Goal: Task Accomplishment & Management: Use online tool/utility

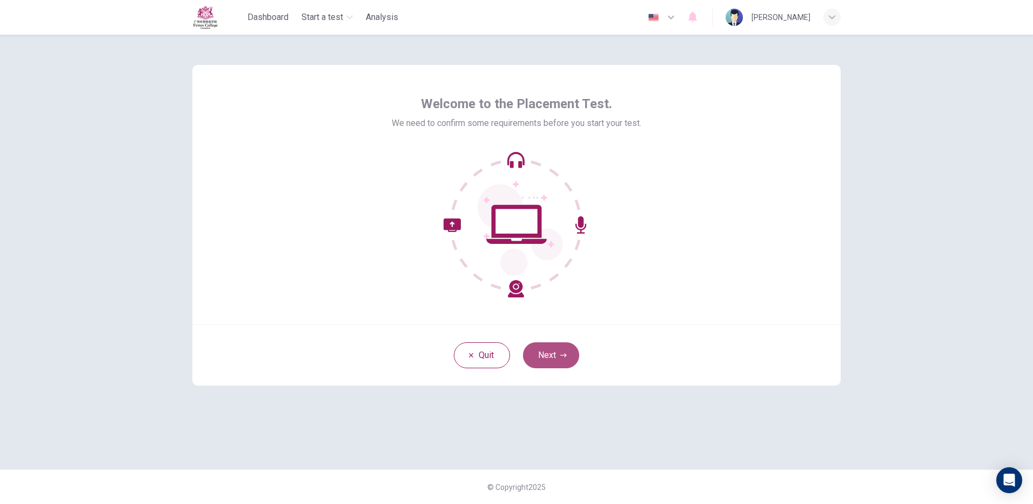
click at [550, 355] on button "Next" at bounding box center [551, 355] width 56 height 26
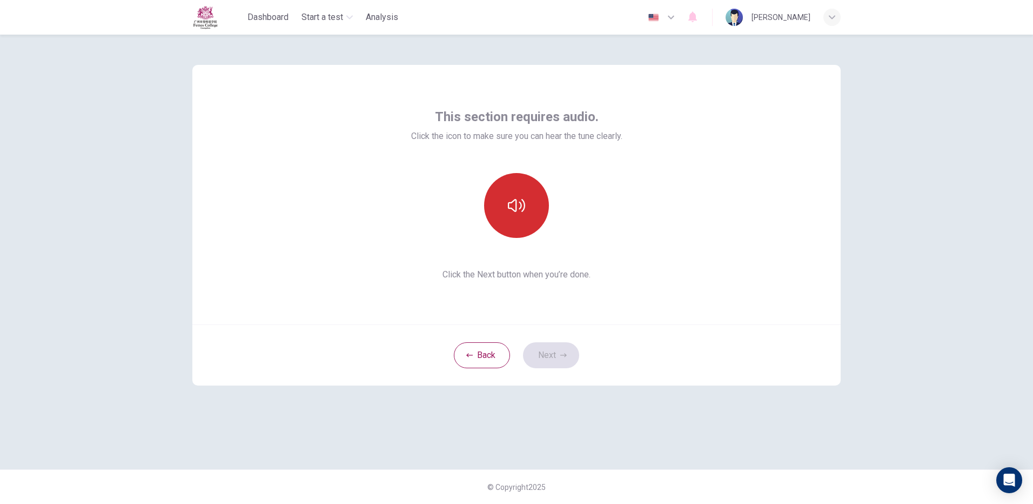
click at [531, 208] on button "button" at bounding box center [516, 205] width 65 height 65
click at [565, 345] on button "Next" at bounding box center [551, 355] width 56 height 26
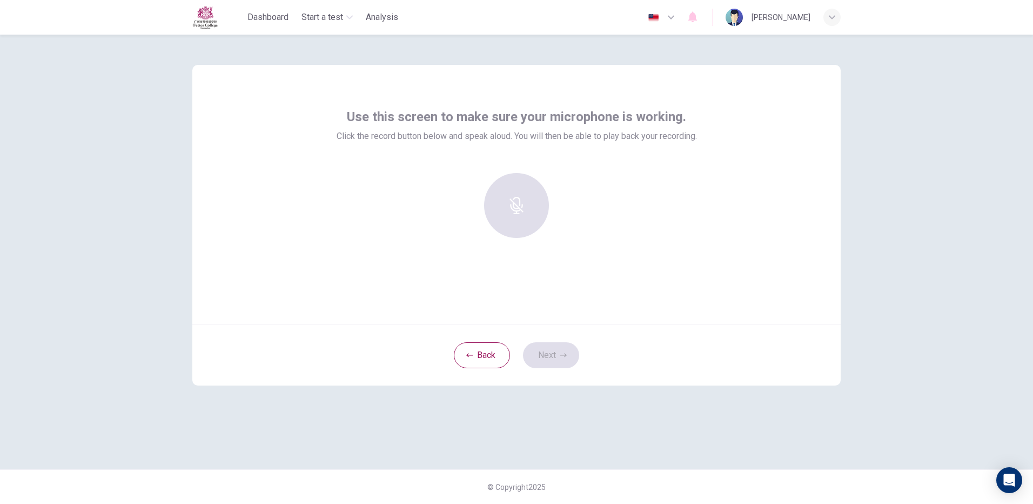
click at [518, 215] on div at bounding box center [516, 205] width 117 height 65
click at [516, 203] on div at bounding box center [516, 205] width 117 height 65
click at [516, 202] on div at bounding box center [516, 205] width 117 height 65
drag, startPoint x: 516, startPoint y: 202, endPoint x: 580, endPoint y: 259, distance: 85.4
click at [580, 259] on div "Use this screen to make sure your microphone is working. Click the record butto…" at bounding box center [516, 194] width 648 height 259
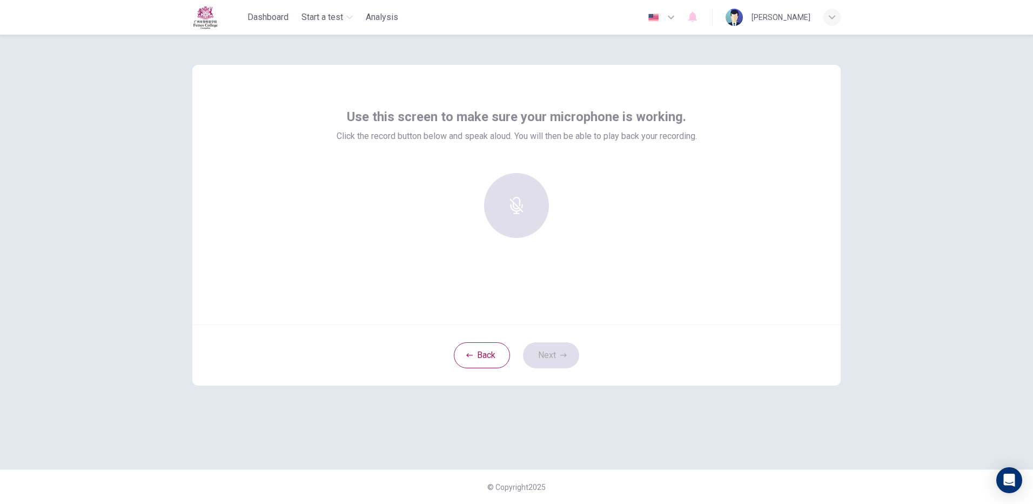
click at [509, 192] on div at bounding box center [516, 205] width 117 height 65
click at [512, 196] on div at bounding box center [516, 205] width 117 height 65
click at [513, 198] on div at bounding box center [516, 205] width 117 height 65
click at [509, 198] on div at bounding box center [516, 205] width 117 height 65
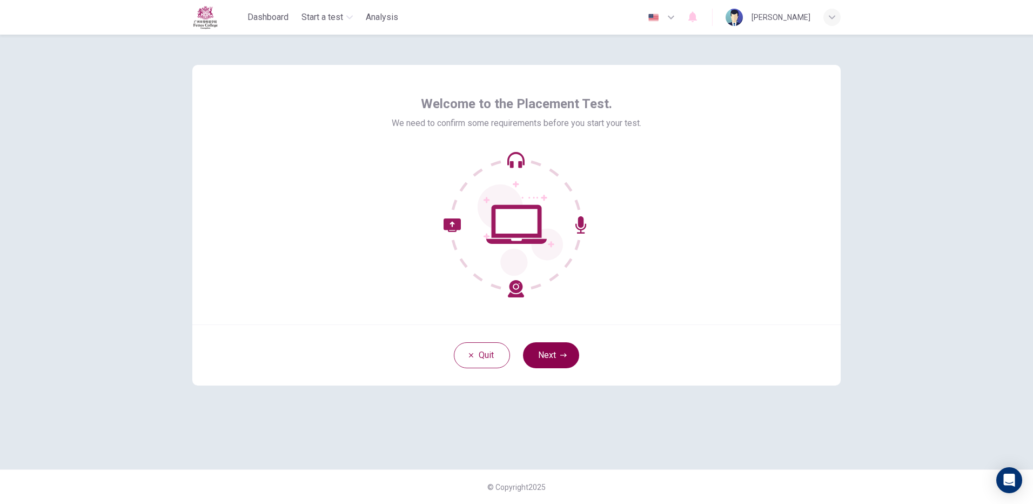
click at [542, 363] on button "Next" at bounding box center [551, 355] width 56 height 26
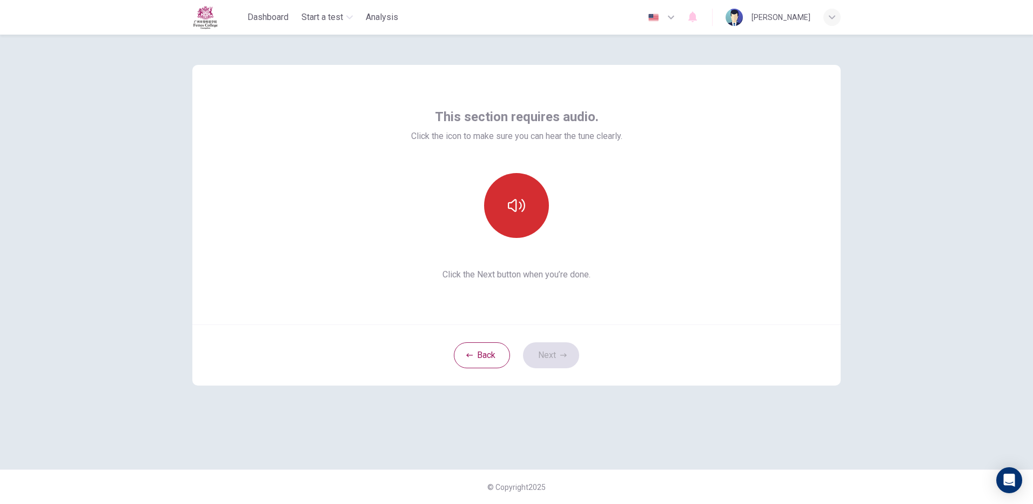
click at [517, 197] on icon "button" at bounding box center [516, 205] width 17 height 17
click at [573, 358] on button "Next" at bounding box center [551, 355] width 56 height 26
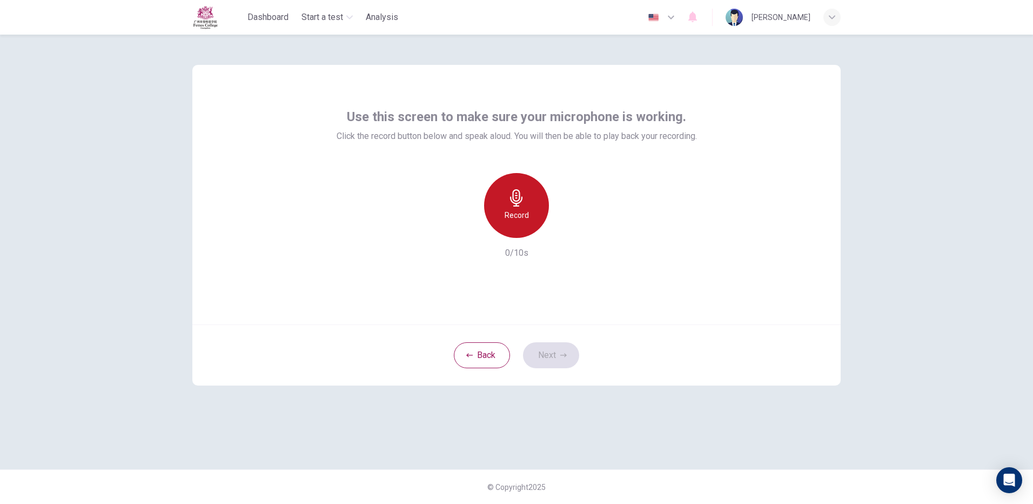
click at [533, 203] on div "Record" at bounding box center [516, 205] width 65 height 65
click at [530, 203] on div "Stop" at bounding box center [516, 205] width 65 height 65
click at [562, 352] on icon "button" at bounding box center [563, 355] width 6 height 6
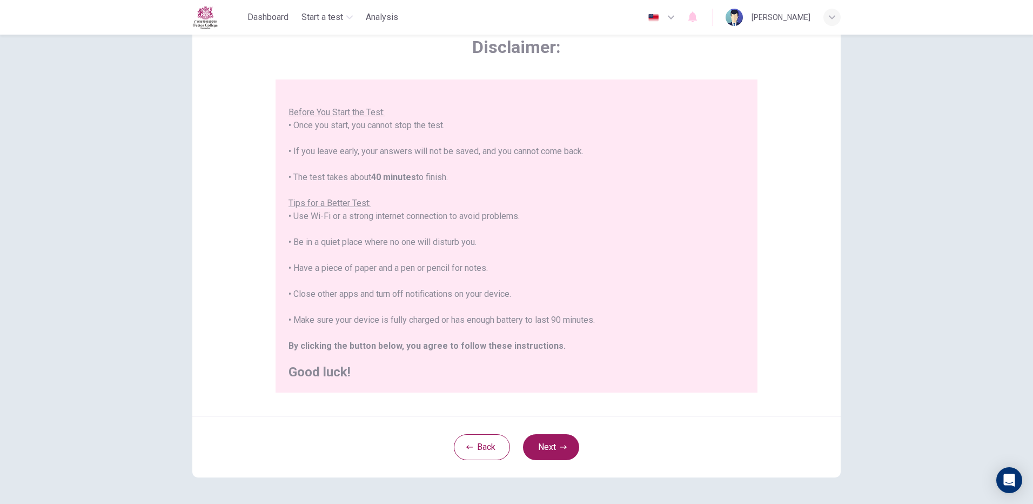
scroll to position [97, 0]
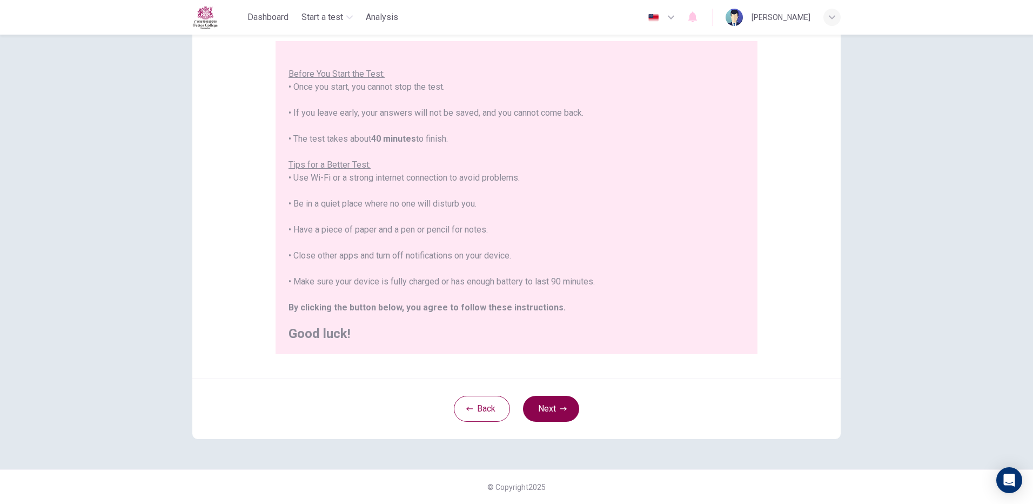
click at [557, 416] on button "Next" at bounding box center [551, 409] width 56 height 26
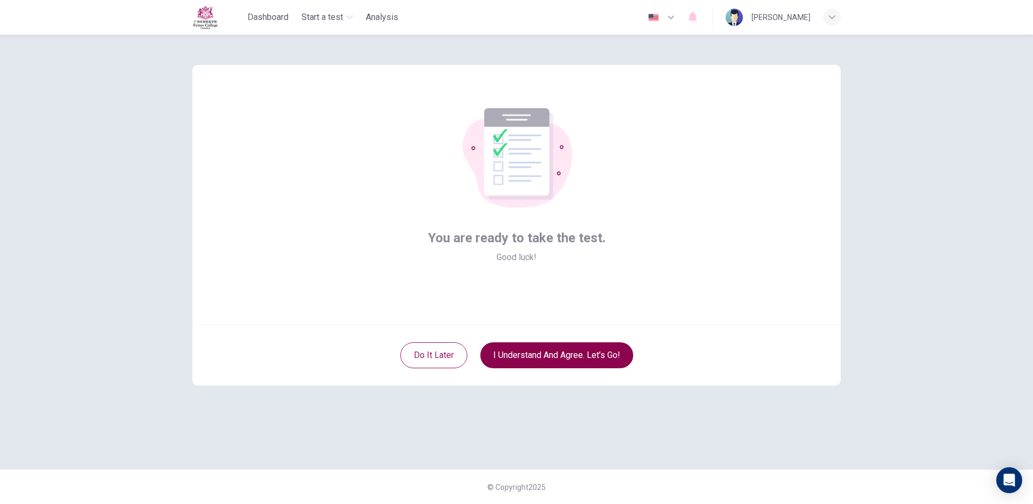
scroll to position [0, 0]
click at [528, 362] on button "I understand and agree. Let’s go!" at bounding box center [556, 355] width 153 height 26
click at [532, 362] on button "I understand and agree. Let’s go!" at bounding box center [556, 355] width 153 height 26
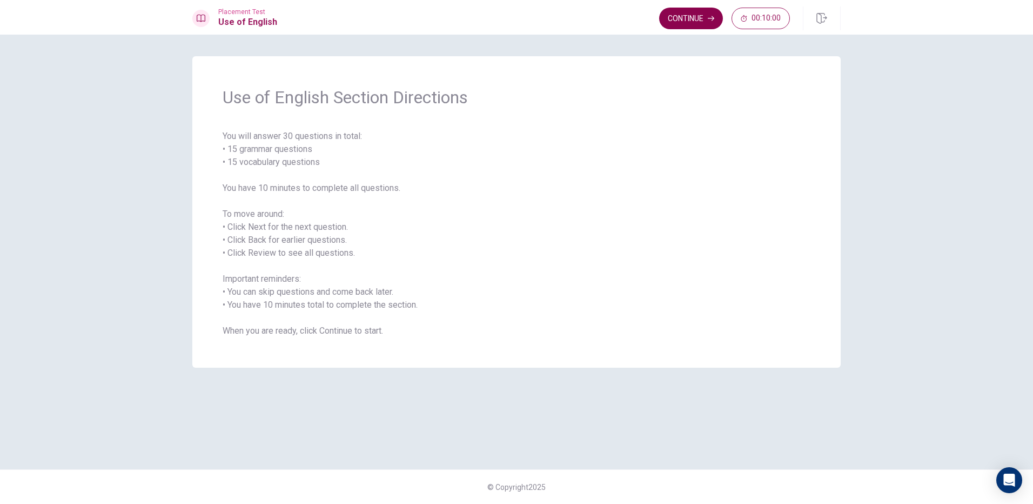
click at [703, 25] on button "Continue" at bounding box center [691, 19] width 64 height 22
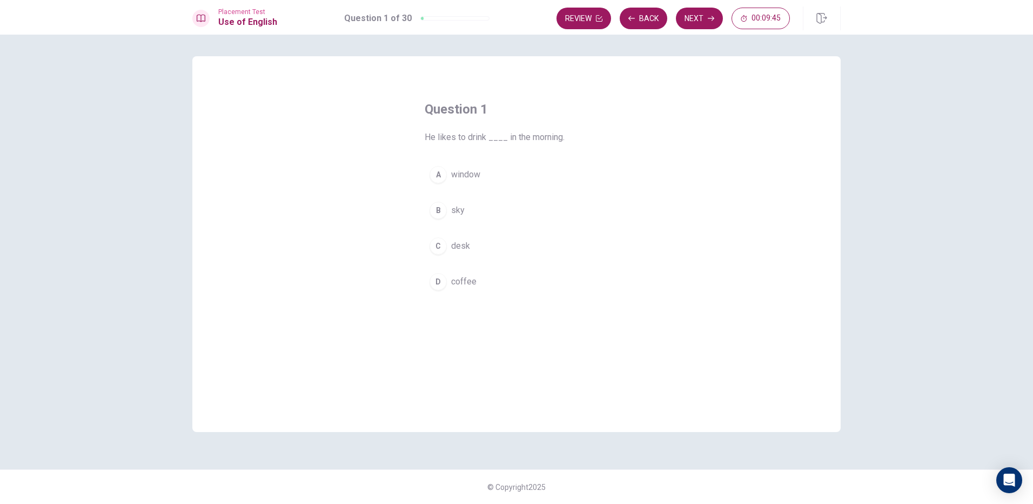
click at [447, 284] on button "D coffee" at bounding box center [517, 281] width 184 height 27
click at [695, 17] on button "Next" at bounding box center [699, 19] width 47 height 22
click at [471, 208] on span "didn’t" at bounding box center [461, 210] width 20 height 13
click at [678, 15] on button "Next" at bounding box center [699, 19] width 47 height 22
click at [465, 210] on span "sold" at bounding box center [459, 210] width 17 height 13
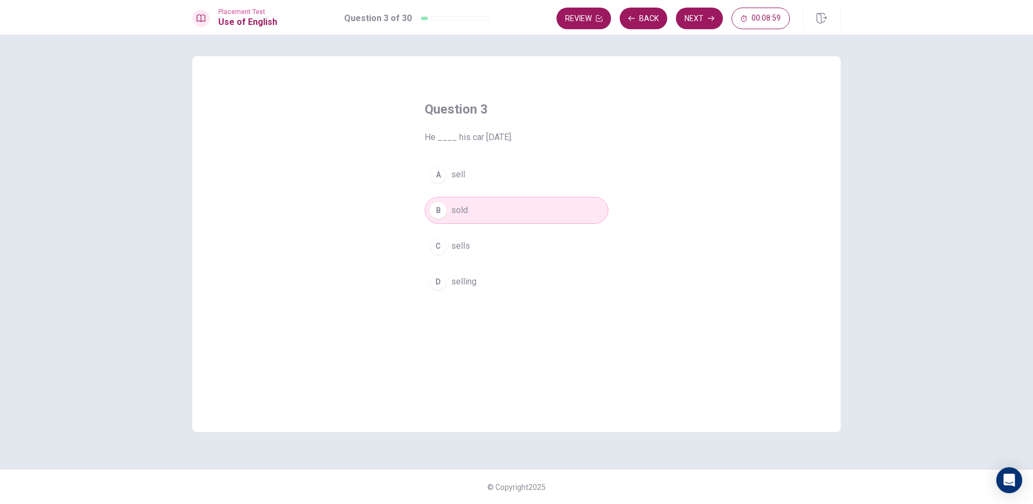
drag, startPoint x: 701, startPoint y: 23, endPoint x: 694, endPoint y: 30, distance: 10.0
click at [701, 24] on button "Next" at bounding box center [699, 19] width 47 height 22
click at [463, 170] on span "fast" at bounding box center [458, 174] width 15 height 13
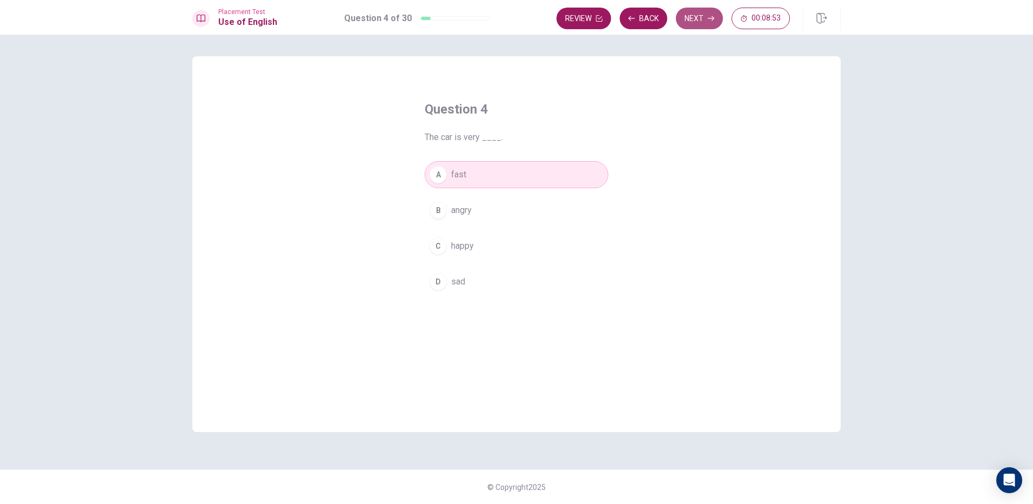
click at [691, 19] on button "Next" at bounding box center [699, 19] width 47 height 22
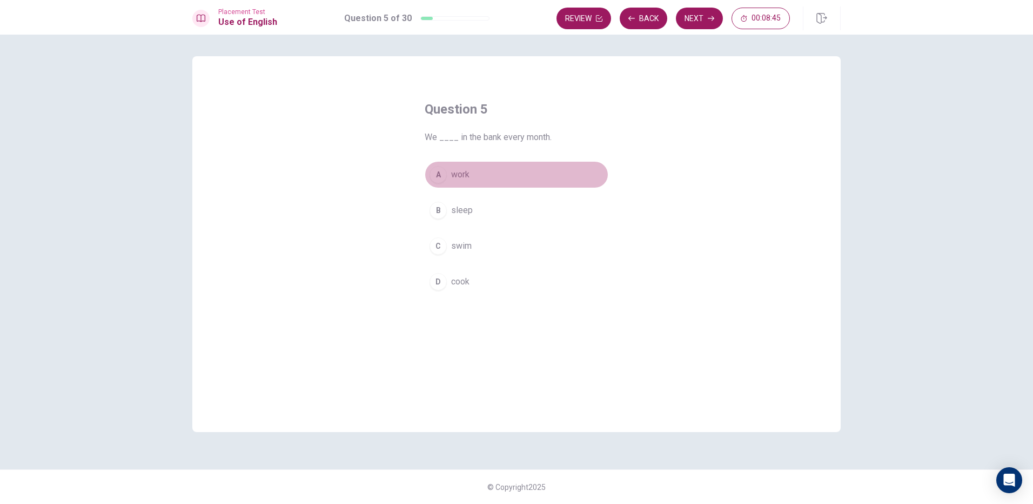
click at [469, 175] on button "A work" at bounding box center [517, 174] width 184 height 27
click at [698, 18] on button "Next" at bounding box center [699, 19] width 47 height 22
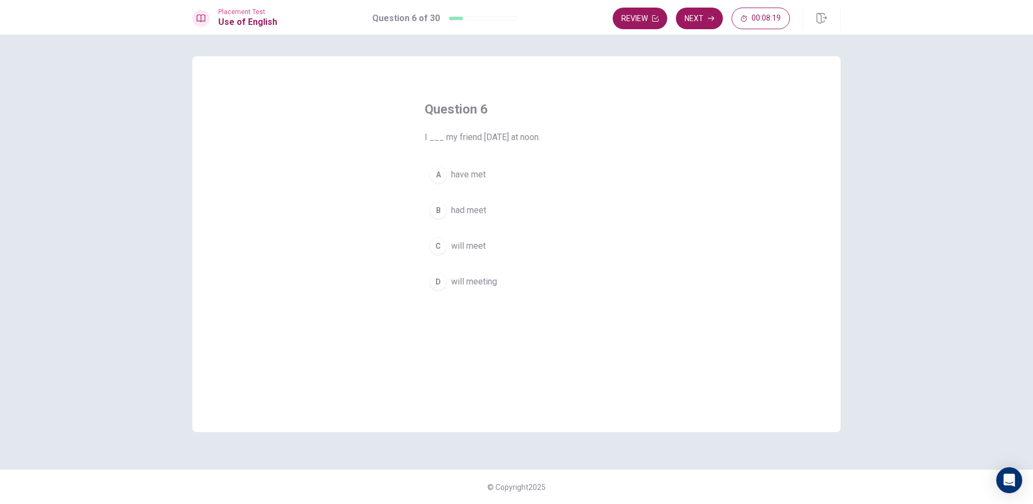
click at [482, 249] on span "will meet" at bounding box center [468, 245] width 35 height 13
click at [709, 14] on button "Next" at bounding box center [699, 19] width 47 height 22
click at [466, 280] on span "bright" at bounding box center [462, 281] width 22 height 13
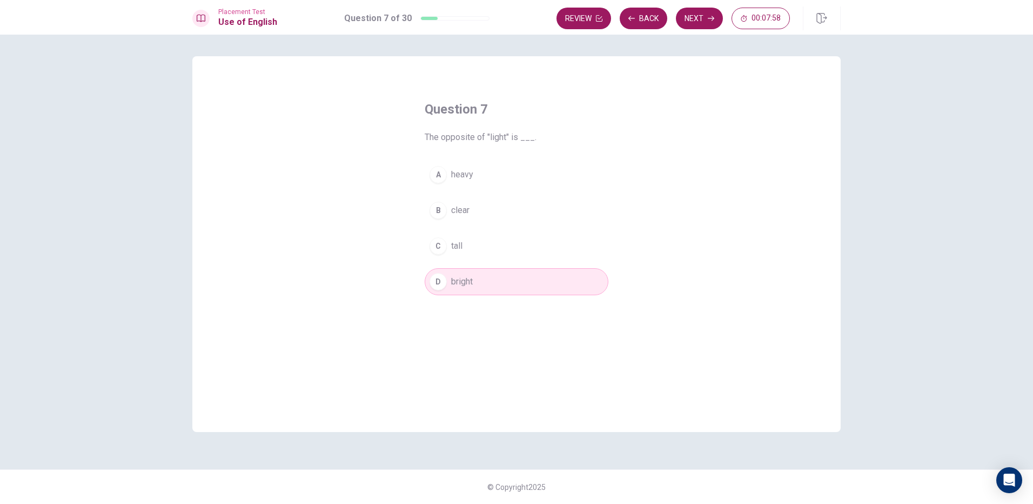
drag, startPoint x: 716, startPoint y: 10, endPoint x: 708, endPoint y: 19, distance: 12.7
click at [713, 15] on button "Next" at bounding box center [699, 19] width 47 height 22
click at [469, 278] on span "Does" at bounding box center [461, 281] width 21 height 13
click at [693, 20] on button "Next" at bounding box center [699, 19] width 47 height 22
drag, startPoint x: 459, startPoint y: 136, endPoint x: 482, endPoint y: 143, distance: 23.6
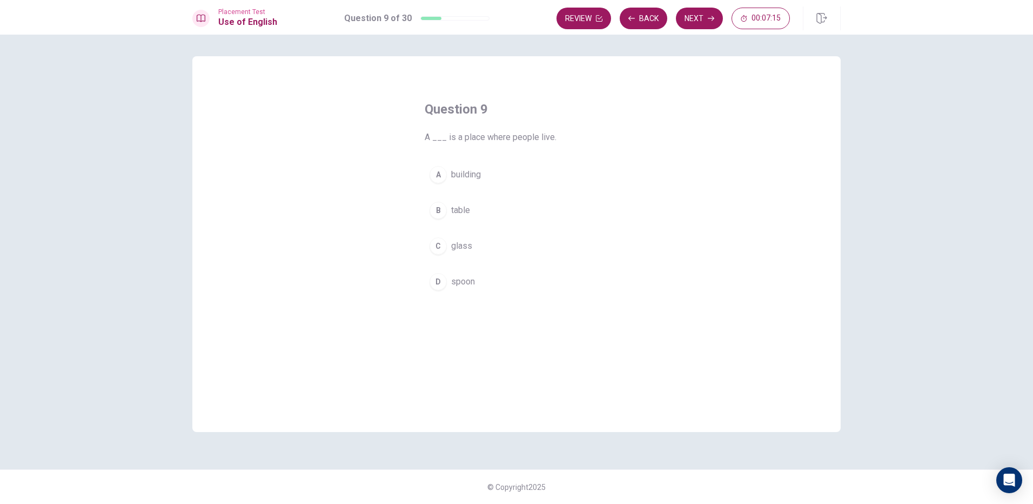
click at [482, 143] on span "A ___ is a place where people live." at bounding box center [517, 137] width 184 height 13
click at [458, 176] on span "building" at bounding box center [466, 174] width 30 height 13
click at [702, 25] on button "Next" at bounding box center [699, 19] width 47 height 22
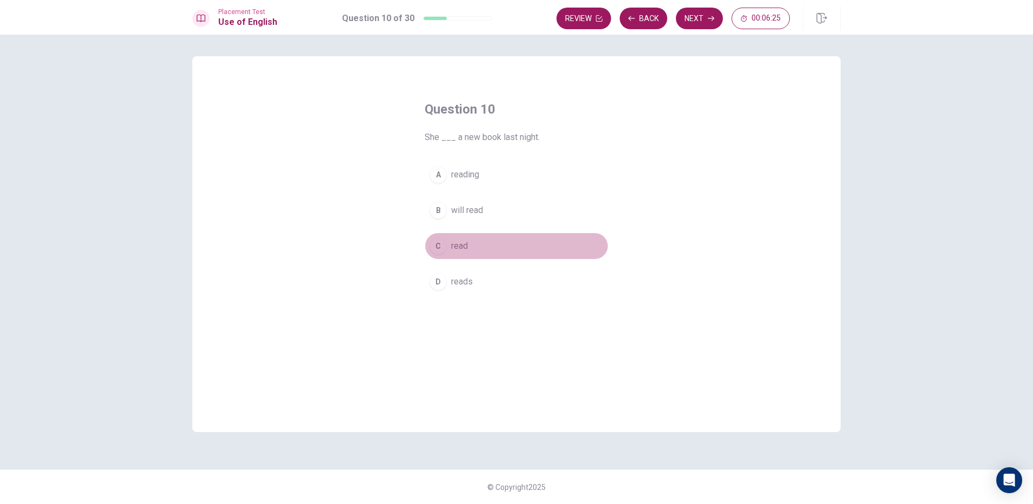
click at [458, 241] on span "read" at bounding box center [459, 245] width 17 height 13
click at [701, 24] on button "Next" at bounding box center [699, 19] width 47 height 22
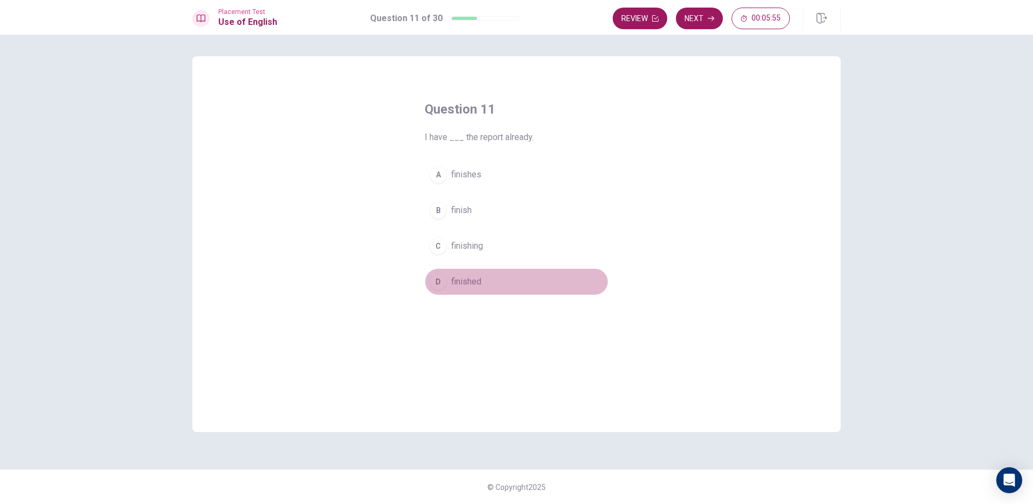
click at [476, 283] on span "finished" at bounding box center [466, 281] width 30 height 13
click at [718, 14] on button "Next" at bounding box center [699, 19] width 47 height 22
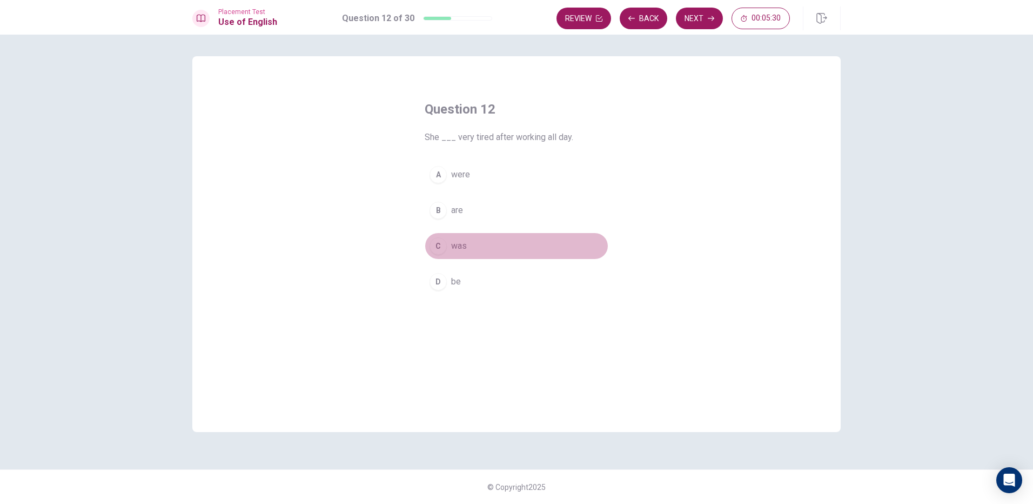
click at [460, 250] on span "was" at bounding box center [459, 245] width 16 height 13
click at [693, 19] on button "Next" at bounding box center [699, 19] width 47 height 22
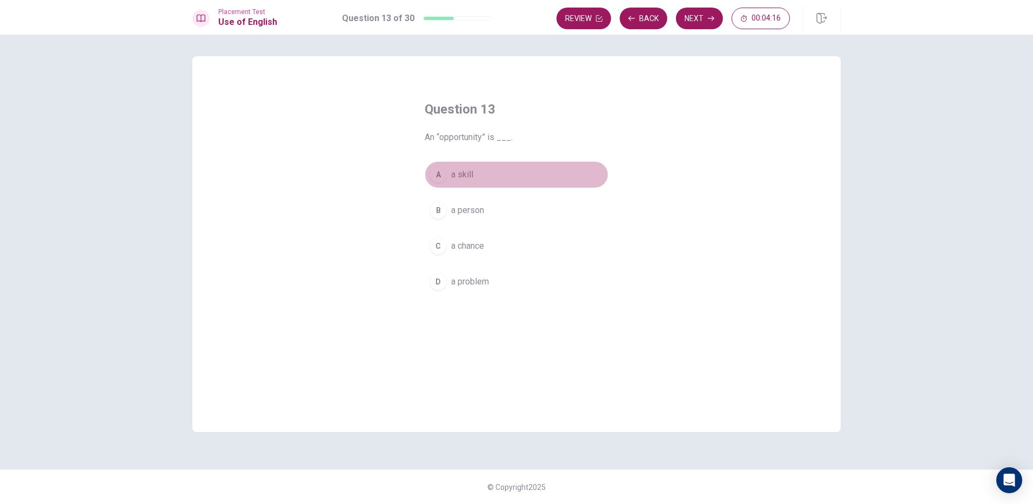
click at [459, 178] on span "a skill" at bounding box center [462, 174] width 22 height 13
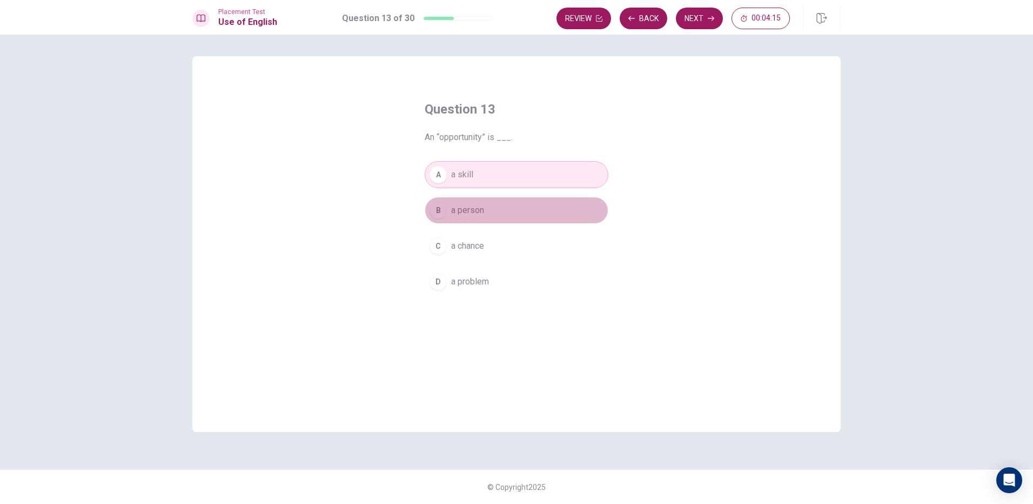
click at [485, 203] on button "B a person" at bounding box center [517, 210] width 184 height 27
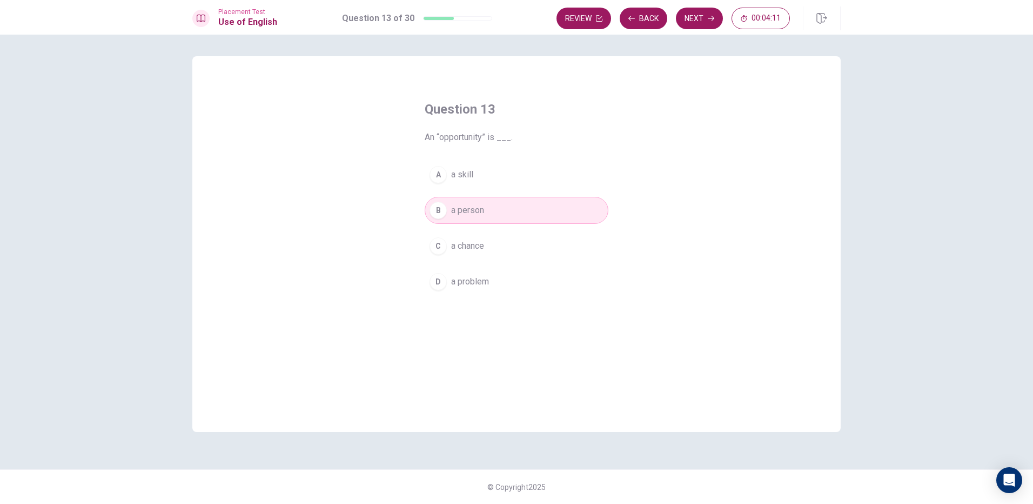
drag, startPoint x: 456, startPoint y: 157, endPoint x: 460, endPoint y: 175, distance: 18.3
click at [457, 160] on div "Question 13 An “opportunity” is ___. A a skill B a person C a chance D a problem" at bounding box center [516, 197] width 227 height 229
click at [462, 178] on span "a skill" at bounding box center [462, 174] width 22 height 13
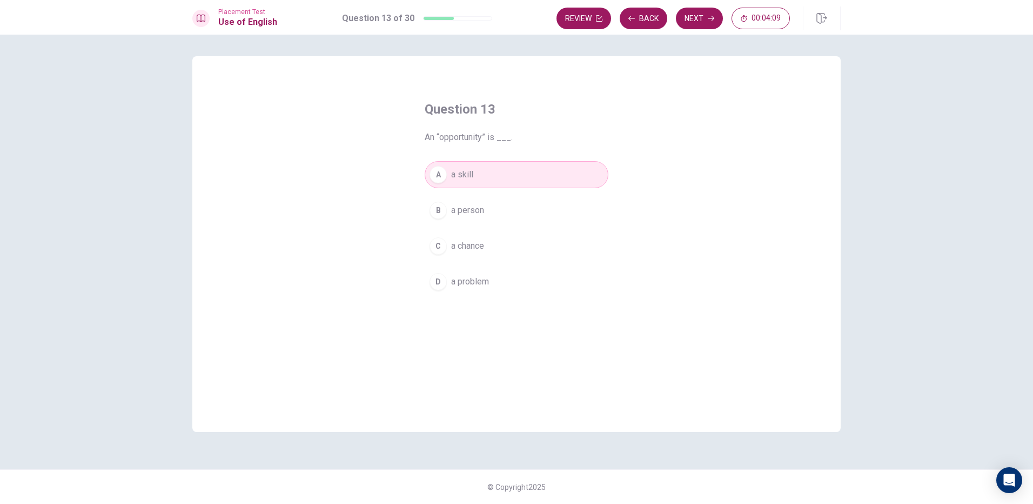
click at [469, 286] on span "a problem" at bounding box center [470, 281] width 38 height 13
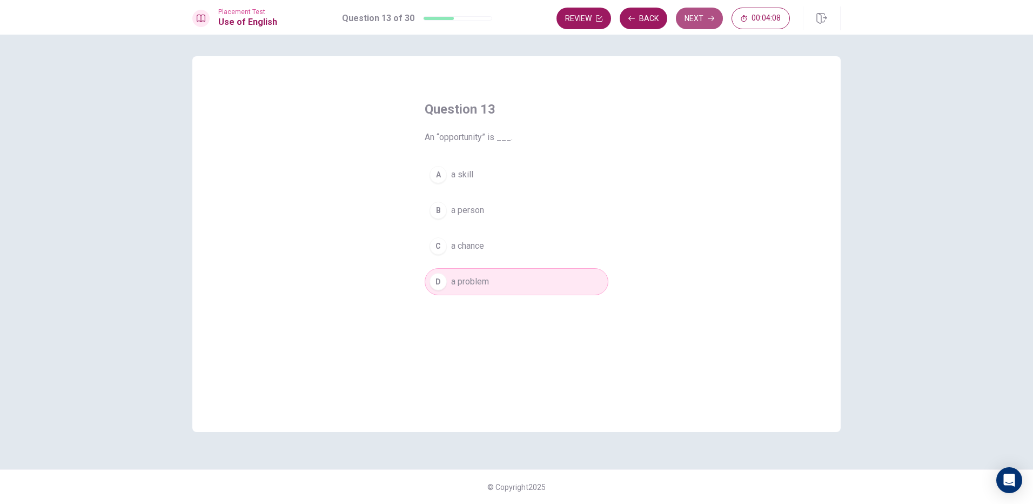
click at [704, 18] on button "Next" at bounding box center [699, 19] width 47 height 22
click at [475, 248] on span "state again" at bounding box center [472, 245] width 42 height 13
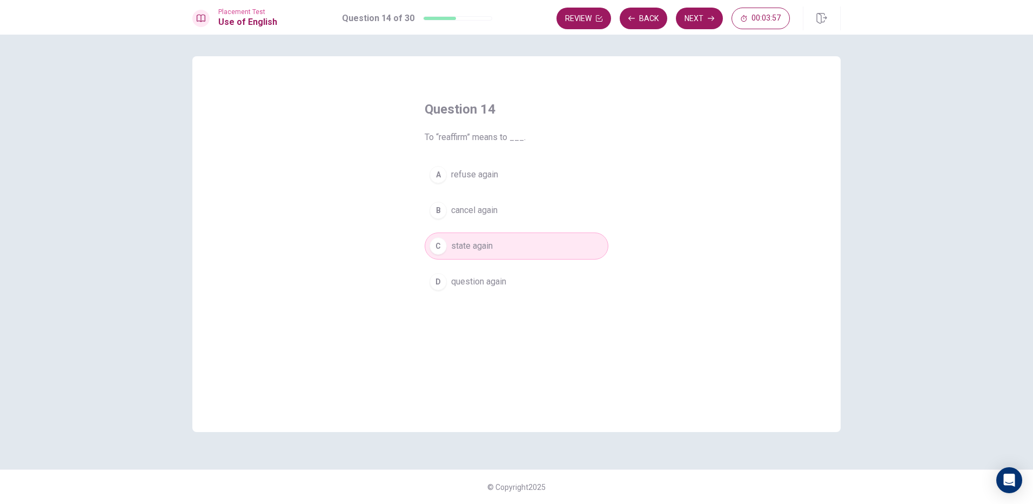
click at [508, 277] on button "D question again" at bounding box center [517, 281] width 184 height 27
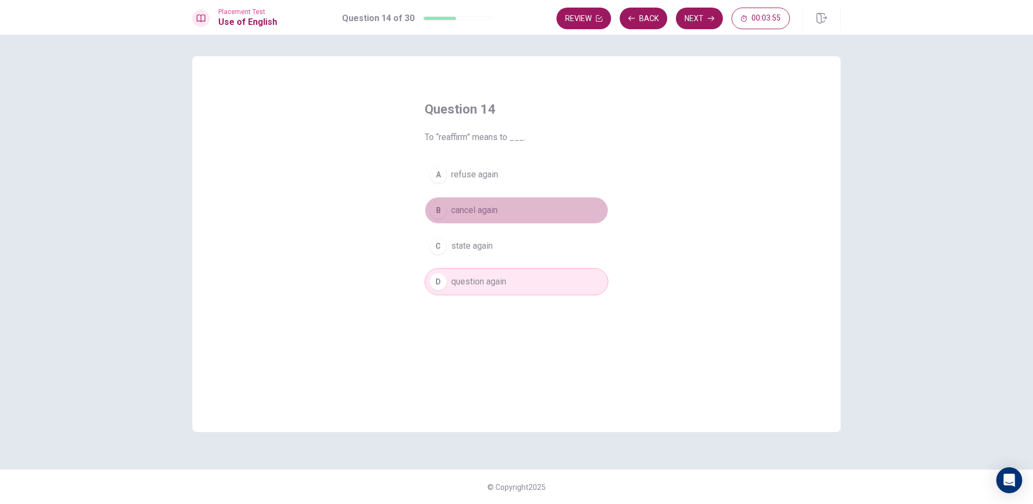
click at [500, 206] on button "B cancel again" at bounding box center [517, 210] width 184 height 27
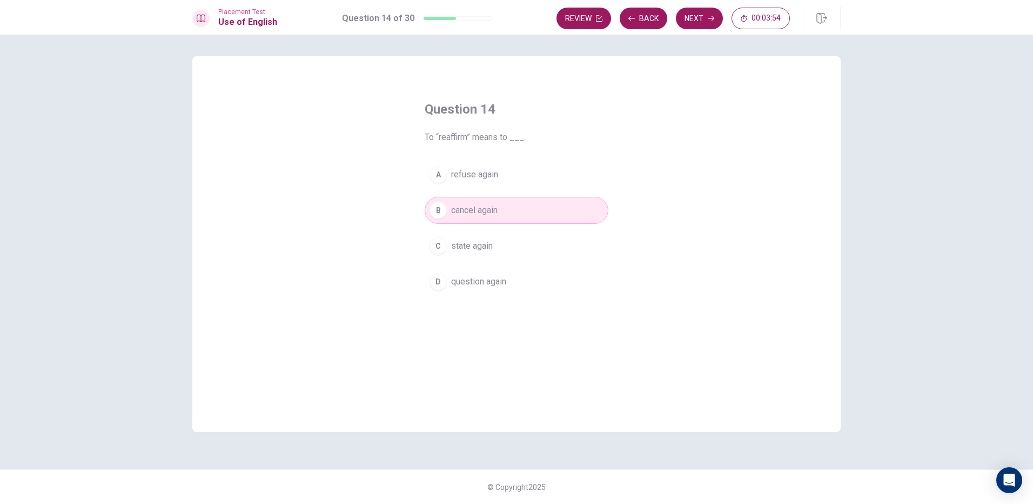
click at [708, 12] on button "Next" at bounding box center [699, 19] width 47 height 22
click at [471, 282] on button "D sell" at bounding box center [517, 281] width 184 height 27
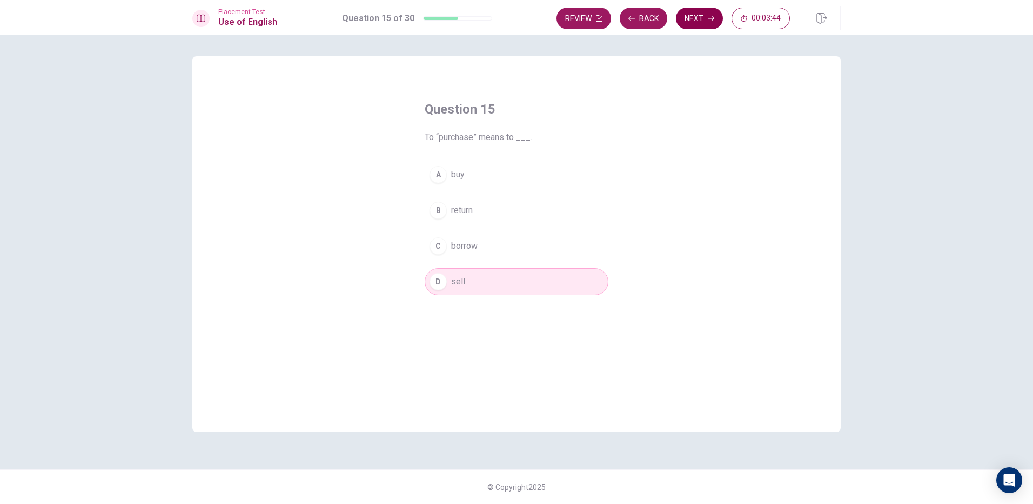
click at [686, 21] on button "Next" at bounding box center [699, 19] width 47 height 22
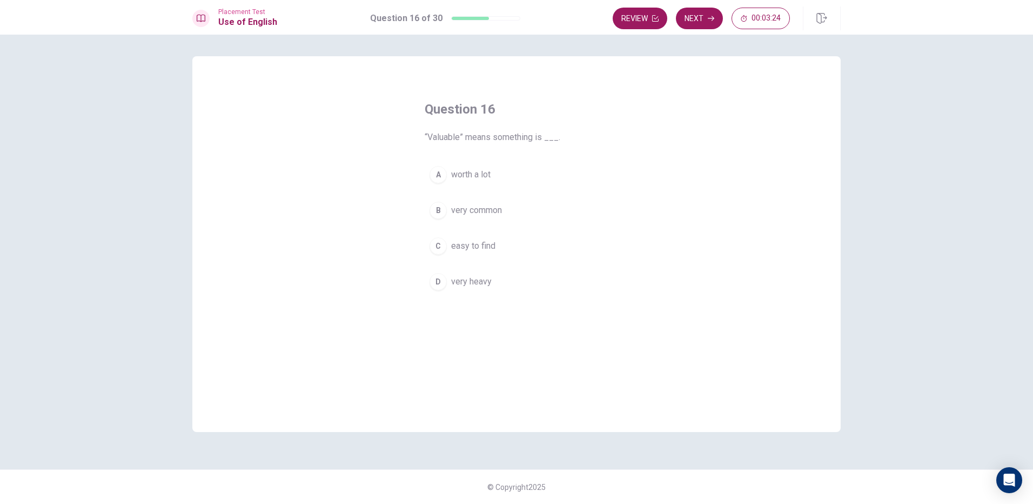
click at [487, 176] on span "worth a lot" at bounding box center [470, 174] width 39 height 13
click at [700, 26] on button "Next" at bounding box center [699, 19] width 47 height 22
click at [473, 172] on button "A often" at bounding box center [517, 174] width 184 height 27
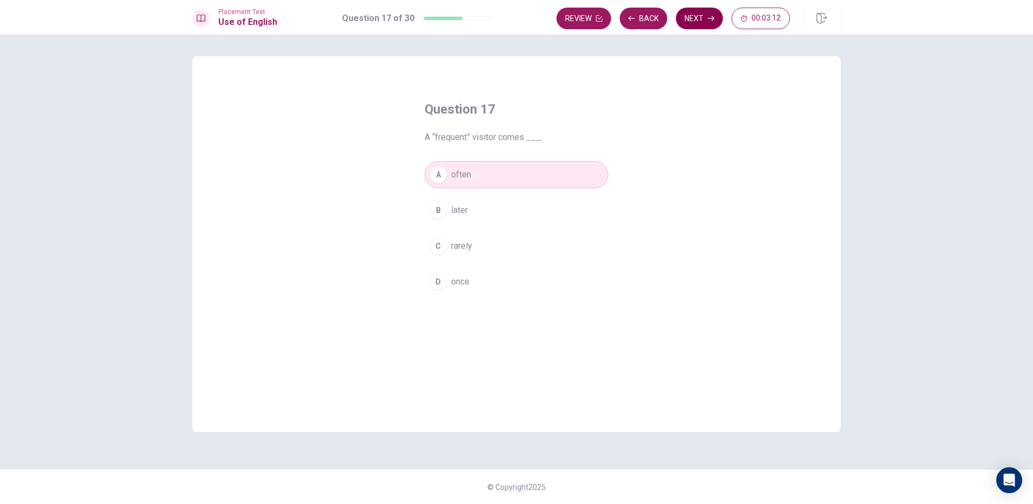
click at [706, 14] on button "Next" at bounding box center [699, 19] width 47 height 22
click at [472, 282] on span "will be" at bounding box center [463, 281] width 25 height 13
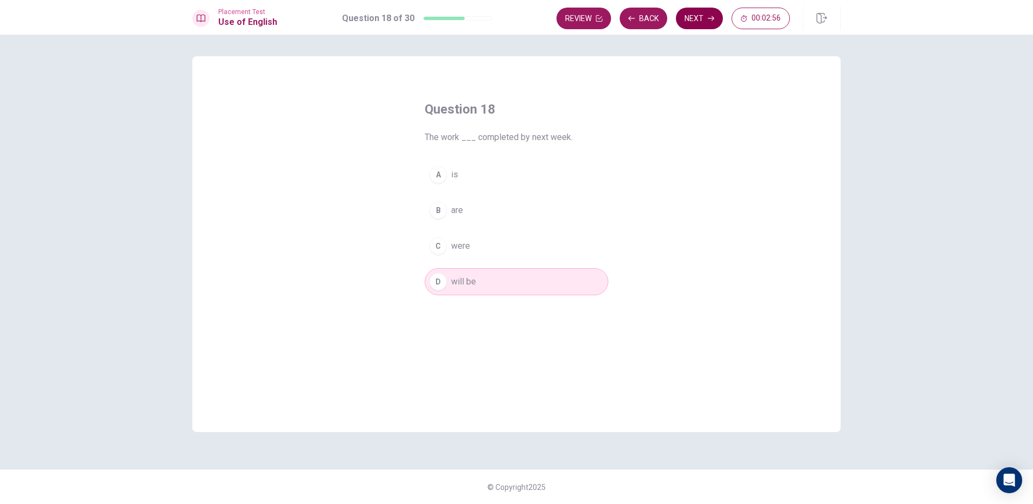
click at [700, 21] on button "Next" at bounding box center [699, 19] width 47 height 22
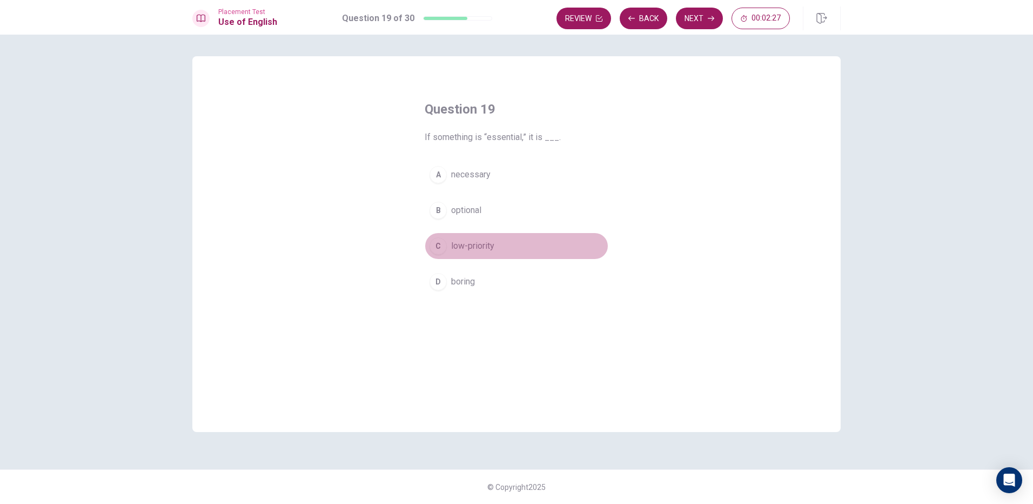
click at [482, 242] on span "low-priority" at bounding box center [472, 245] width 43 height 13
click at [699, 20] on button "Next" at bounding box center [699, 19] width 47 height 22
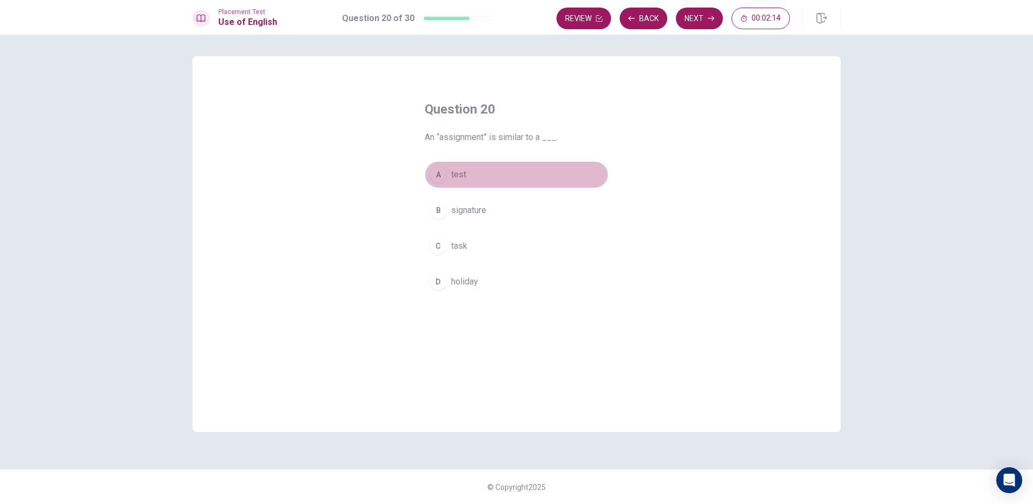
click at [462, 178] on span "test" at bounding box center [458, 174] width 15 height 13
click at [464, 244] on span "task" at bounding box center [459, 245] width 16 height 13
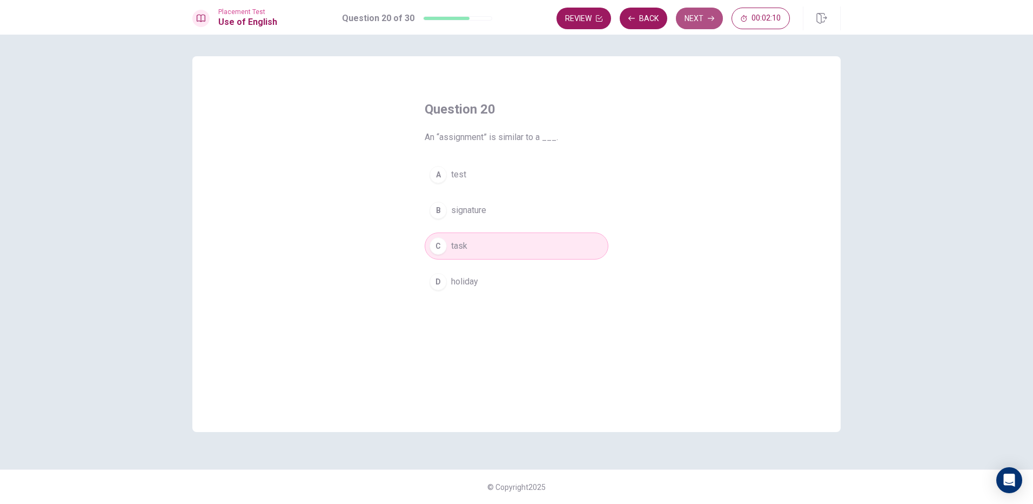
click at [691, 18] on button "Next" at bounding box center [699, 19] width 47 height 22
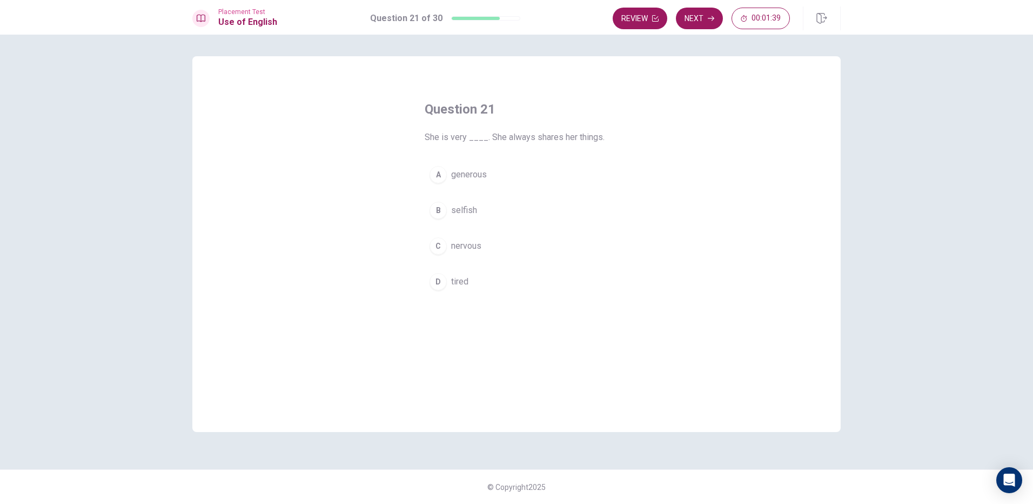
click at [477, 246] on span "nervous" at bounding box center [466, 245] width 30 height 13
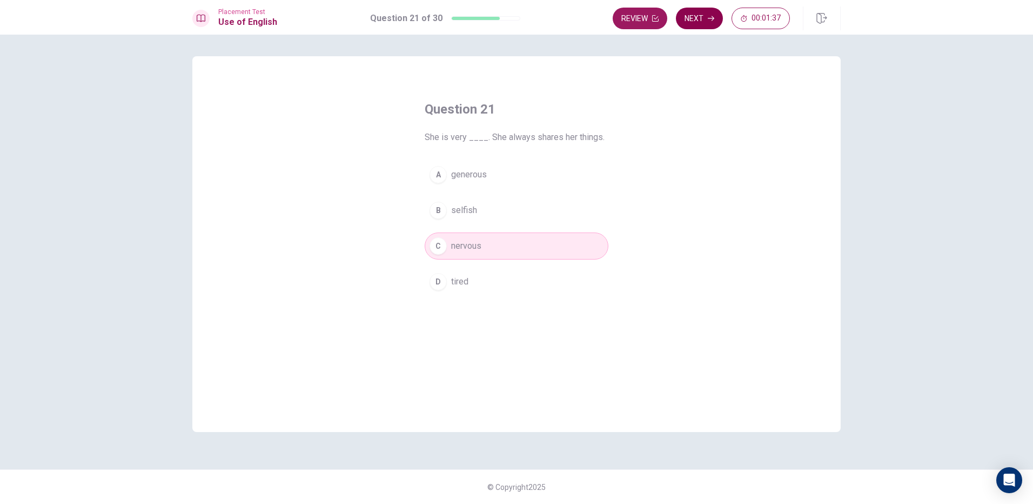
click at [697, 23] on button "Next" at bounding box center [699, 19] width 47 height 22
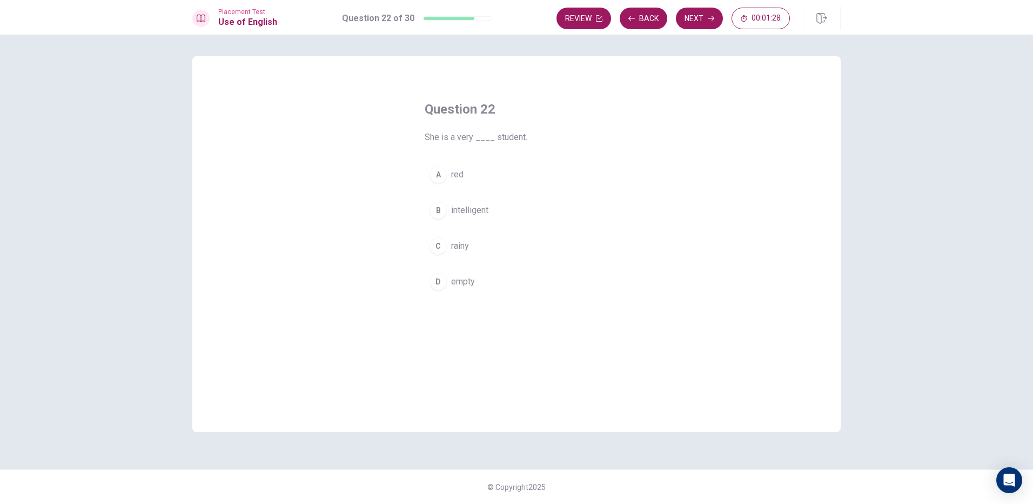
click at [481, 213] on span "intelligent" at bounding box center [469, 210] width 37 height 13
click at [690, 15] on button "Next" at bounding box center [699, 19] width 47 height 22
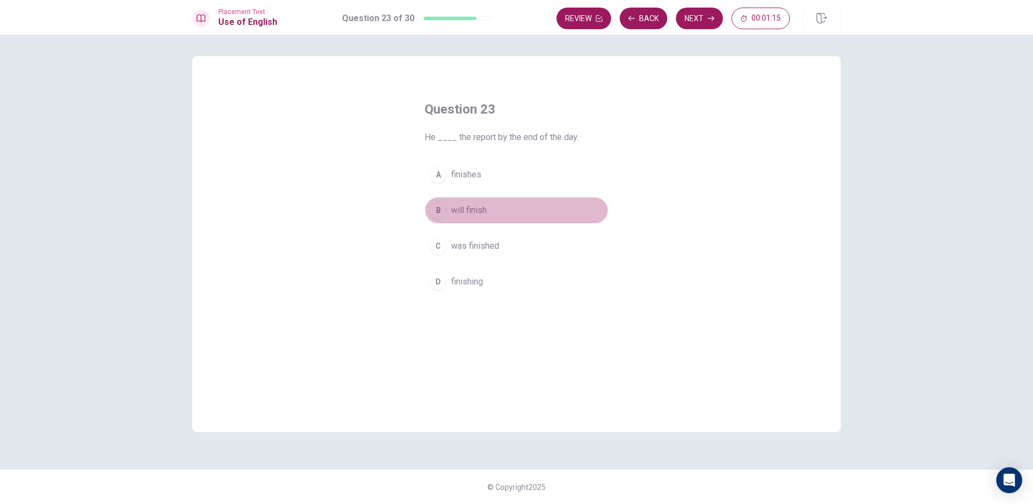
click at [475, 208] on span "will finish" at bounding box center [469, 210] width 36 height 13
click at [690, 22] on button "Next" at bounding box center [699, 19] width 47 height 22
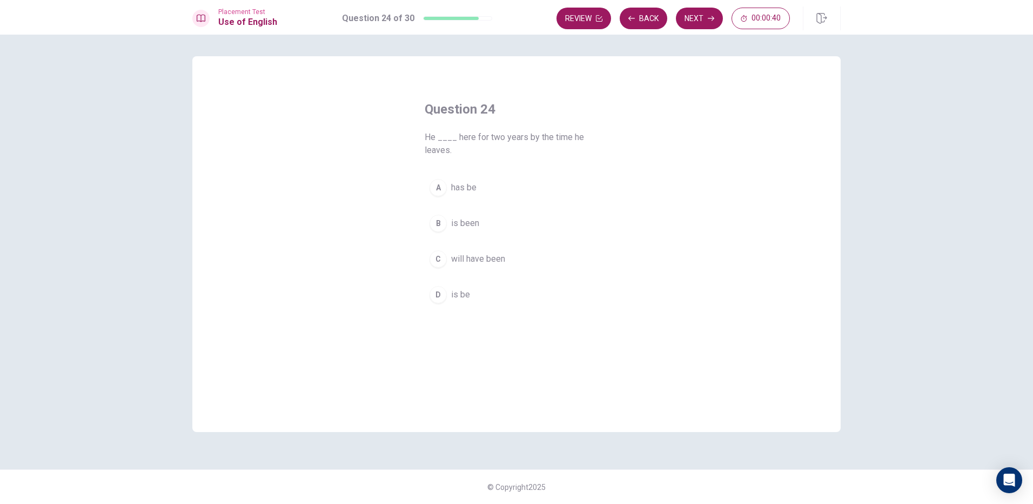
click at [460, 188] on span "has be" at bounding box center [463, 187] width 25 height 13
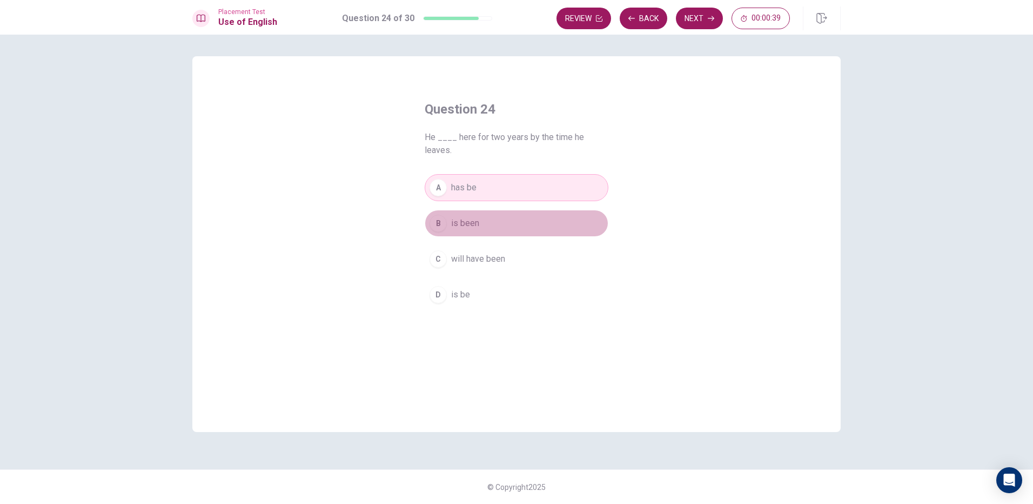
click at [469, 220] on span "is been" at bounding box center [465, 223] width 28 height 13
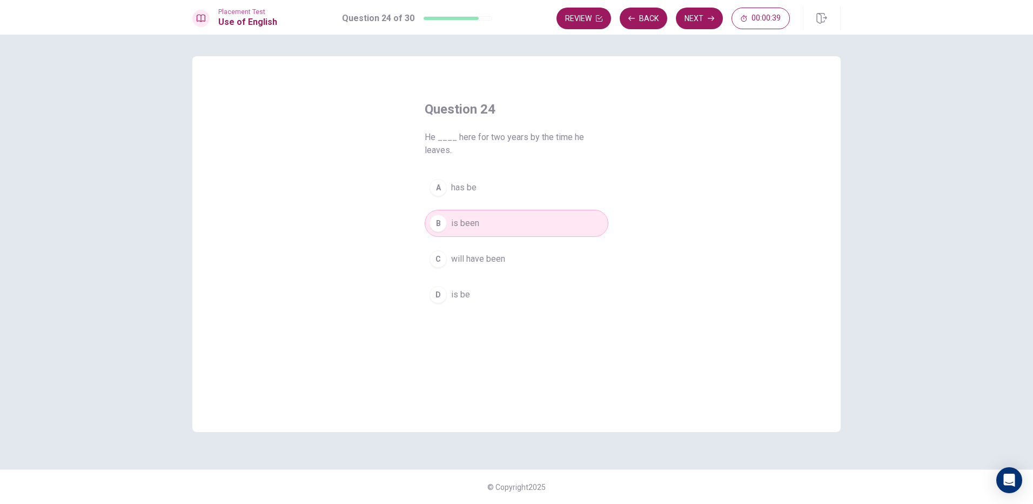
click at [489, 261] on span "will have been" at bounding box center [478, 258] width 54 height 13
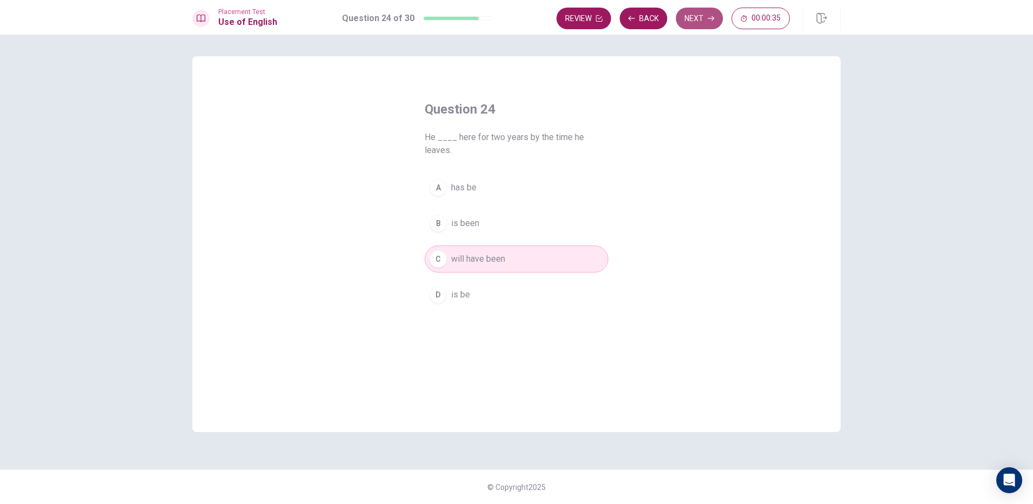
click at [694, 19] on button "Next" at bounding box center [699, 19] width 47 height 22
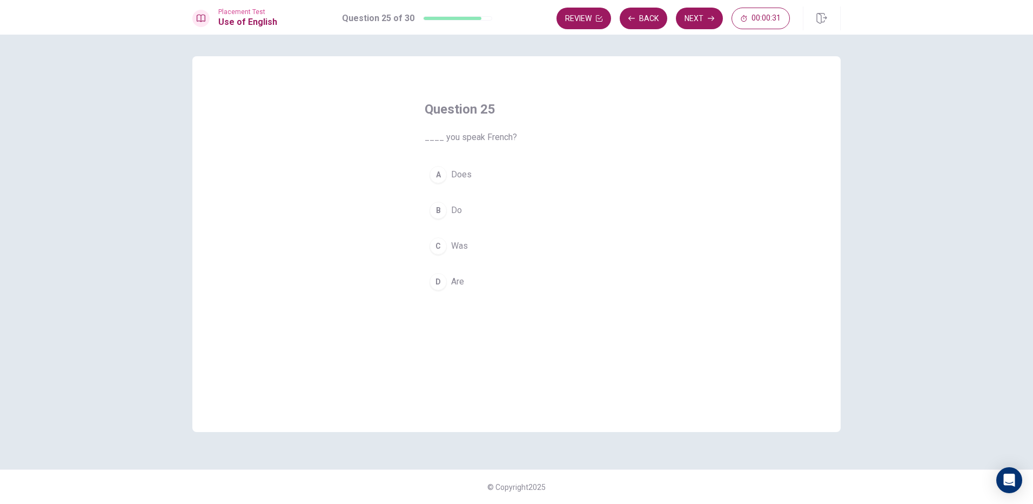
click at [452, 282] on span "Are" at bounding box center [457, 281] width 13 height 13
click at [695, 21] on button "Next" at bounding box center [699, 19] width 47 height 22
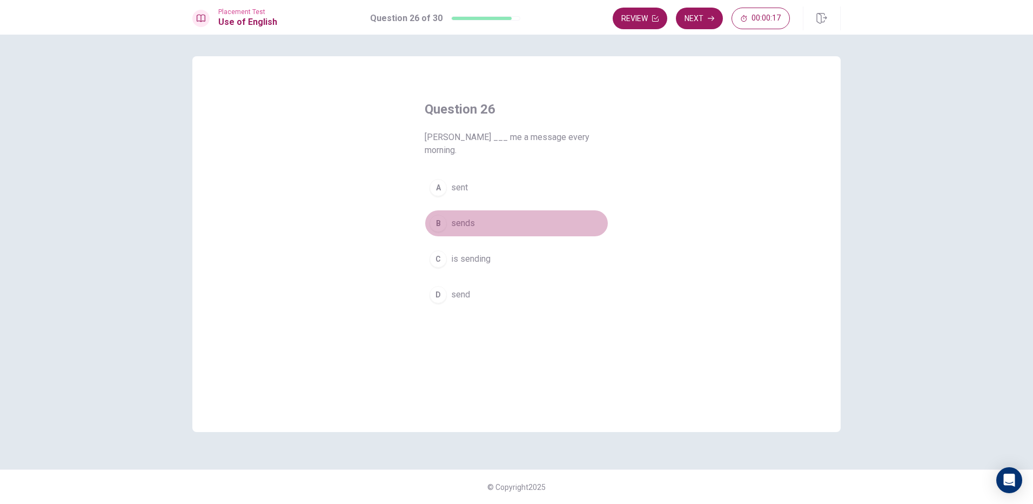
click at [471, 217] on span "sends" at bounding box center [463, 223] width 24 height 13
click at [498, 176] on button "A sent" at bounding box center [517, 187] width 184 height 27
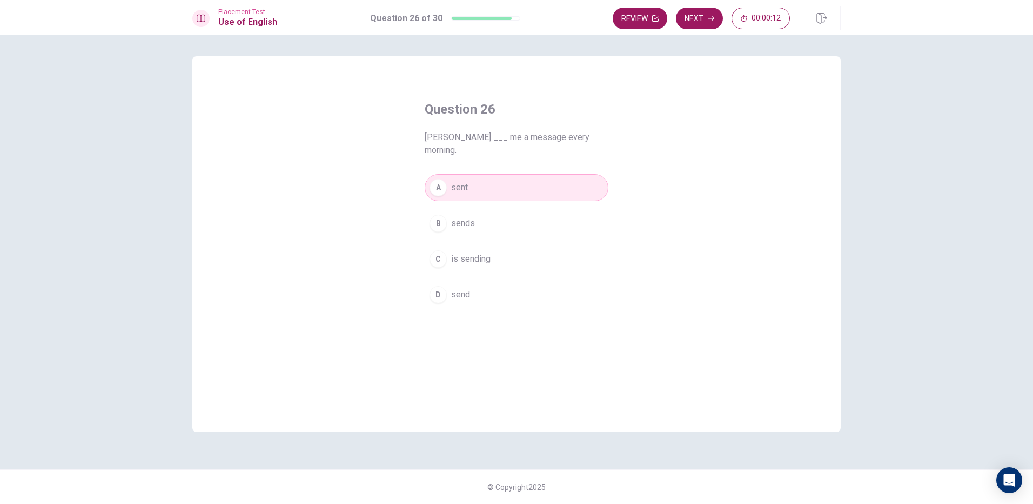
click at [537, 210] on button "B sends" at bounding box center [517, 223] width 184 height 27
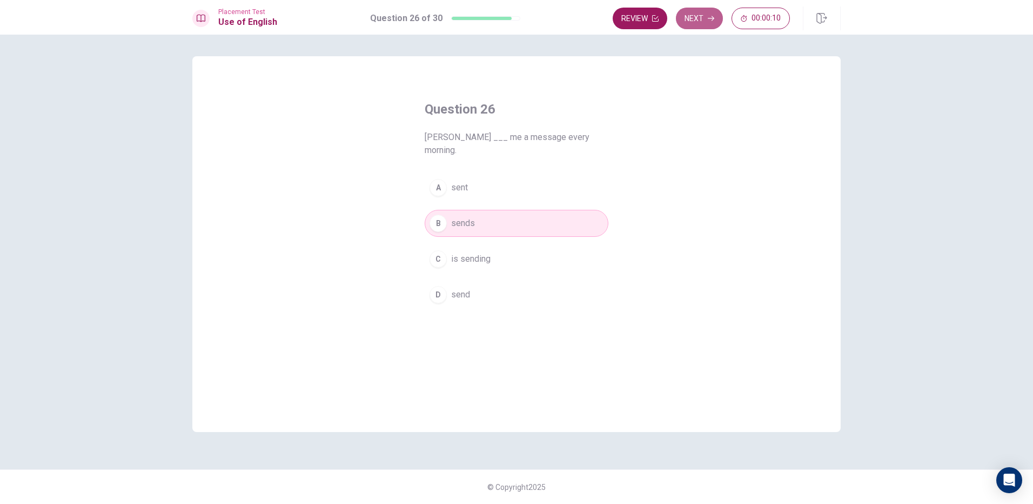
click at [704, 16] on button "Next" at bounding box center [699, 19] width 47 height 22
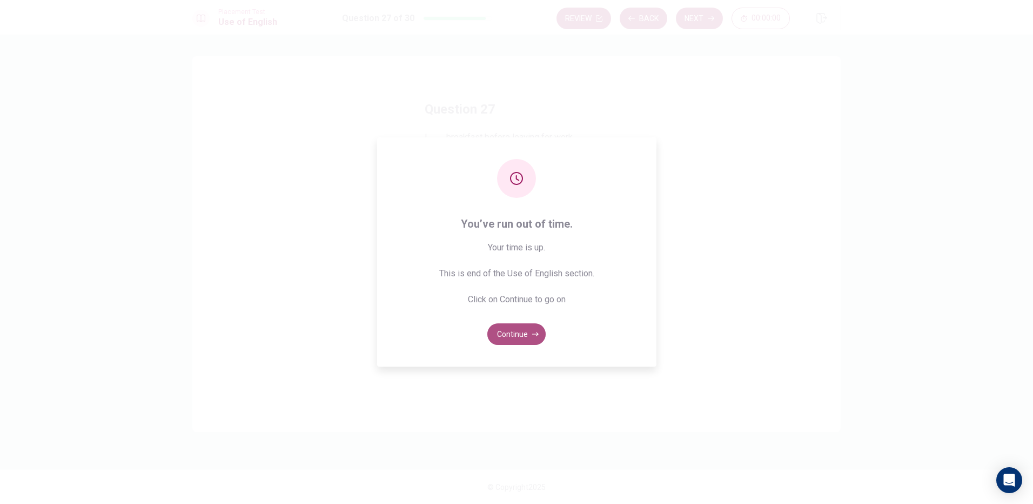
click at [524, 329] on button "Continue" at bounding box center [516, 334] width 58 height 22
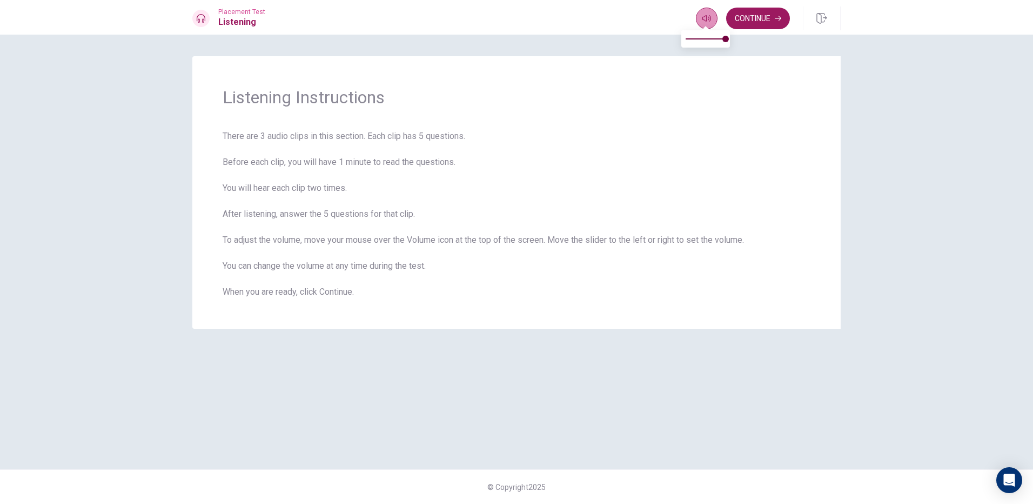
click at [699, 18] on button "button" at bounding box center [707, 19] width 22 height 22
click at [750, 14] on button "Continue" at bounding box center [758, 19] width 64 height 22
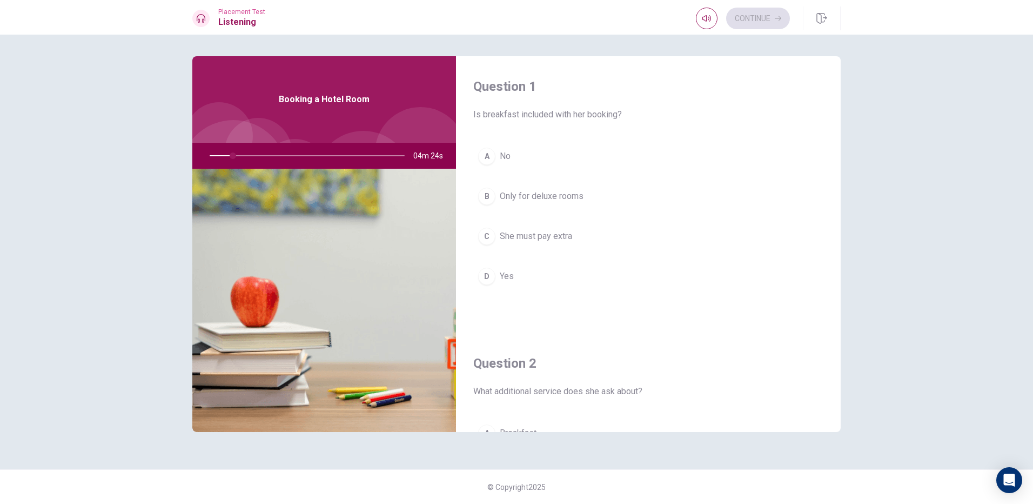
click at [229, 154] on div at bounding box center [305, 156] width 217 height 26
click at [512, 158] on button "A No" at bounding box center [648, 156] width 350 height 27
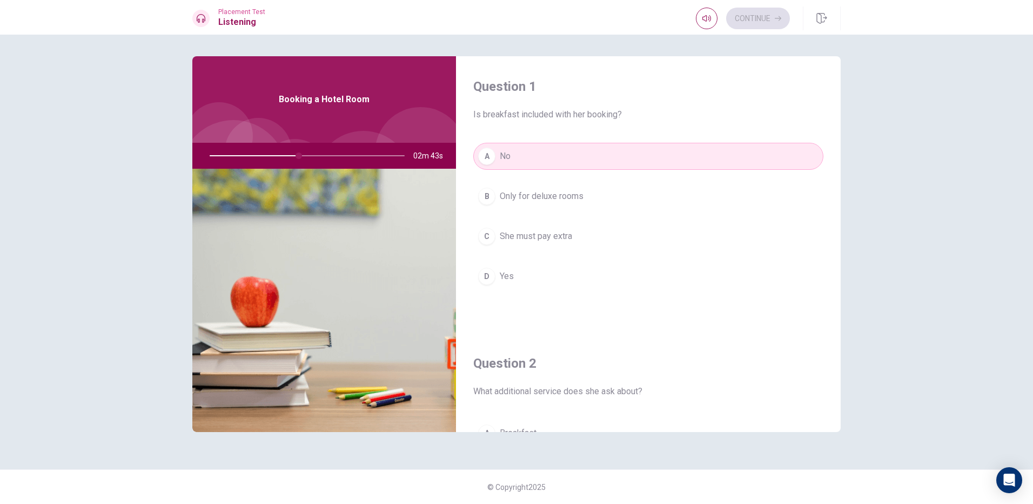
click at [577, 282] on button "D Yes" at bounding box center [648, 276] width 350 height 27
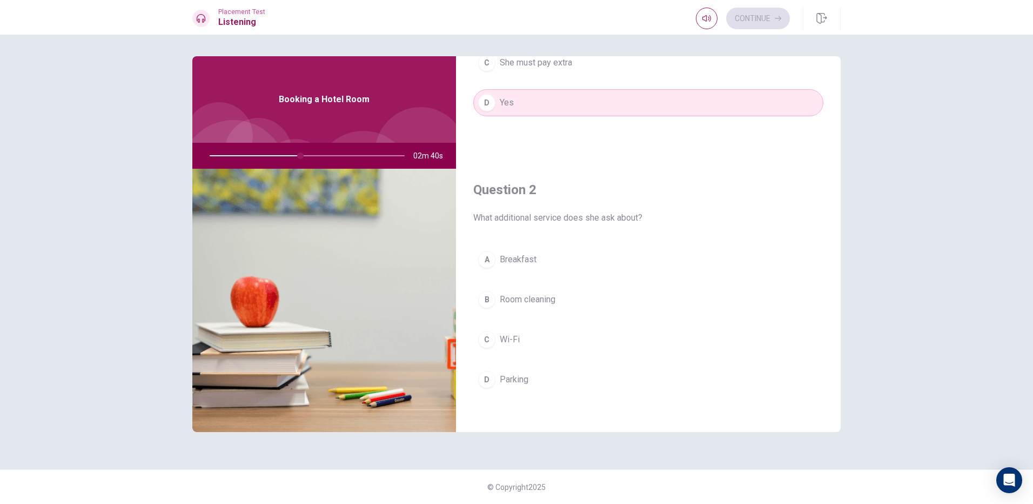
scroll to position [270, 0]
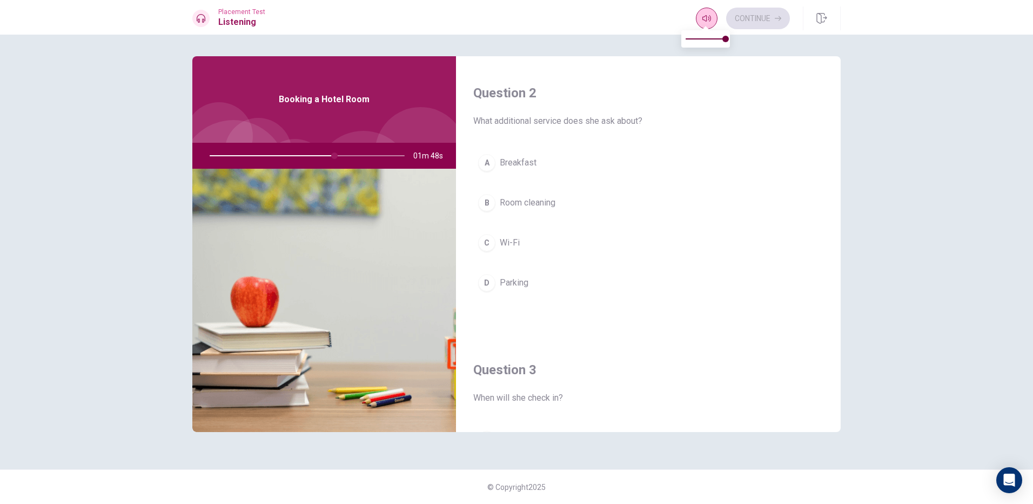
click at [703, 27] on span at bounding box center [705, 27] width 9 height 6
click at [704, 22] on icon "button" at bounding box center [707, 18] width 9 height 9
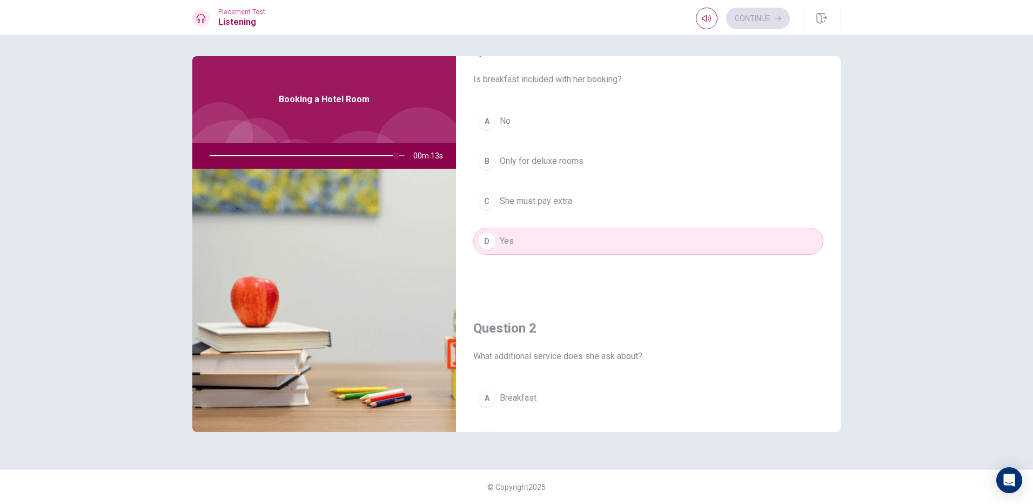
scroll to position [0, 0]
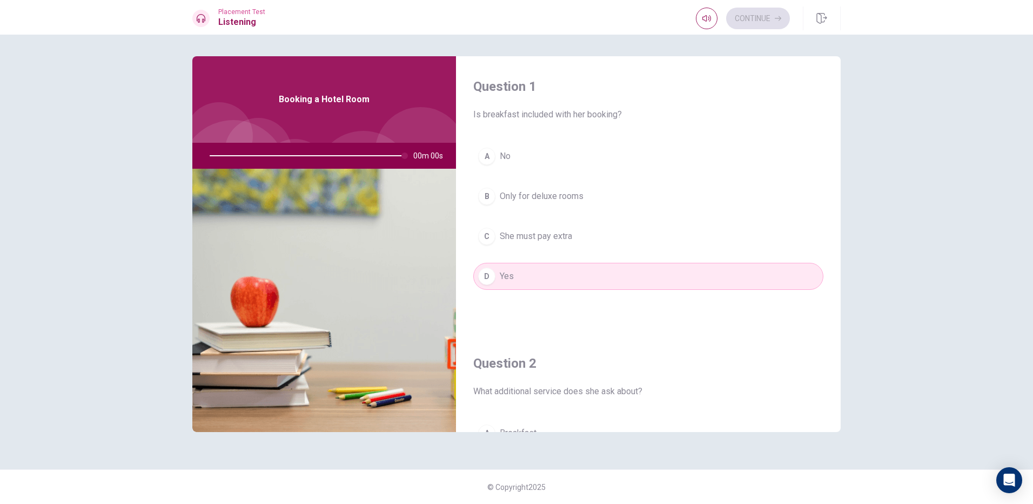
type input "0"
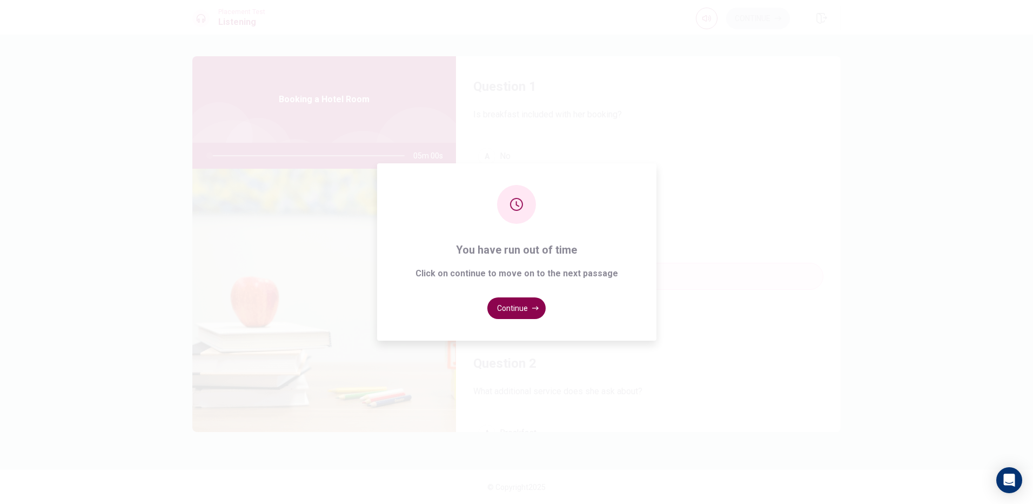
click at [532, 300] on button "Continue" at bounding box center [516, 308] width 58 height 22
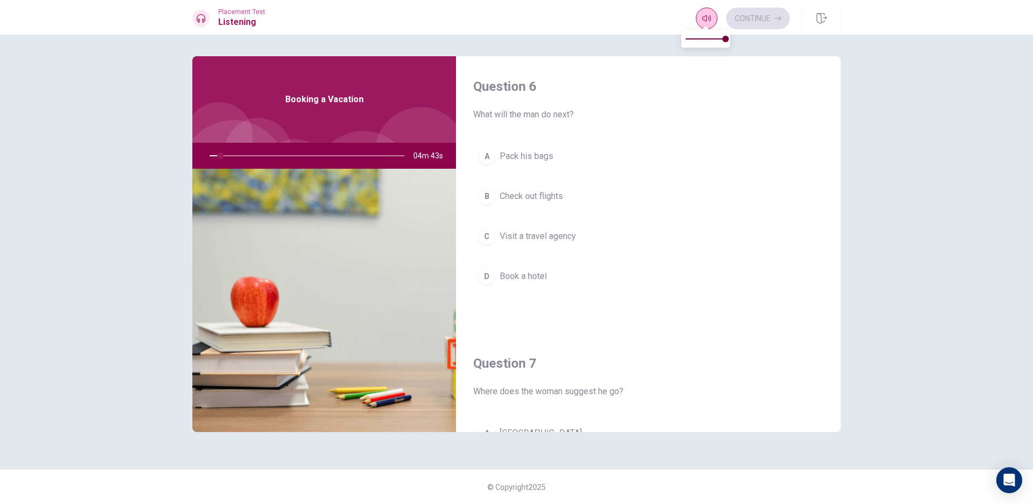
click at [712, 10] on button "button" at bounding box center [707, 19] width 22 height 22
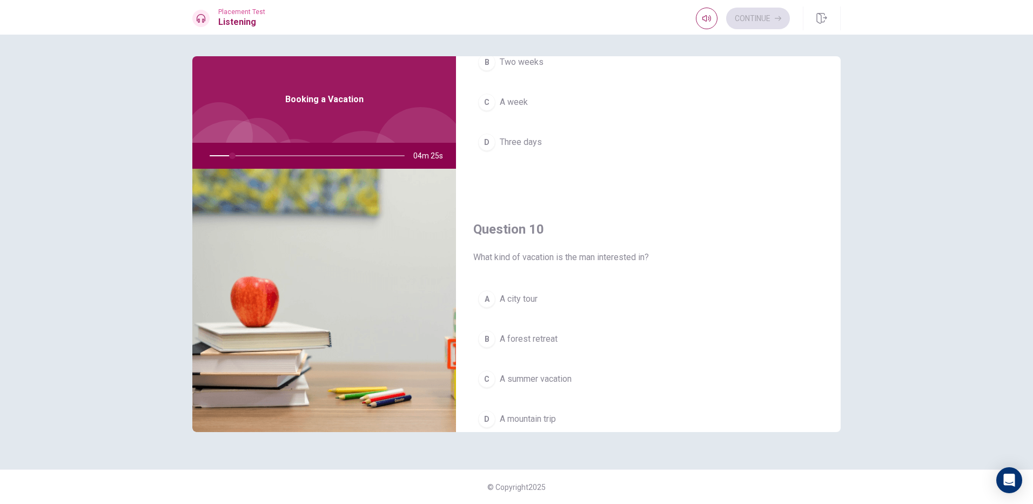
scroll to position [1008, 0]
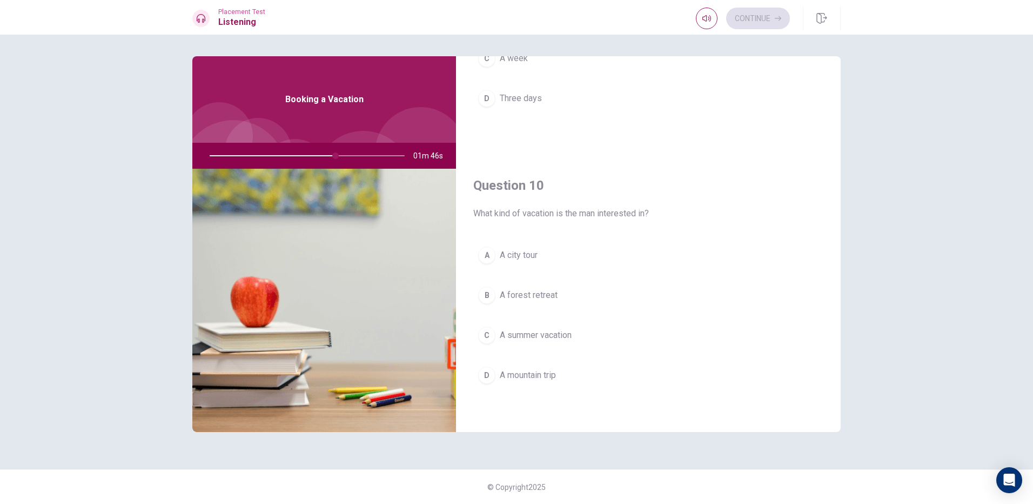
drag, startPoint x: 335, startPoint y: 155, endPoint x: 313, endPoint y: 157, distance: 21.2
click at [313, 157] on div at bounding box center [305, 156] width 217 height 26
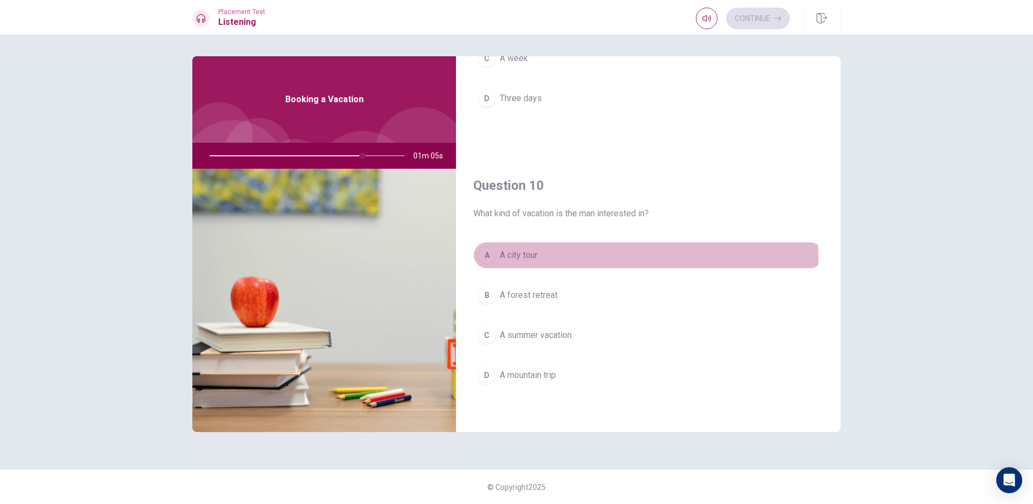
click at [545, 262] on button "A A city tour" at bounding box center [648, 255] width 350 height 27
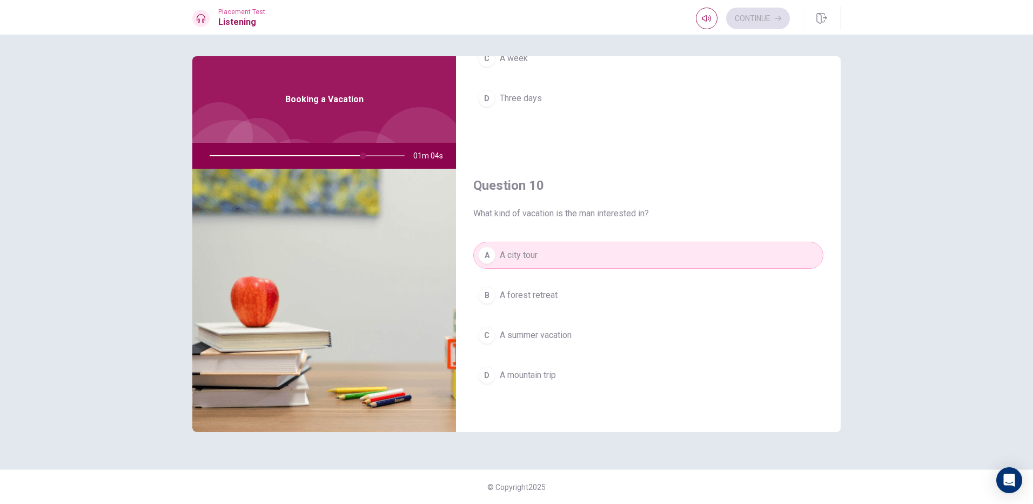
click at [571, 96] on div "A Ten days B Two weeks C A week D Three days" at bounding box center [648, 49] width 350 height 169
drag, startPoint x: 570, startPoint y: 96, endPoint x: 569, endPoint y: 104, distance: 8.2
click at [570, 99] on button "D Three days" at bounding box center [648, 98] width 350 height 27
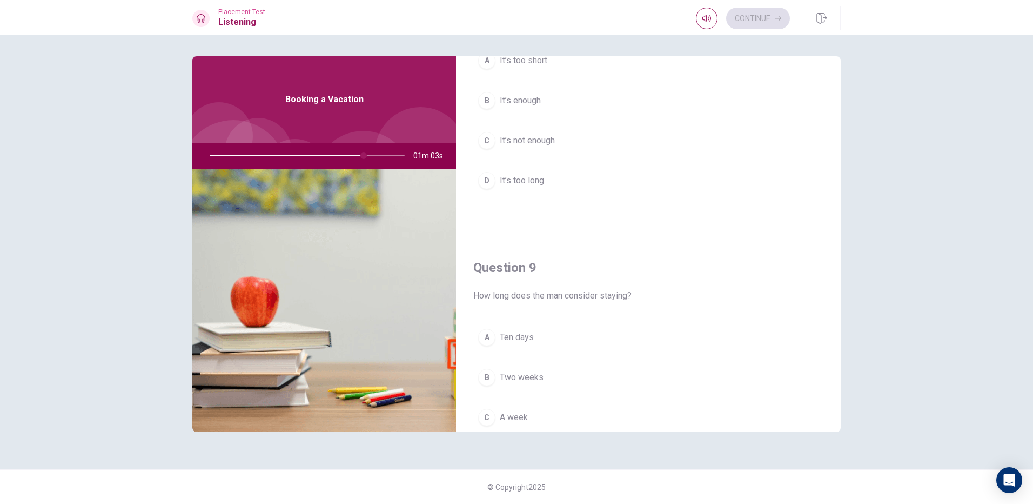
scroll to position [630, 0]
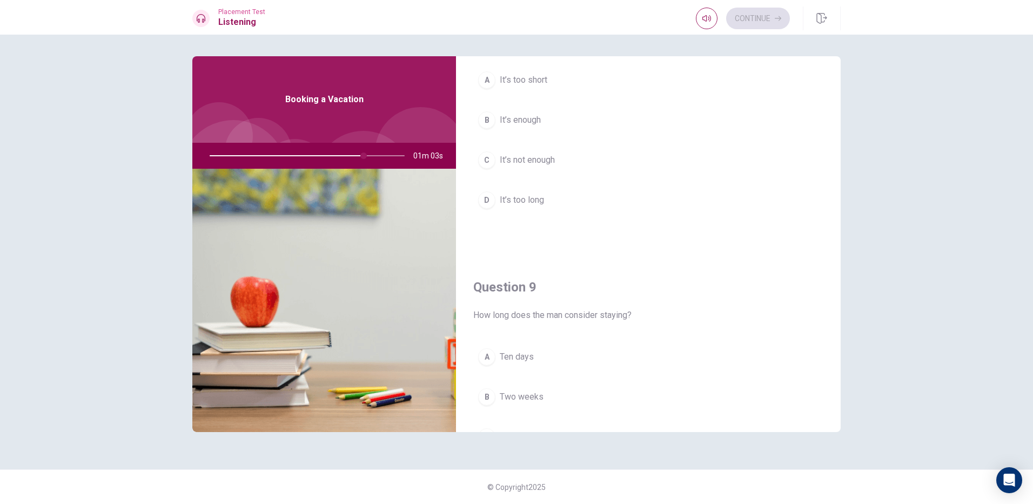
click at [598, 183] on div "A It’s too short B It’s enough C It’s not enough D It’s too long" at bounding box center [648, 150] width 350 height 169
click at [583, 152] on button "C It’s not enough" at bounding box center [648, 159] width 350 height 27
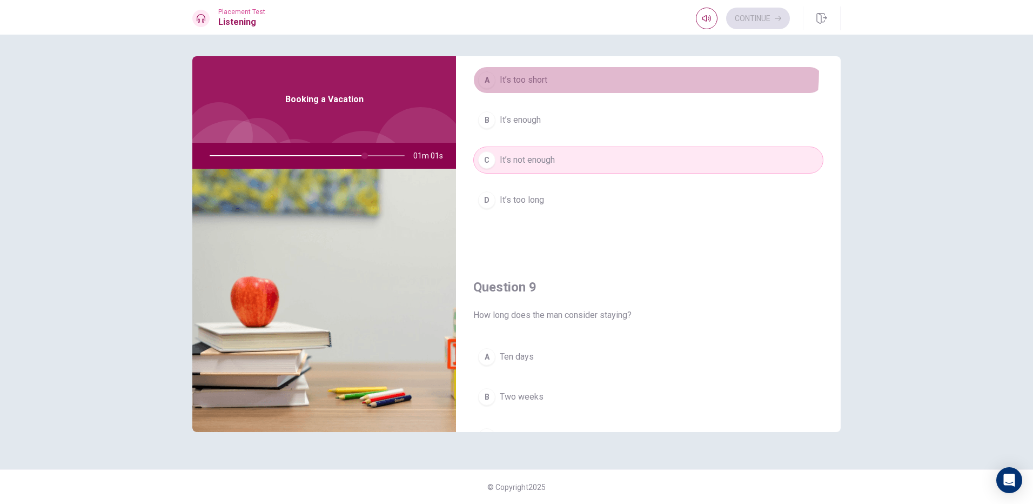
drag, startPoint x: 604, startPoint y: 70, endPoint x: 606, endPoint y: 102, distance: 31.4
click at [604, 71] on button "A It’s too short" at bounding box center [648, 79] width 350 height 27
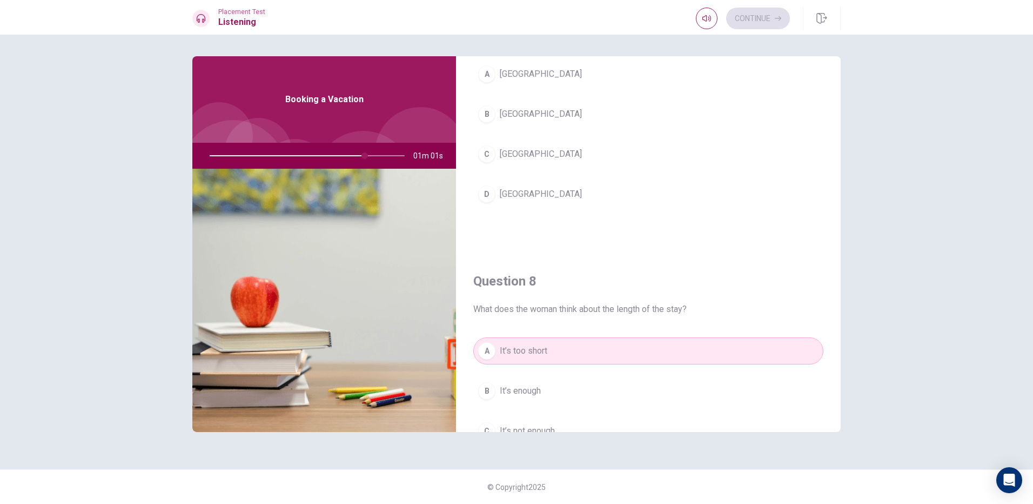
scroll to position [197, 0]
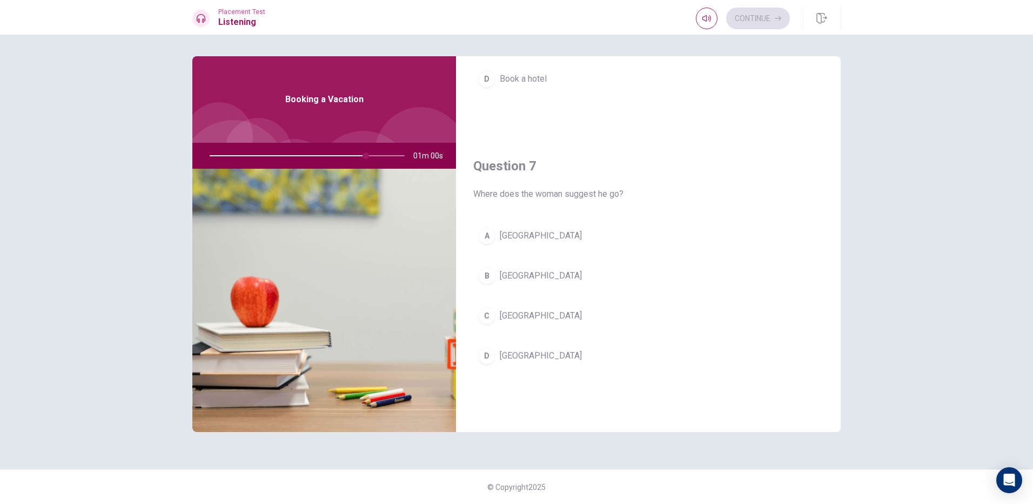
click at [539, 282] on button "B [GEOGRAPHIC_DATA]" at bounding box center [648, 275] width 350 height 27
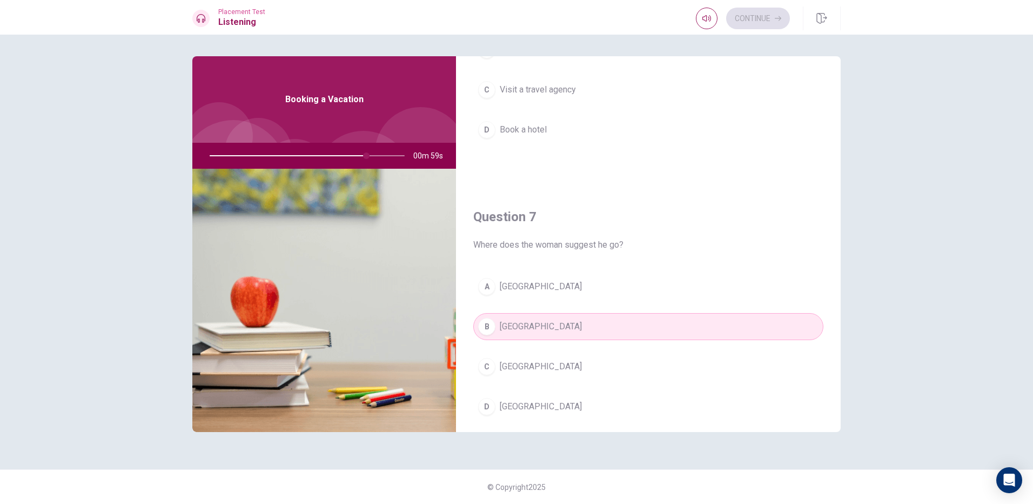
scroll to position [0, 0]
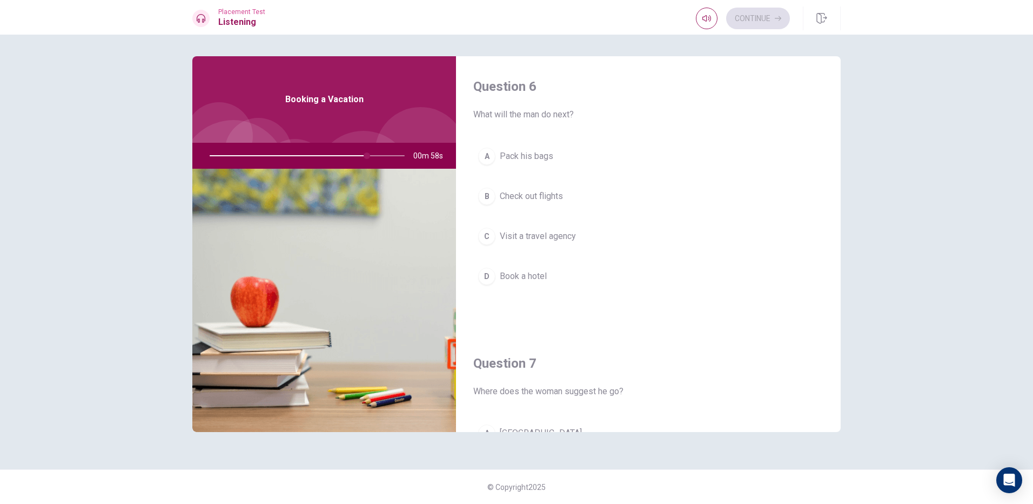
click at [563, 195] on span "Check out flights" at bounding box center [531, 196] width 63 height 13
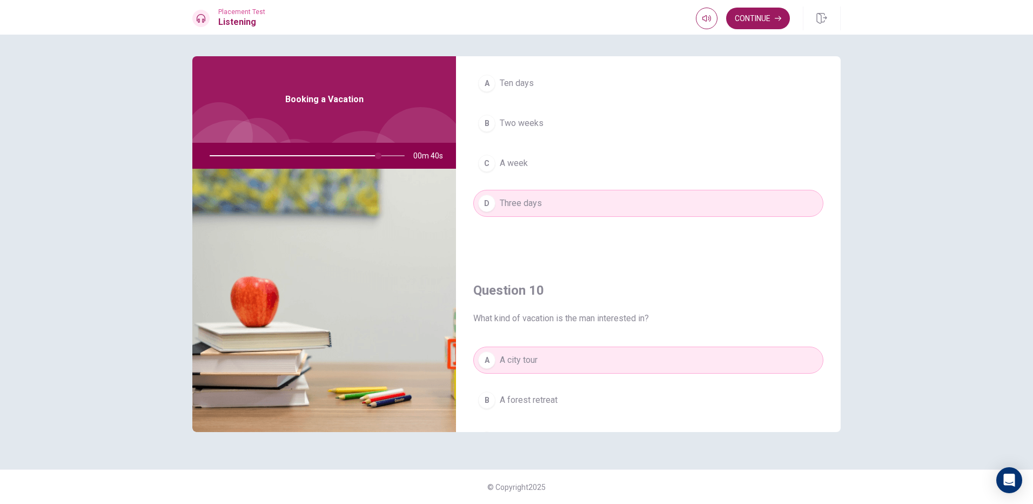
scroll to position [1008, 0]
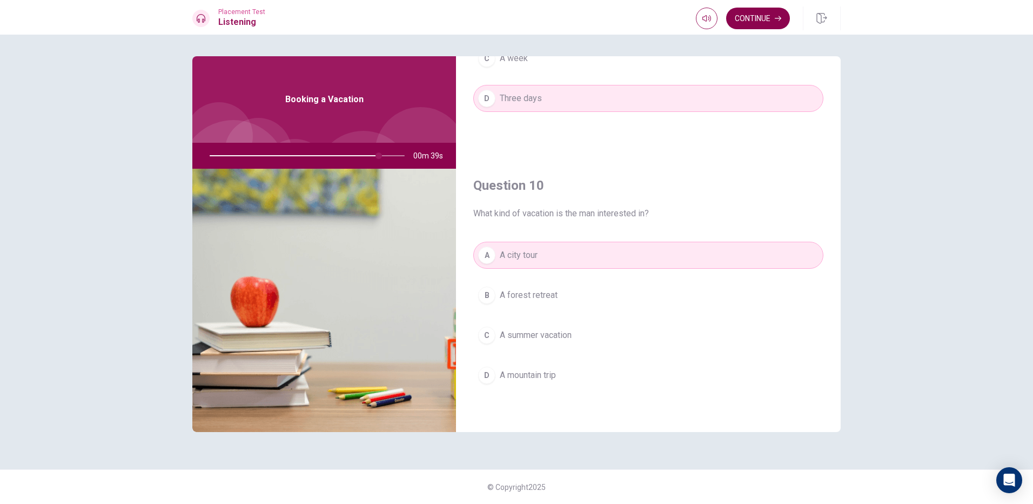
click at [772, 11] on button "Continue" at bounding box center [758, 19] width 64 height 22
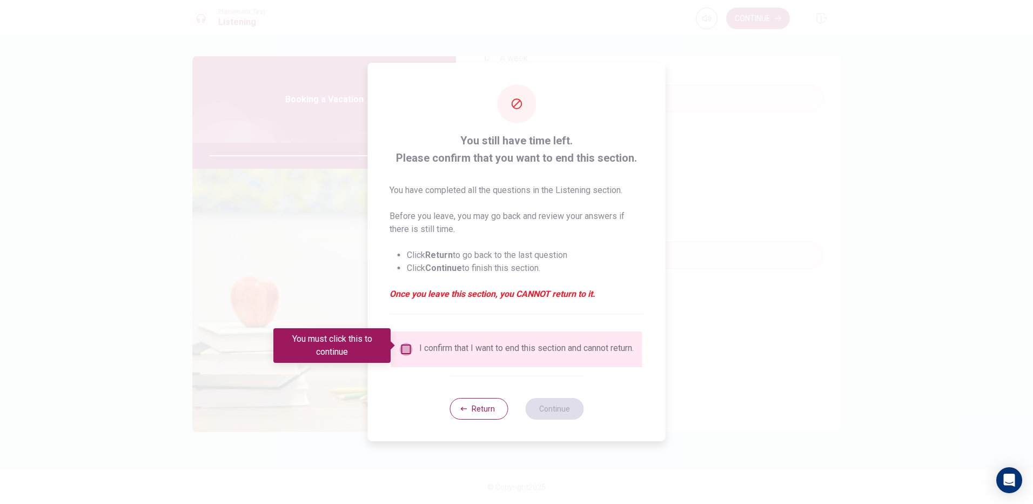
click at [407, 343] on input "You must click this to continue" at bounding box center [406, 349] width 13 height 13
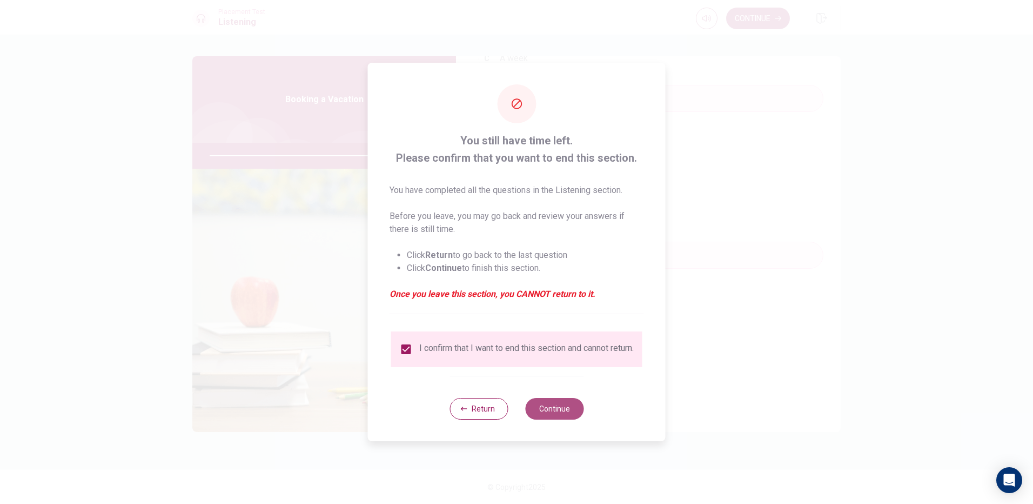
click at [550, 417] on button "Continue" at bounding box center [554, 409] width 58 height 22
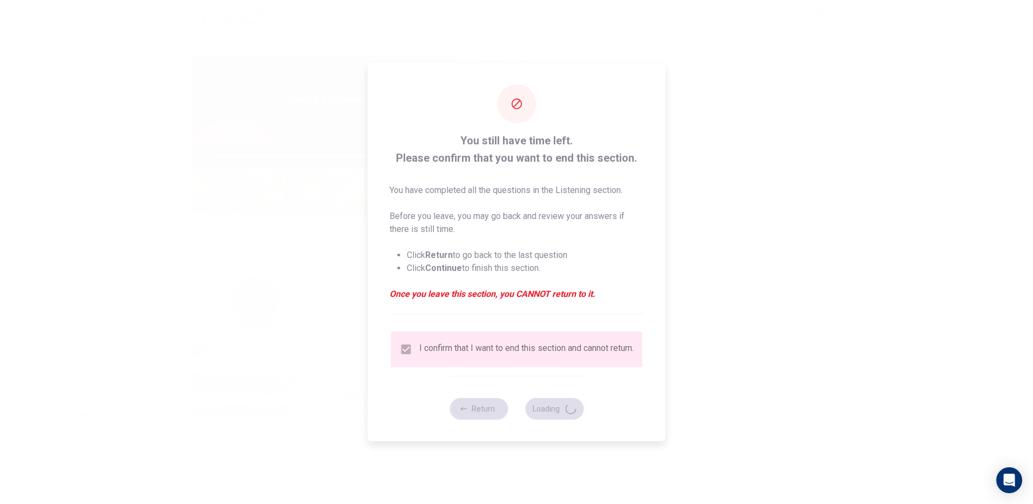
type input "88"
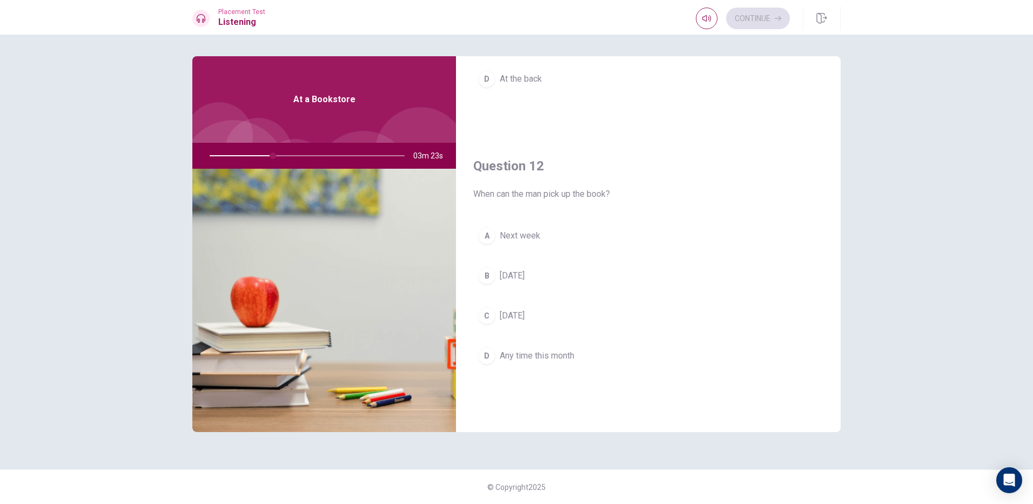
scroll to position [216, 0]
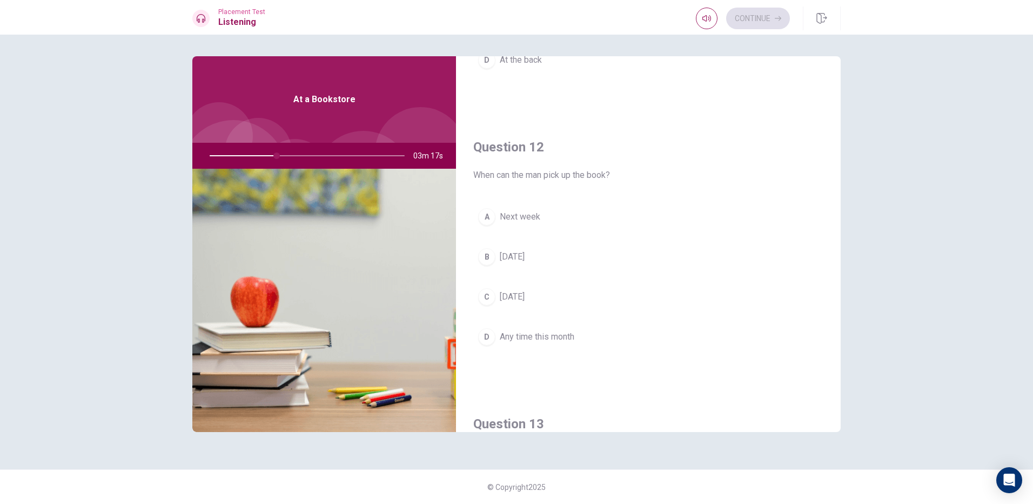
click at [526, 256] on button "B [DATE]" at bounding box center [648, 256] width 350 height 27
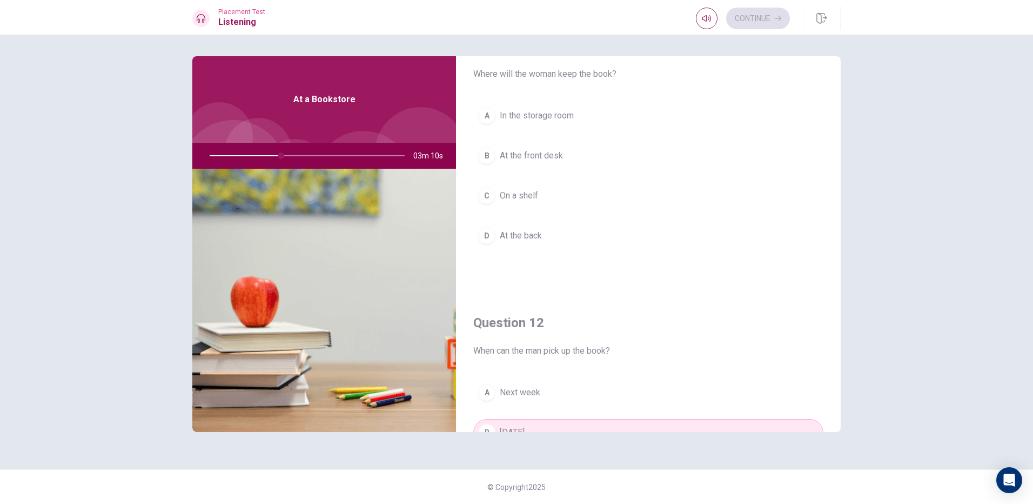
scroll to position [0, 0]
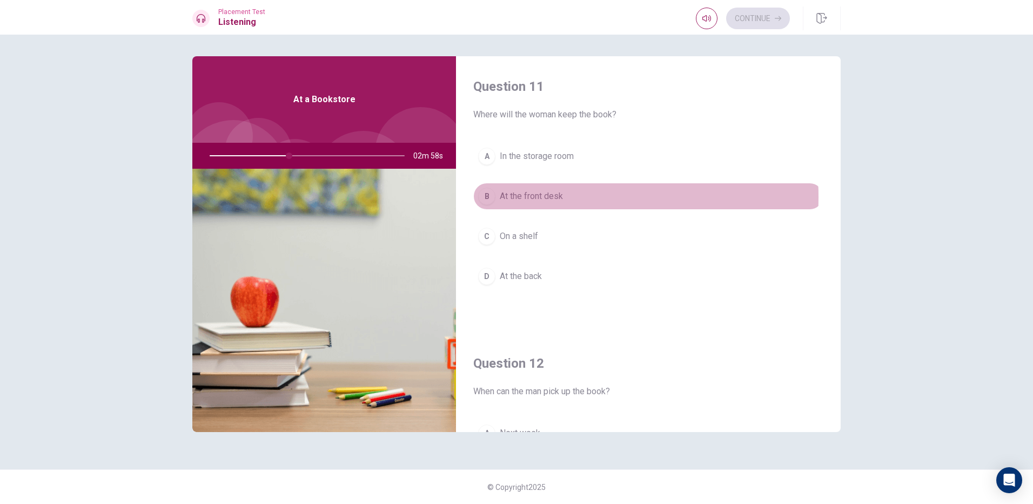
click at [552, 197] on span "At the front desk" at bounding box center [531, 196] width 63 height 13
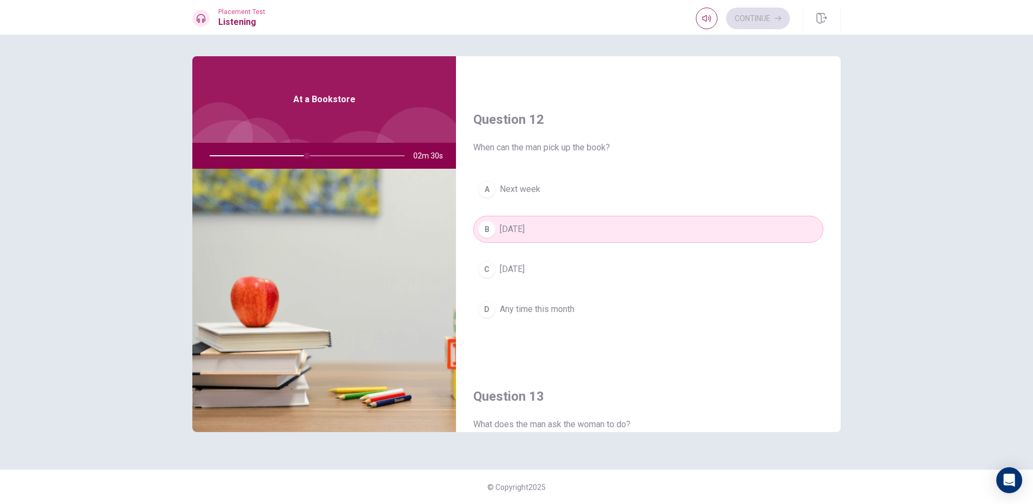
scroll to position [270, 0]
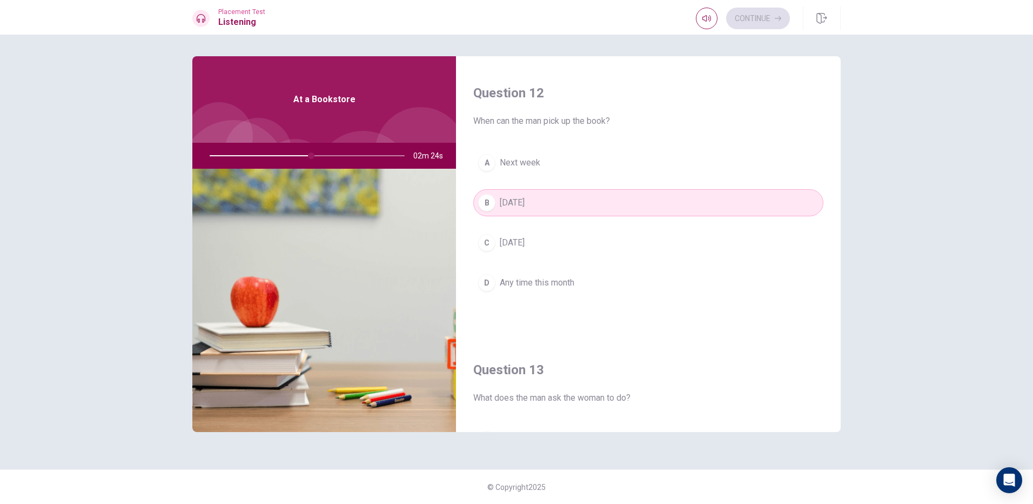
click at [718, 384] on div "Question 13 What does the man ask the woman to do?" at bounding box center [648, 382] width 350 height 43
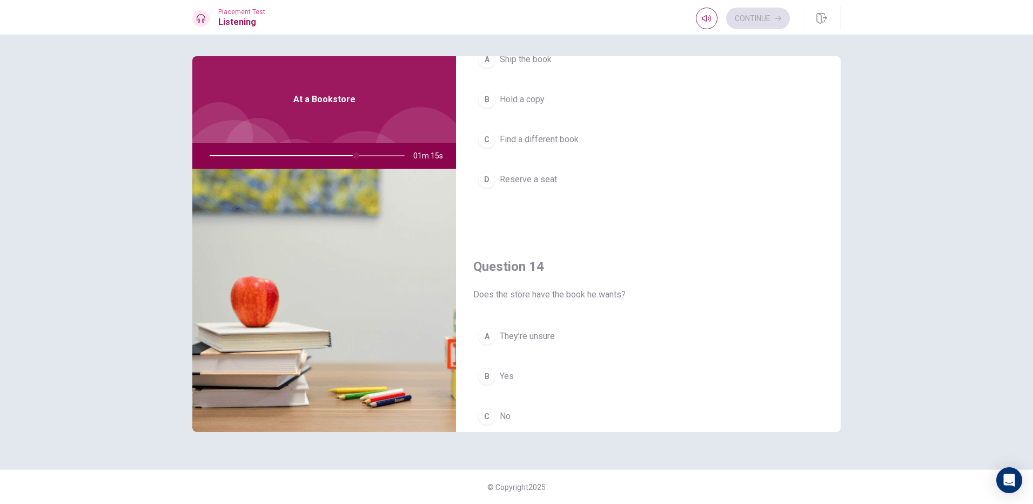
scroll to position [540, 0]
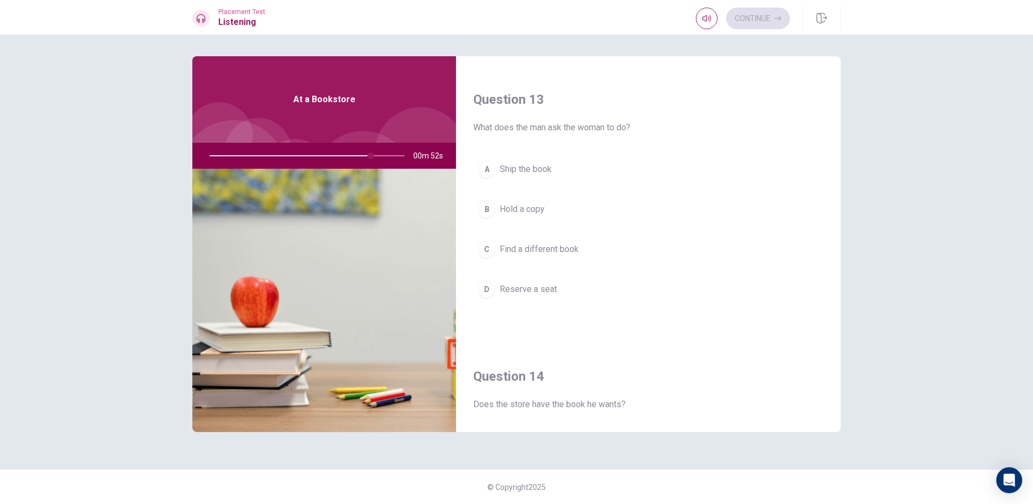
click at [535, 206] on span "Hold a copy" at bounding box center [522, 209] width 45 height 13
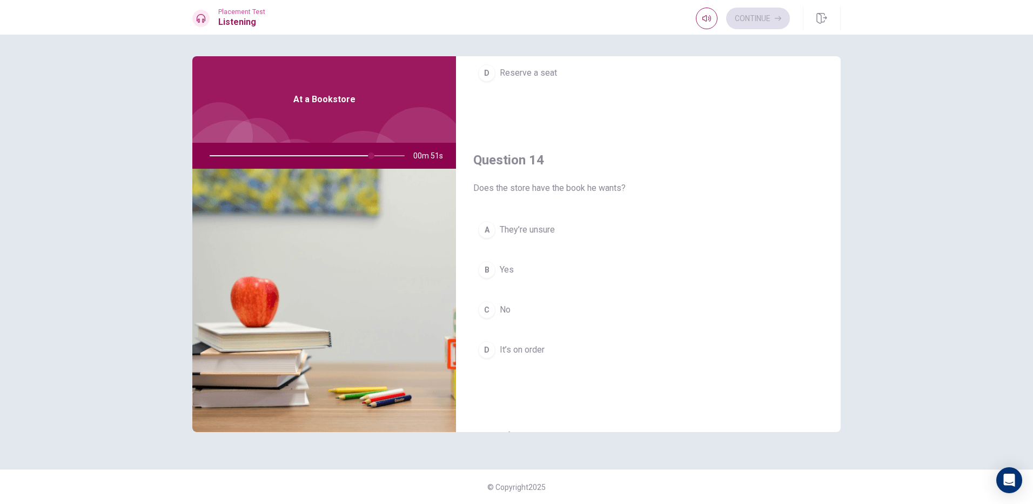
click at [525, 235] on span "They’re unsure" at bounding box center [527, 229] width 55 height 13
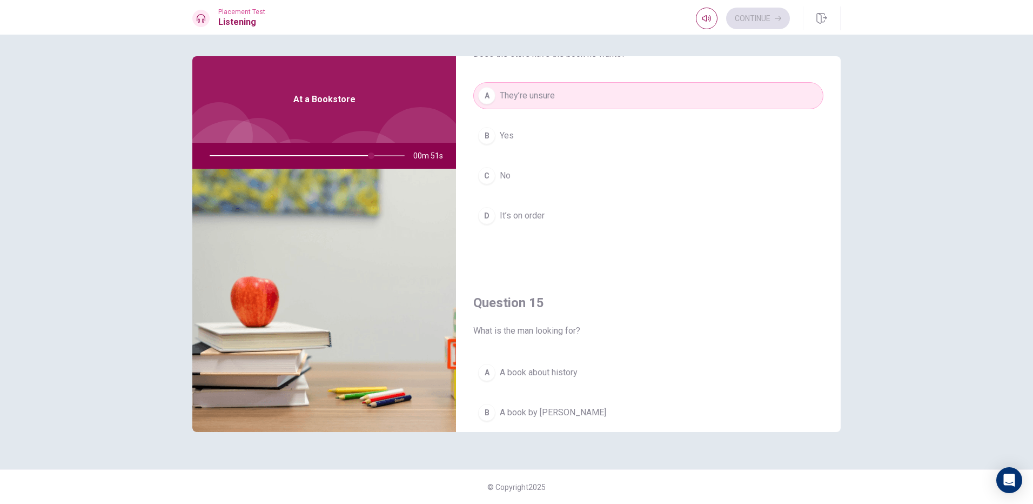
scroll to position [1008, 0]
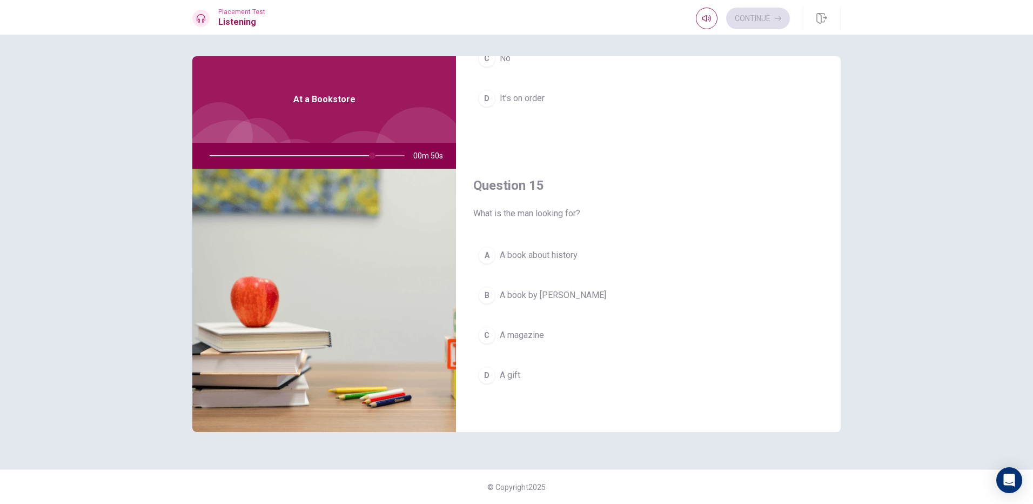
click at [523, 258] on span "A book about history" at bounding box center [539, 255] width 78 height 13
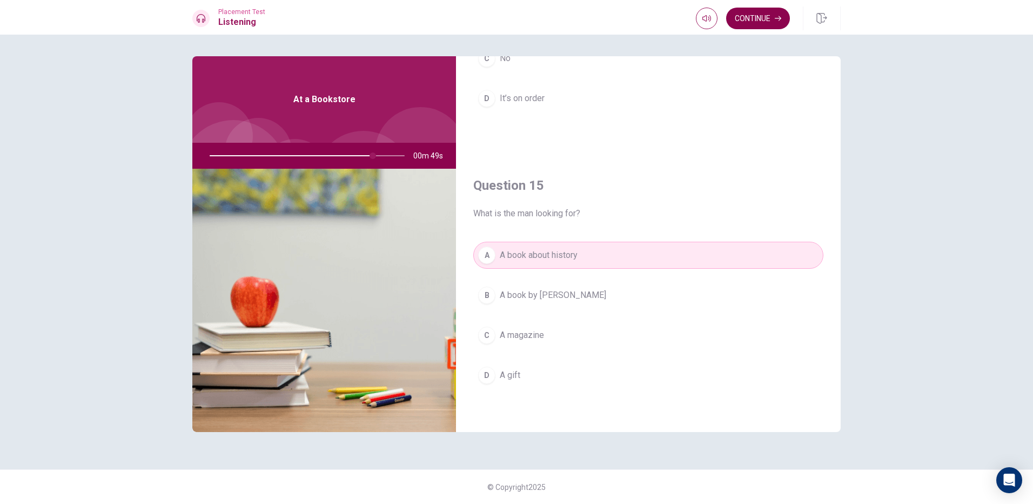
click at [766, 9] on button "Continue" at bounding box center [758, 19] width 64 height 22
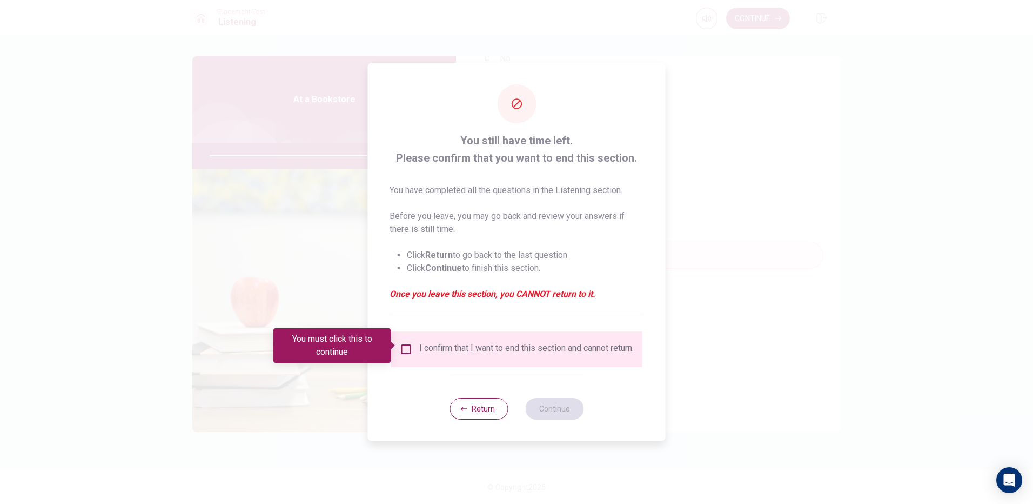
click at [404, 346] on input "You must click this to continue" at bounding box center [406, 349] width 13 height 13
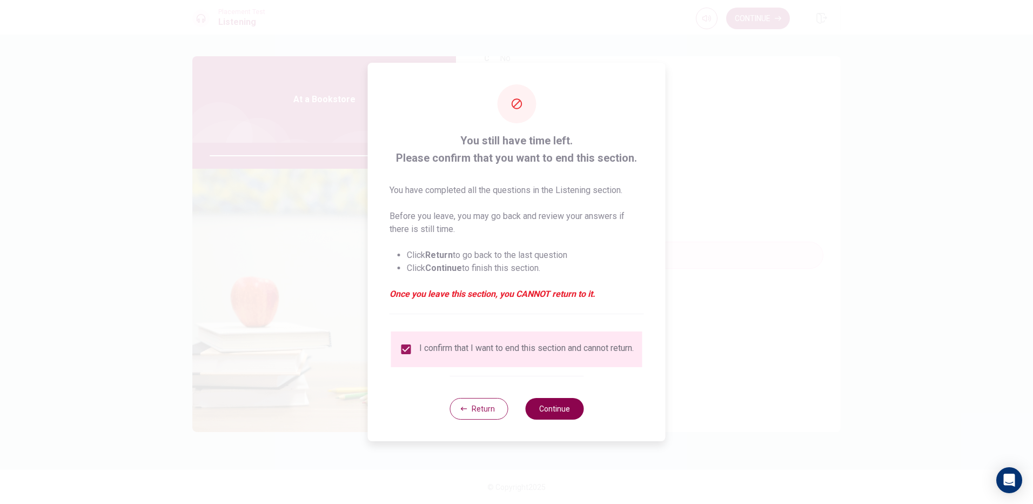
click at [554, 414] on button "Continue" at bounding box center [554, 409] width 58 height 22
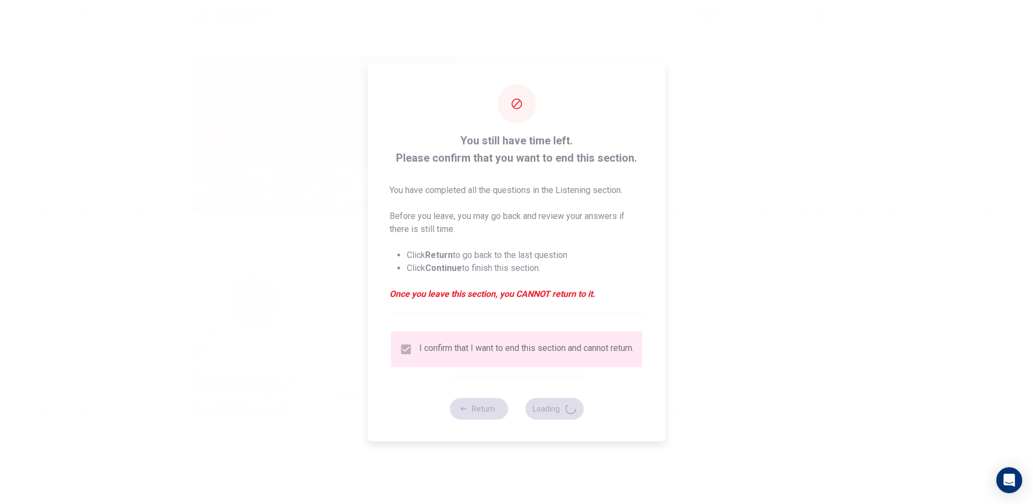
type input "85"
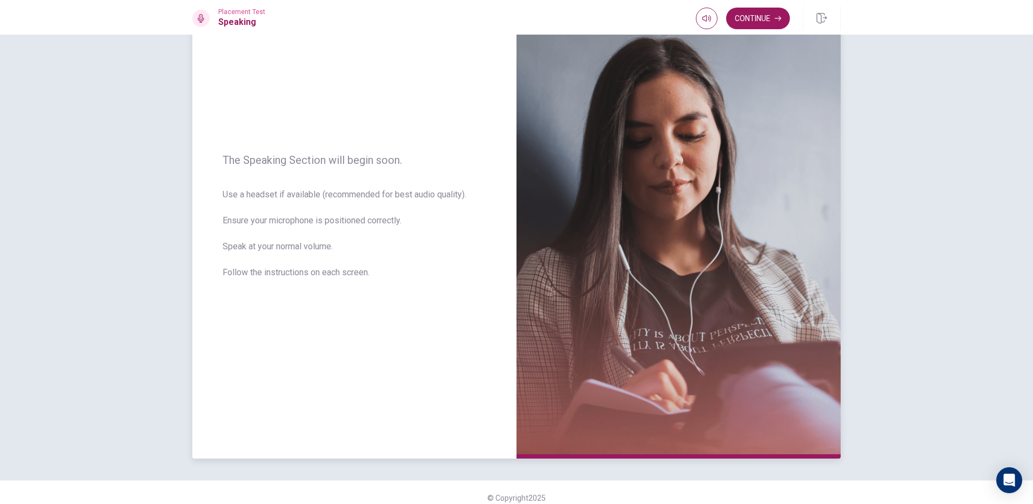
scroll to position [80, 0]
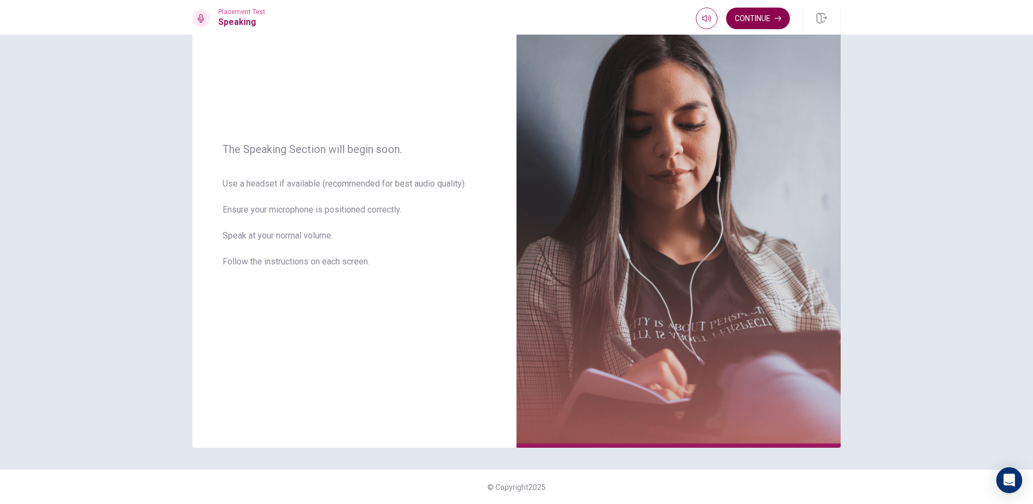
click at [751, 15] on button "Continue" at bounding box center [758, 19] width 64 height 22
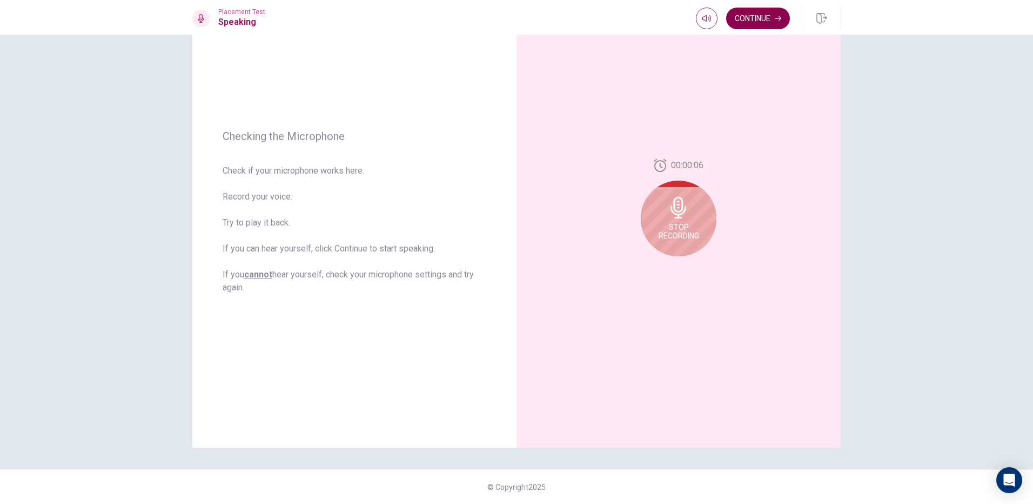
click at [749, 14] on button "Continue" at bounding box center [758, 19] width 64 height 22
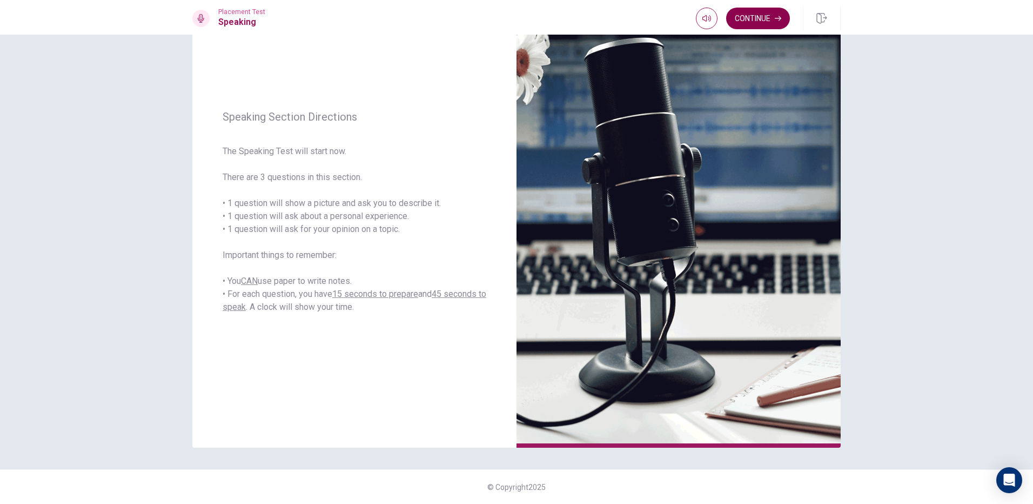
click at [740, 18] on button "Continue" at bounding box center [758, 19] width 64 height 22
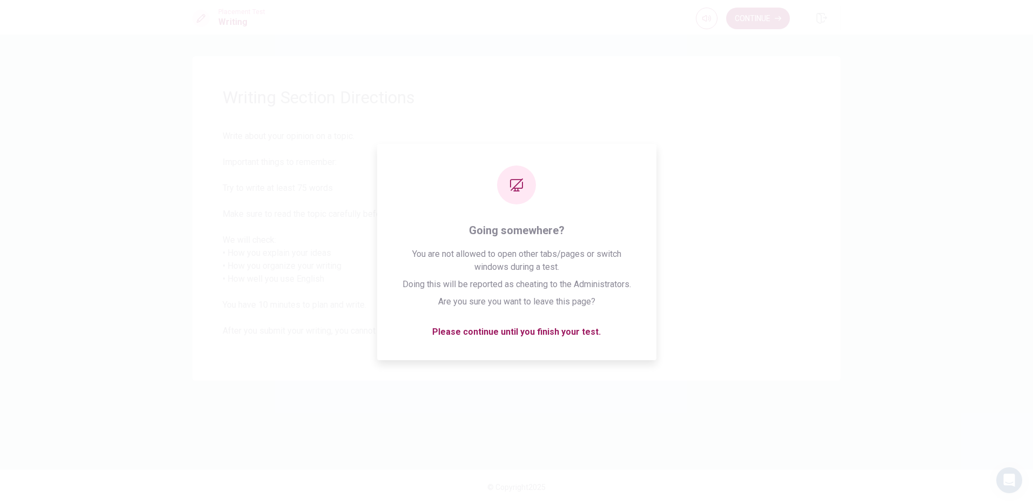
drag, startPoint x: 752, startPoint y: 14, endPoint x: 743, endPoint y: 47, distance: 34.6
click at [752, 14] on button "Continue" at bounding box center [758, 19] width 64 height 22
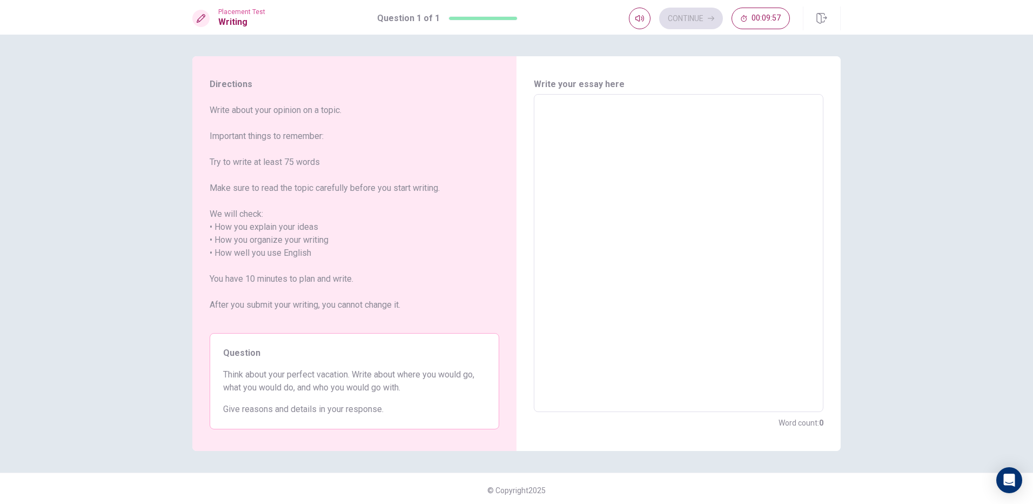
click at [577, 116] on textarea at bounding box center [678, 253] width 275 height 300
click at [679, 148] on textarea at bounding box center [678, 253] width 275 height 300
click at [673, 21] on div "Continue 00:09:04" at bounding box center [709, 19] width 161 height 22
click at [673, 21] on div "Continue 00:09:03" at bounding box center [709, 19] width 161 height 22
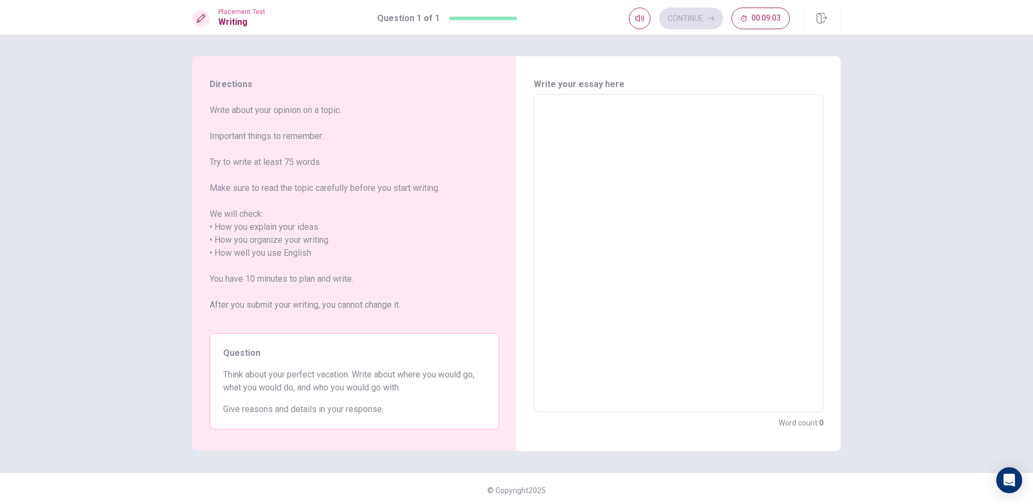
click at [673, 21] on div "Continue 00:09:03" at bounding box center [709, 19] width 161 height 22
drag, startPoint x: 673, startPoint y: 21, endPoint x: 660, endPoint y: 77, distance: 57.7
click at [674, 22] on div "Continue 00:09:03" at bounding box center [709, 19] width 161 height 22
click at [661, 202] on textarea at bounding box center [678, 253] width 275 height 300
type textarea "nh"
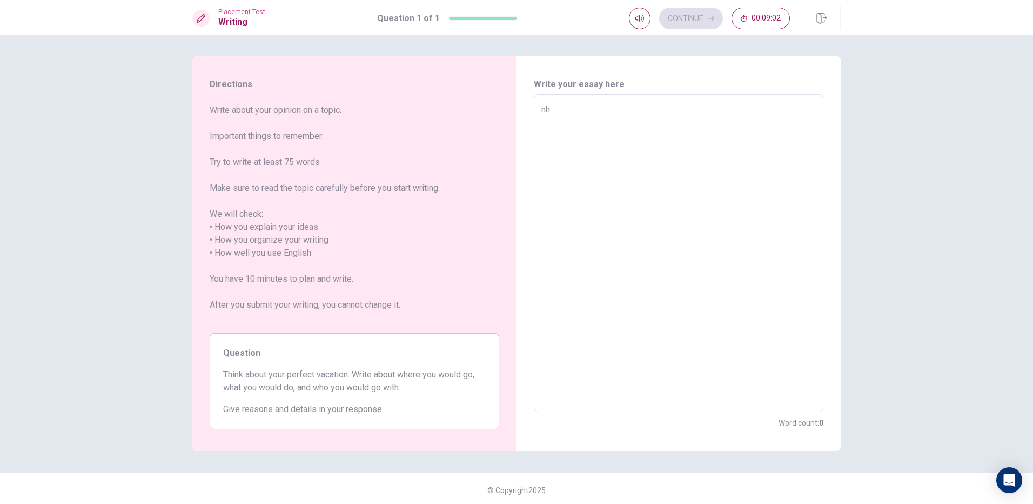
type textarea "x"
type textarea "nhf"
type textarea "x"
type textarea "nhfg"
type textarea "x"
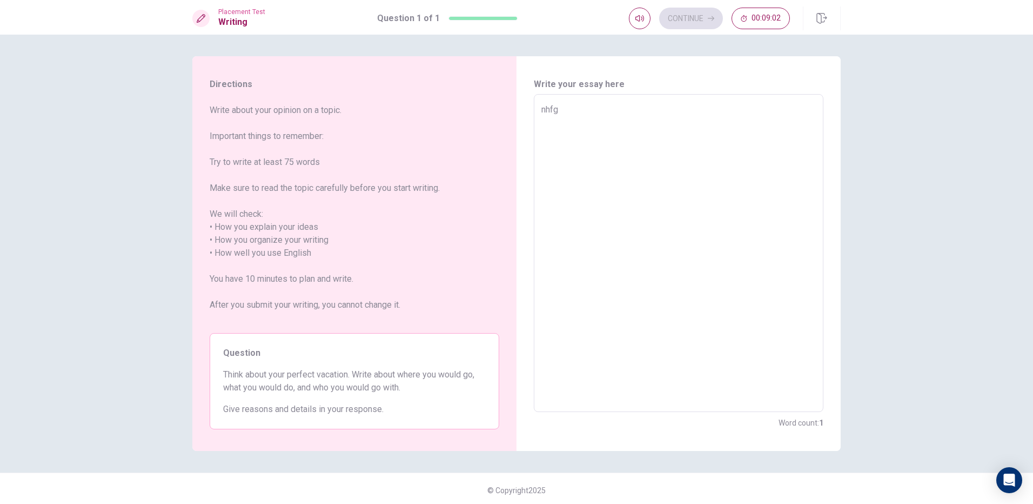
type textarea "nhfgh"
type textarea "x"
type textarea "nhfghn"
type textarea "x"
type textarea "nhfghnf"
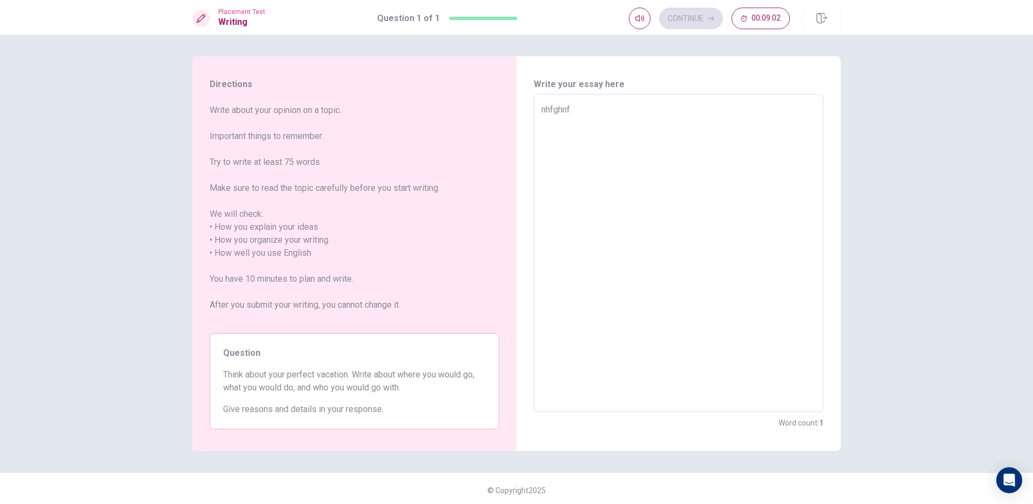
type textarea "x"
type textarea "nhfghnfh"
type textarea "x"
type textarea "nhfghnfhn"
type textarea "x"
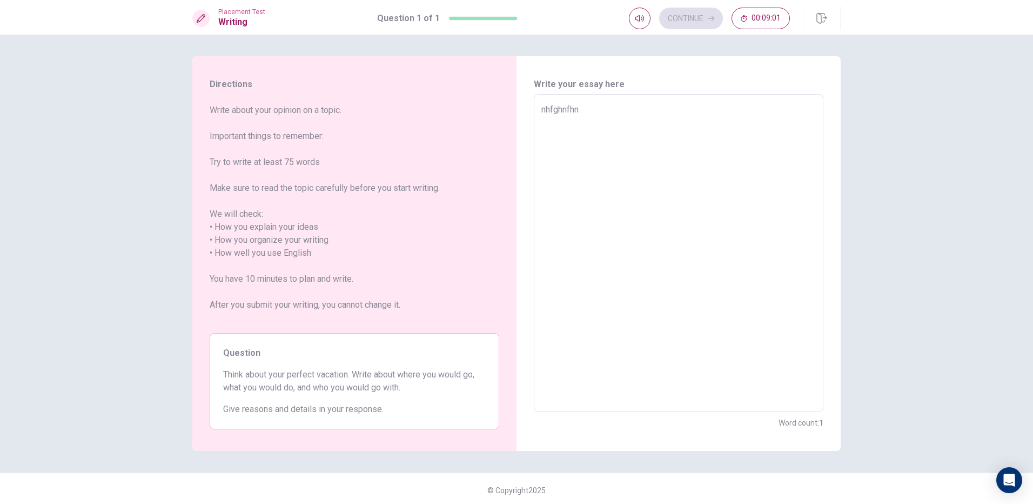
type textarea "nhfghnfhnf"
type textarea "x"
type textarea "nhfghnfhnfh"
type textarea "x"
type textarea "nhfghnfhnfhf"
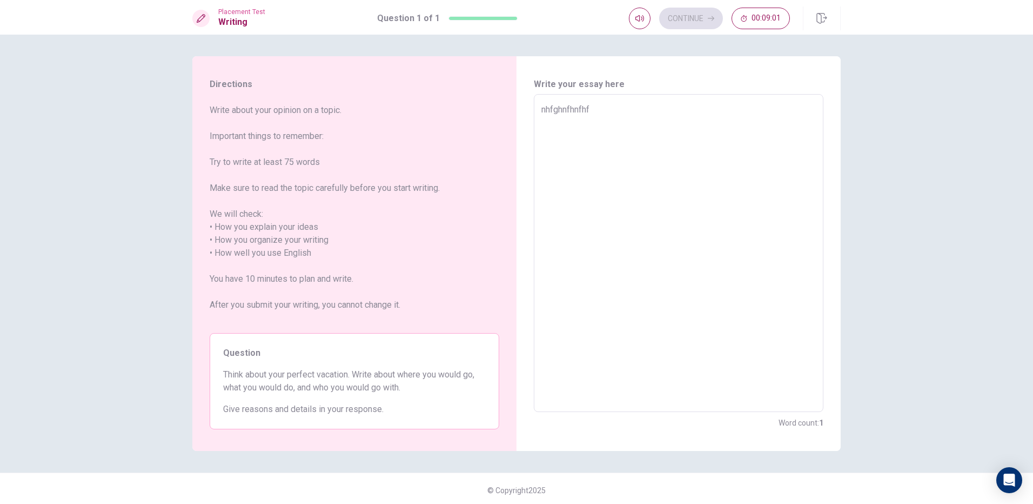
type textarea "x"
type textarea "nhfghnfhnfh"
type textarea "x"
type textarea "nhfghnfhnf"
type textarea "x"
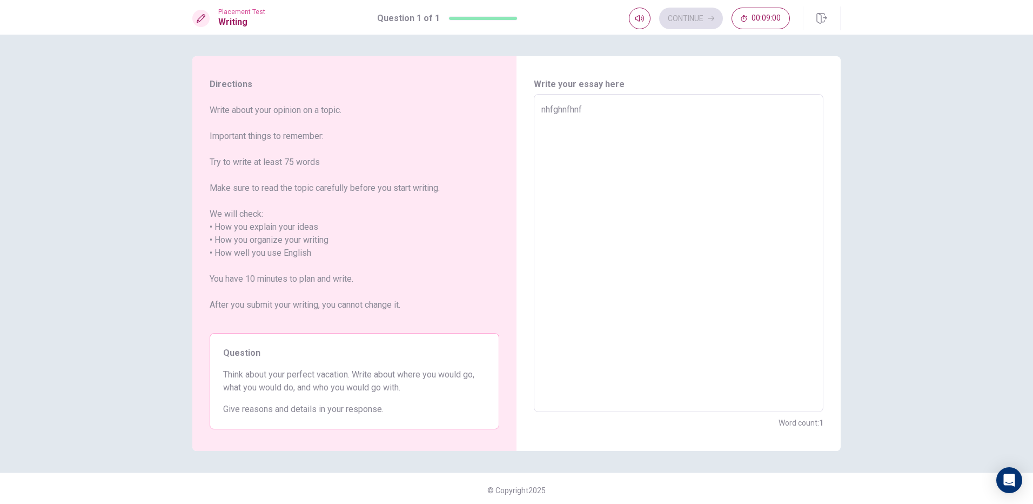
type textarea "nhfghnfhn"
type textarea "x"
type textarea "nhfghnfh"
type textarea "x"
type textarea "nhfghnf"
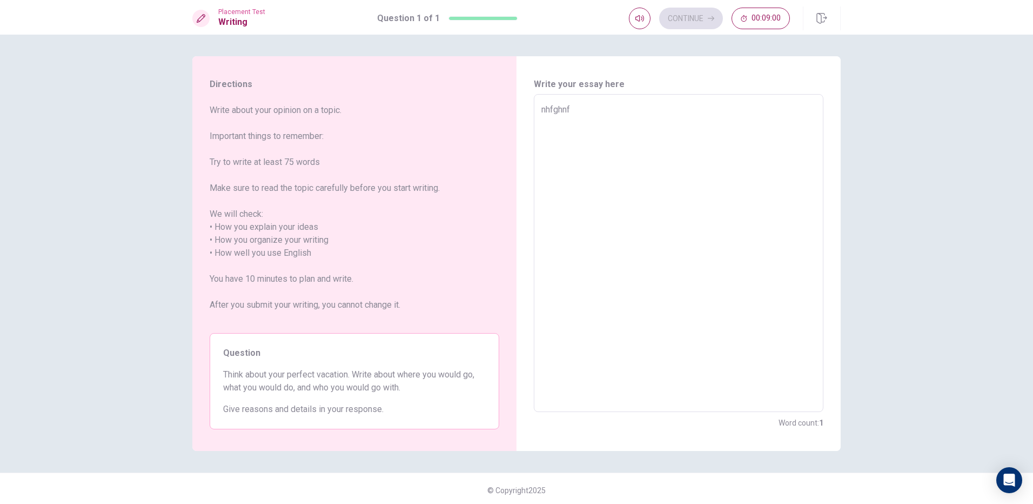
type textarea "x"
type textarea "nhfghn"
type textarea "x"
type textarea "nhfgh"
type textarea "x"
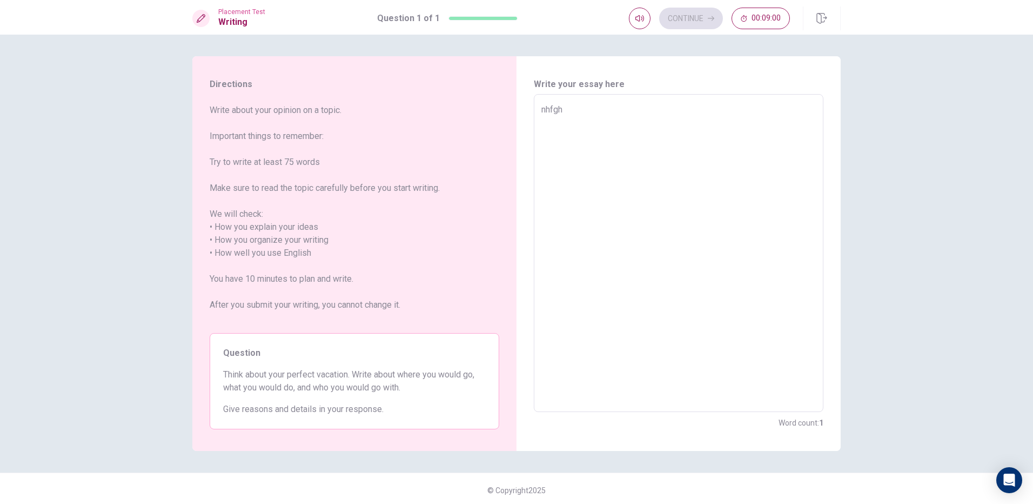
type textarea "nhfg"
type textarea "x"
type textarea "nhf"
type textarea "x"
type textarea "nh"
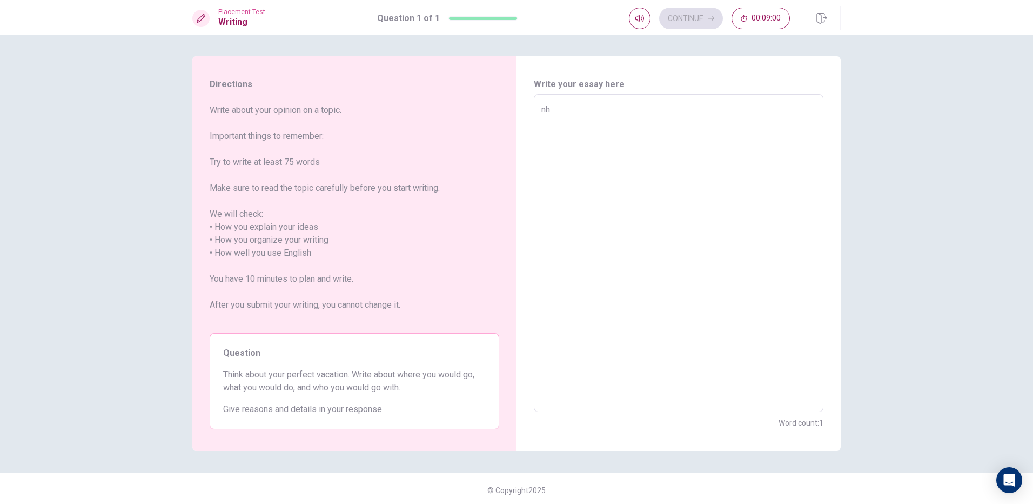
type textarea "x"
type textarea "n"
type textarea "x"
type textarea "d"
type textarea "x"
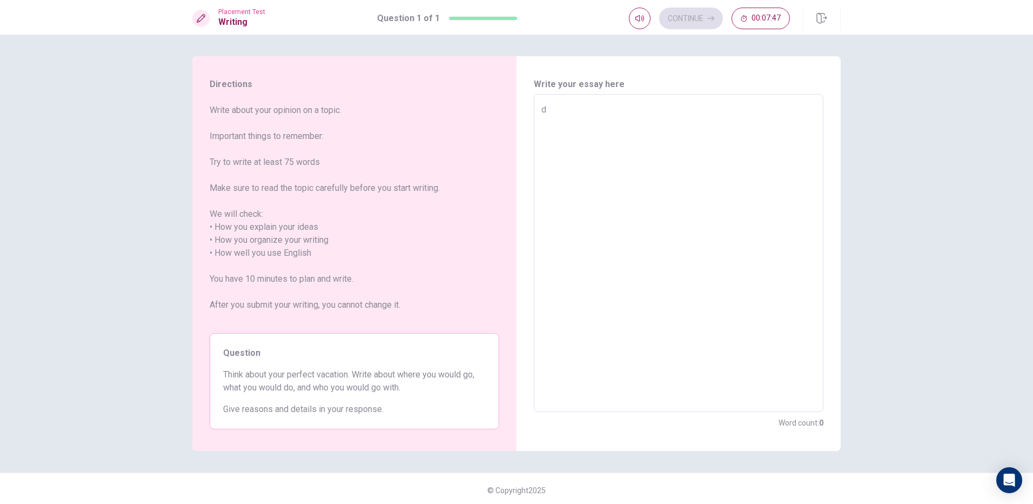
type textarea "d;"
type textarea "x"
type textarea "d;g"
type textarea "x"
type textarea "d;gs"
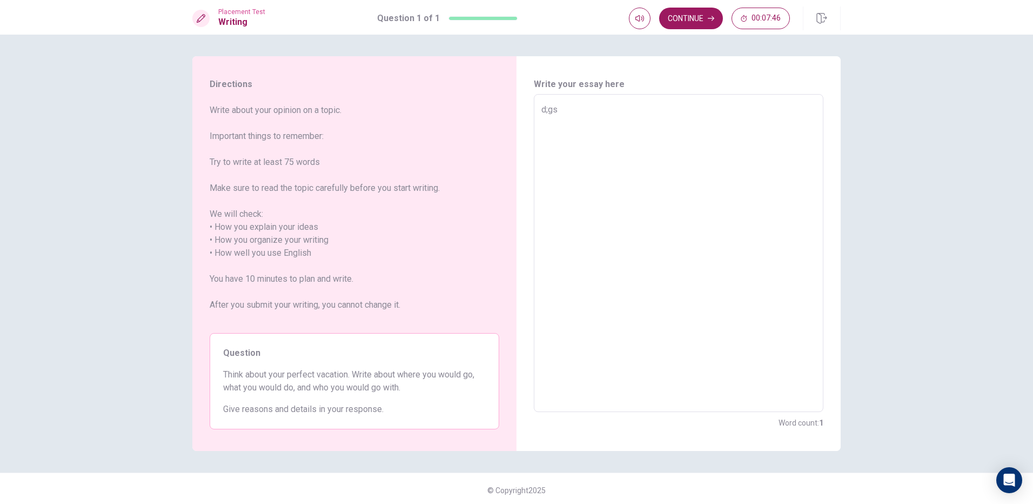
type textarea "x"
type textarea "d;gs;"
type textarea "x"
type textarea "d;gs;g"
type textarea "x"
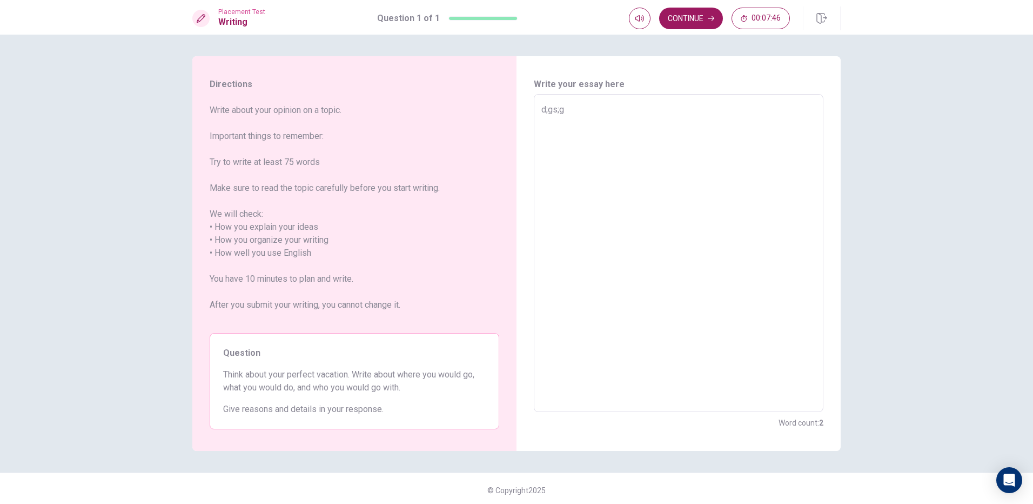
type textarea "d;gs;g;"
type textarea "x"
type textarea "d;gs;g;s"
type textarea "x"
type textarea "d;gs;g;sg"
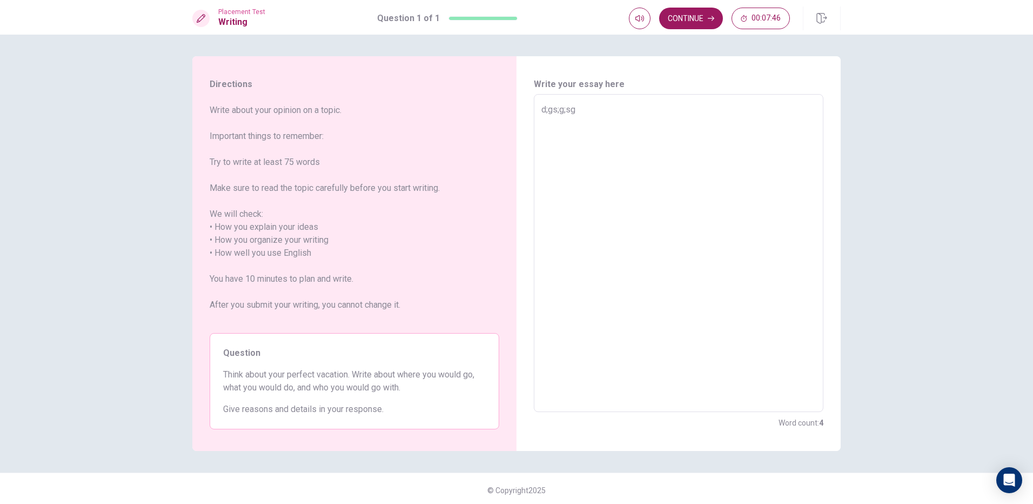
type textarea "x"
type textarea "d;gs;g;s"
type textarea "x"
type textarea "d;gs;g;"
type textarea "x"
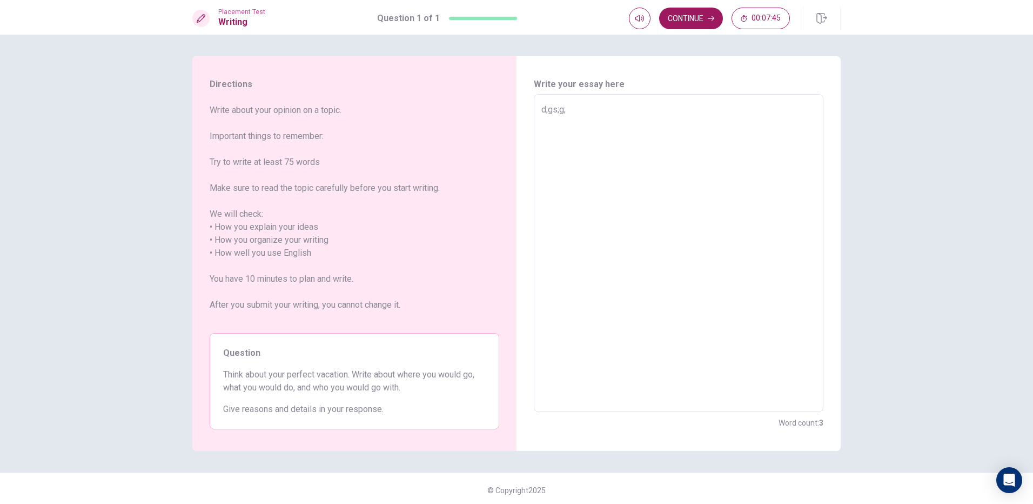
type textarea "d;gs;g"
type textarea "x"
type textarea "d;gs;"
type textarea "x"
type textarea "d;gs"
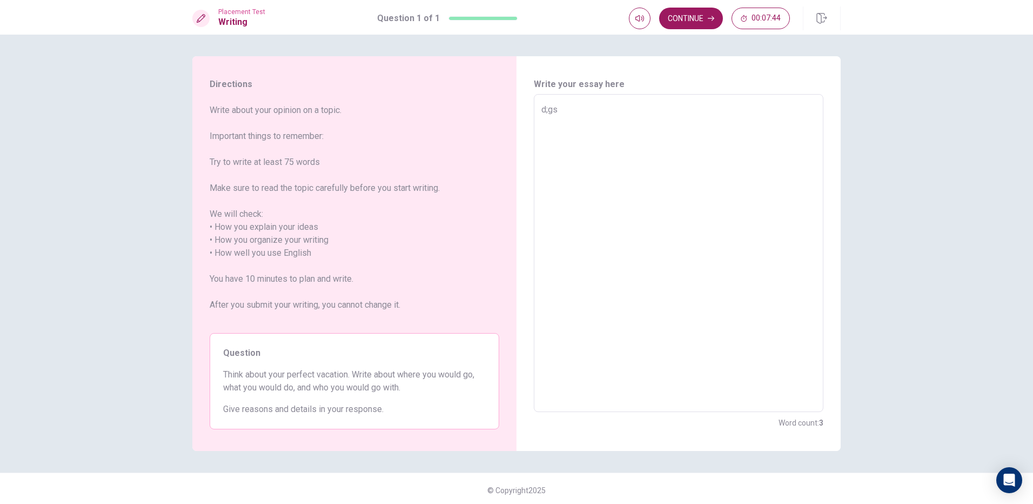
type textarea "x"
type textarea "d;g"
type textarea "x"
type textarea "d;"
type textarea "x"
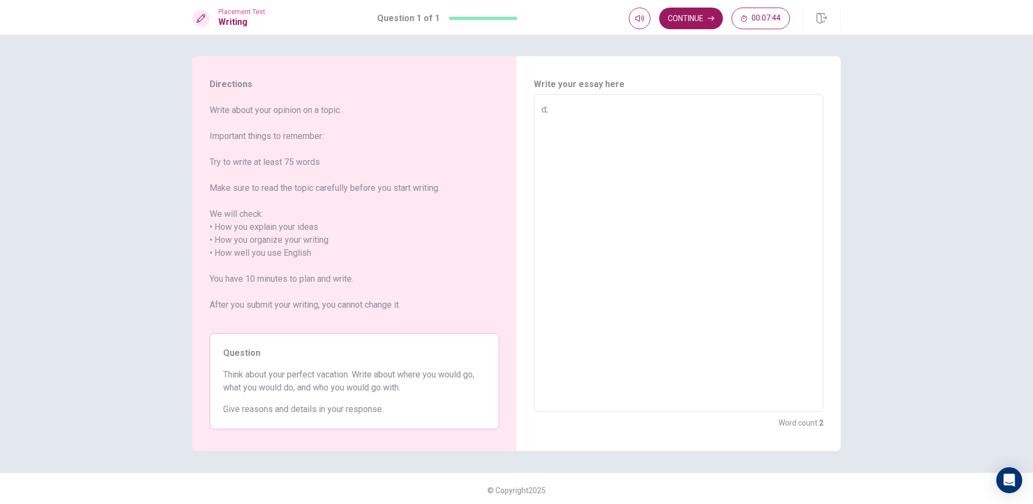
type textarea "d"
type textarea "x"
type textarea "i"
type textarea "x"
type textarea "id"
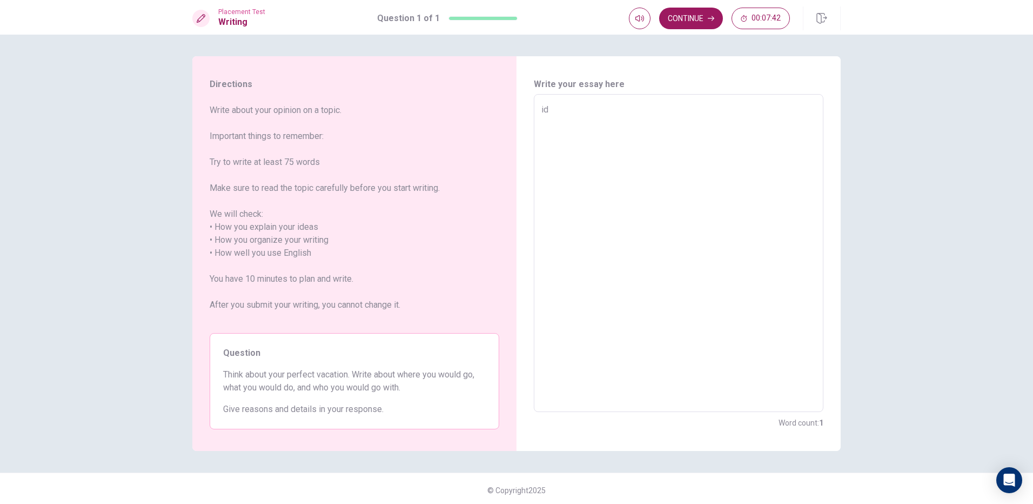
type textarea "x"
type textarea "ido"
type textarea "x"
type textarea "idon"
type textarea "x"
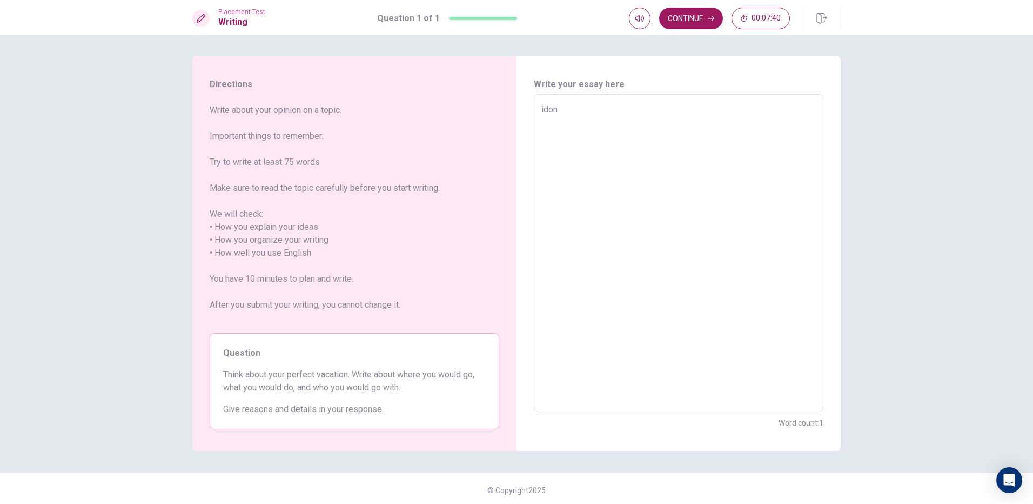
type textarea "ido"
type textarea "x"
type textarea "id"
type textarea "x"
type textarea "i"
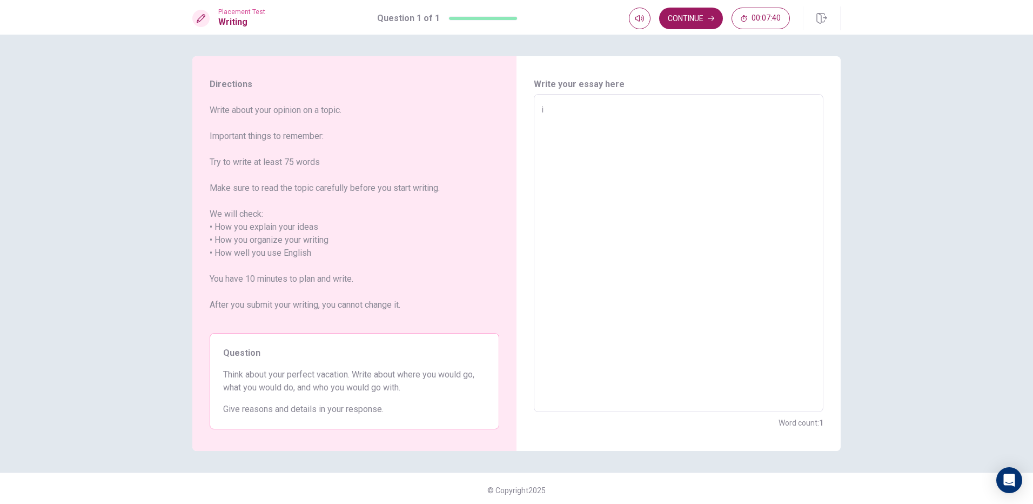
type textarea "x"
type textarea "i"
type textarea "x"
type textarea "i d"
type textarea "x"
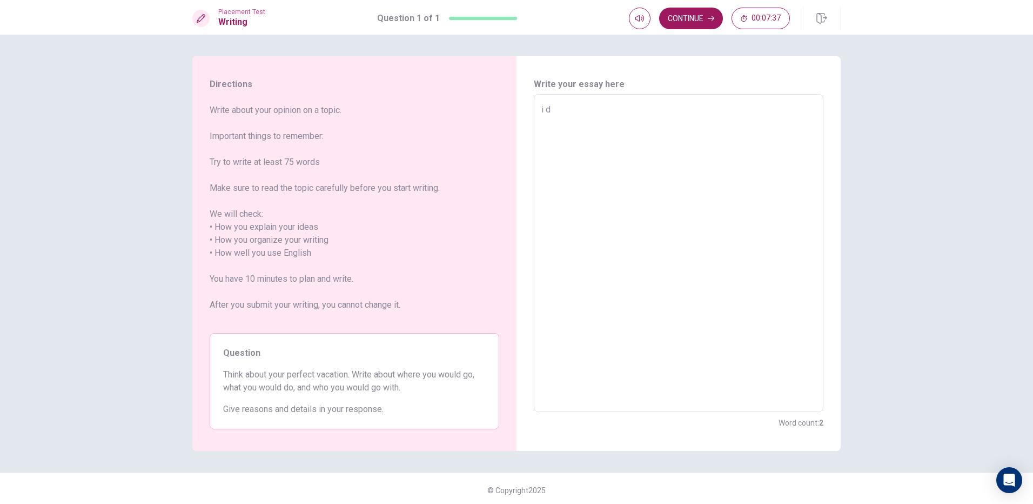
type textarea "i do"
type textarea "x"
type textarea "i don"
type textarea "x"
type textarea "i don'"
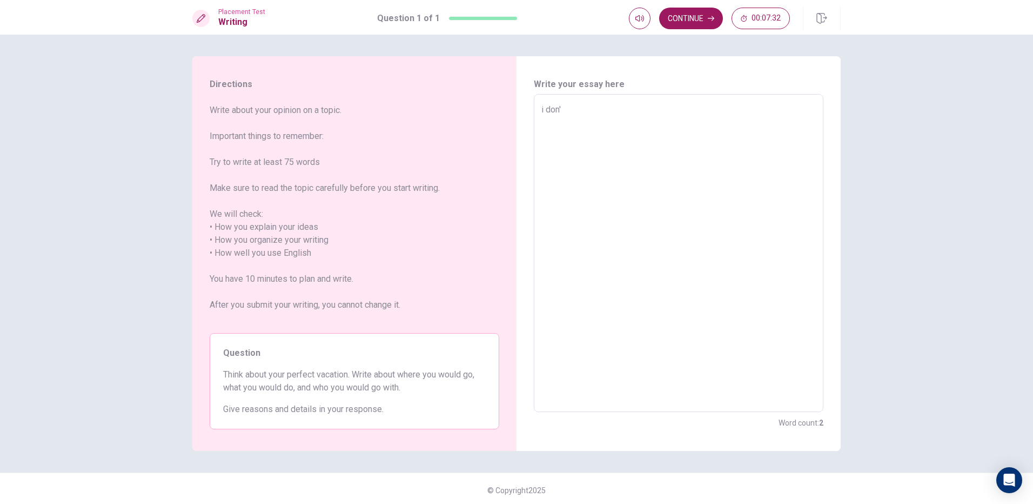
type textarea "x"
type textarea "i don't"
type textarea "x"
type textarea "i don't"
type textarea "x"
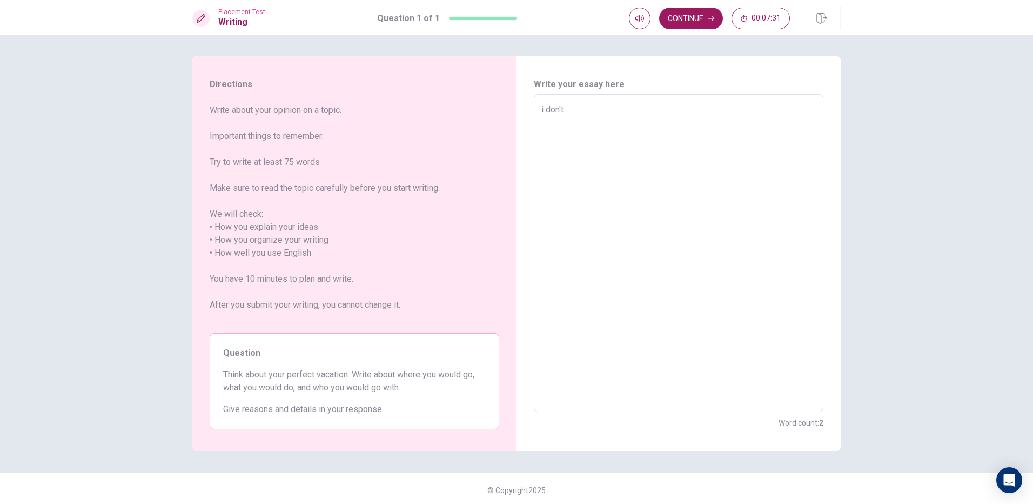
type textarea "i don't t"
type textarea "x"
type textarea "i don't th"
type textarea "x"
type textarea "i don't the"
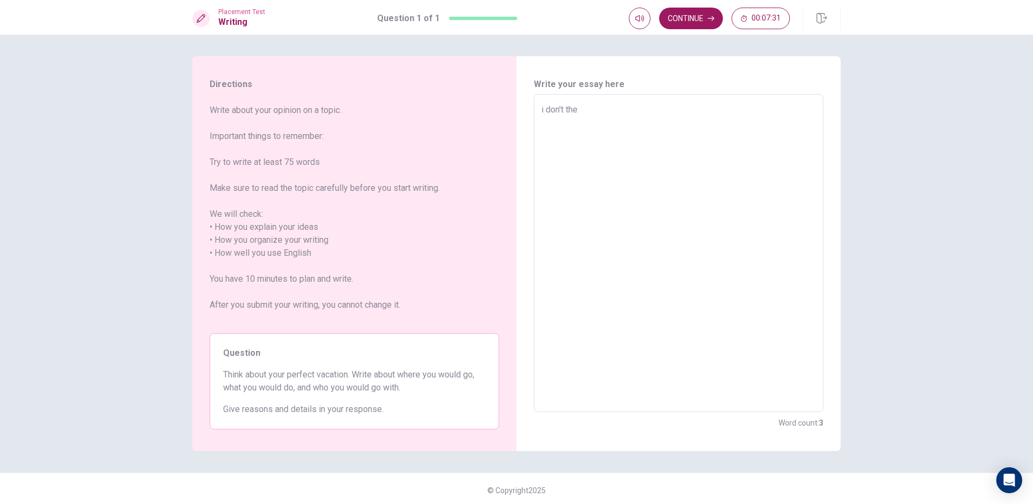
type textarea "x"
type textarea "i don't the"
type textarea "x"
type textarea "i don't the"
type textarea "x"
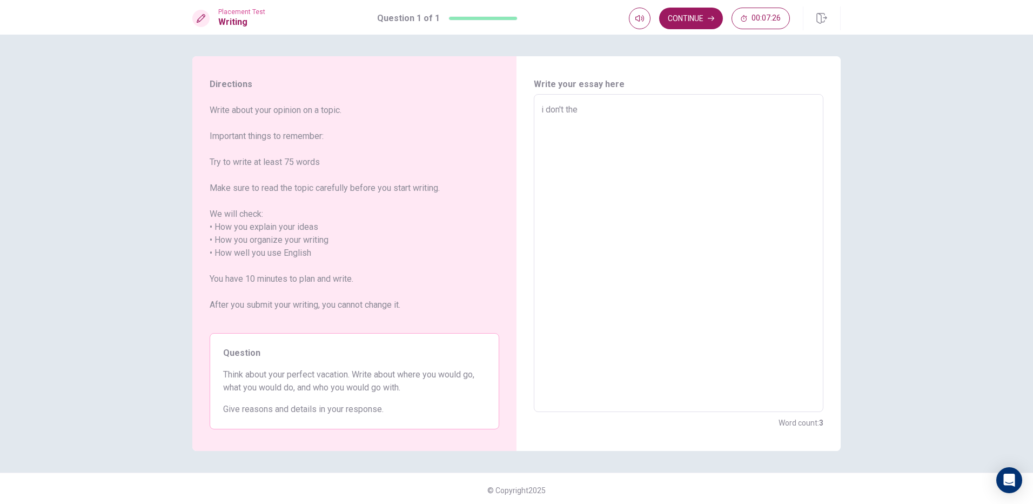
type textarea "i don't th"
type textarea "x"
type textarea "i don't t"
type textarea "x"
type textarea "i don't"
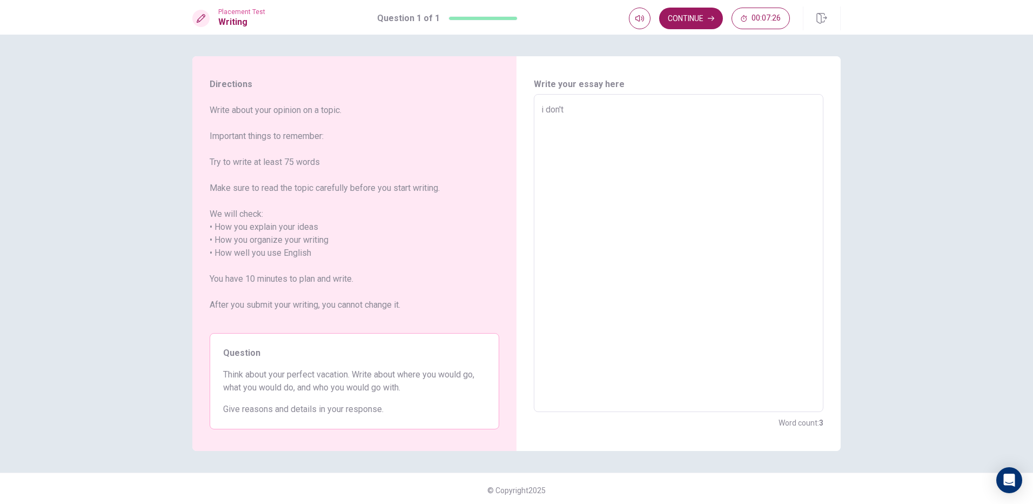
type textarea "x"
type textarea "i don't u"
type textarea "x"
type textarea "i don't un"
type textarea "x"
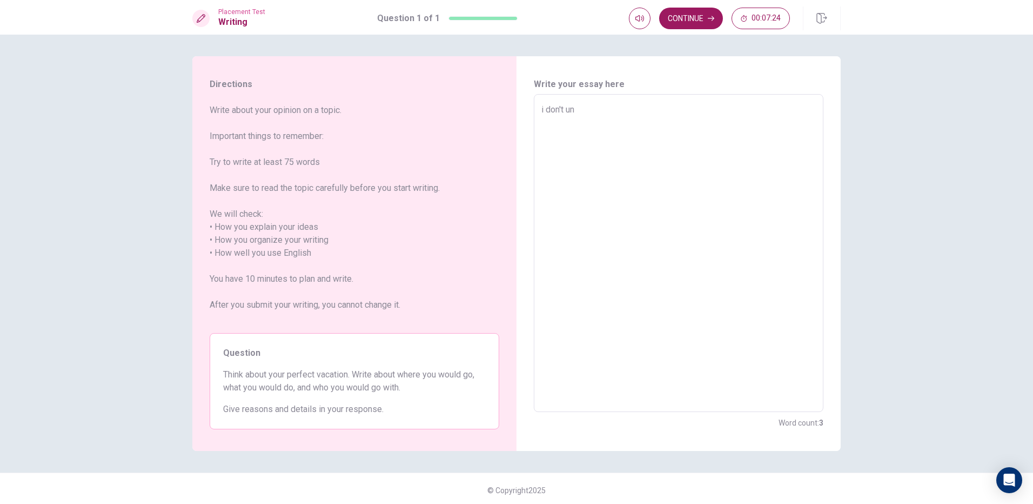
type textarea "i don't und"
type textarea "x"
type textarea "i don't unde"
type textarea "x"
type textarea "i don't under"
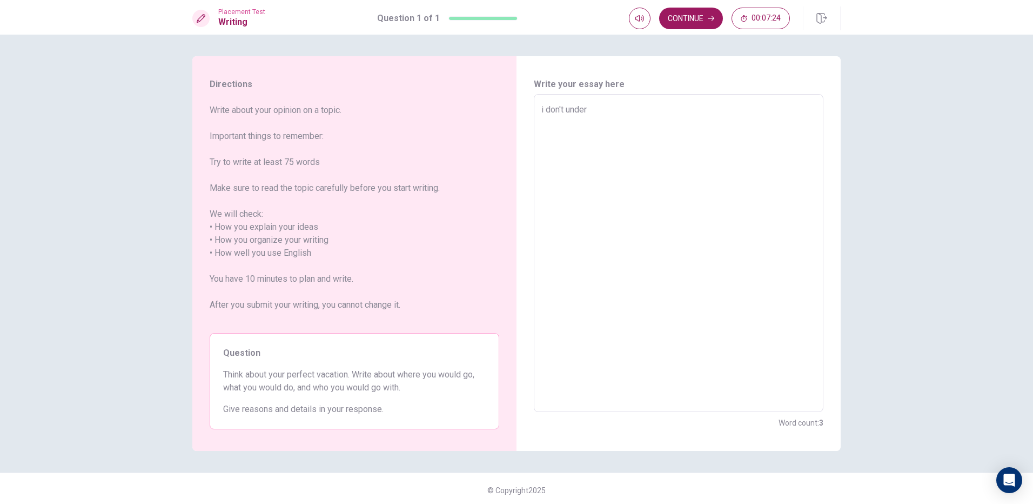
type textarea "x"
type textarea "i don't unders"
type textarea "x"
type textarea "i don't underst"
type textarea "x"
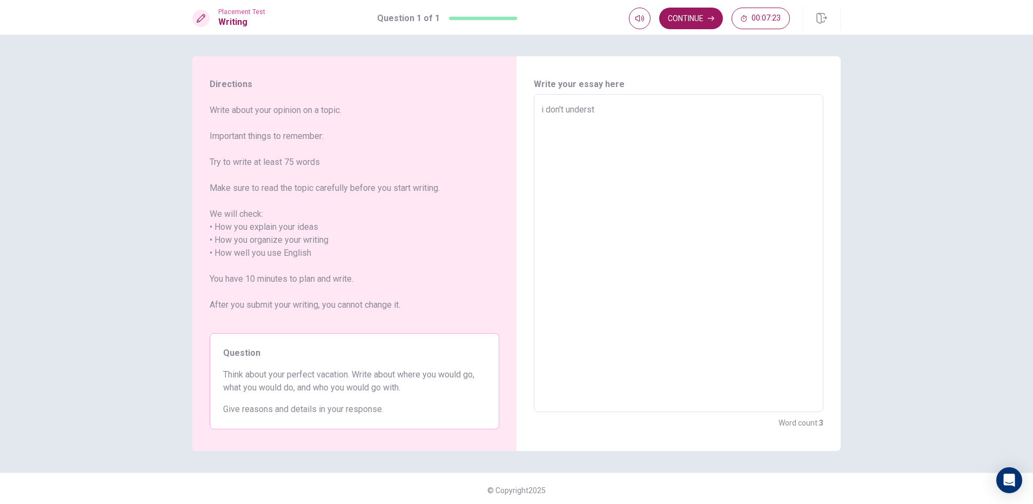
type textarea "i don't understa"
type textarea "x"
type textarea "i don't understan"
type textarea "x"
type textarea "i don't understand"
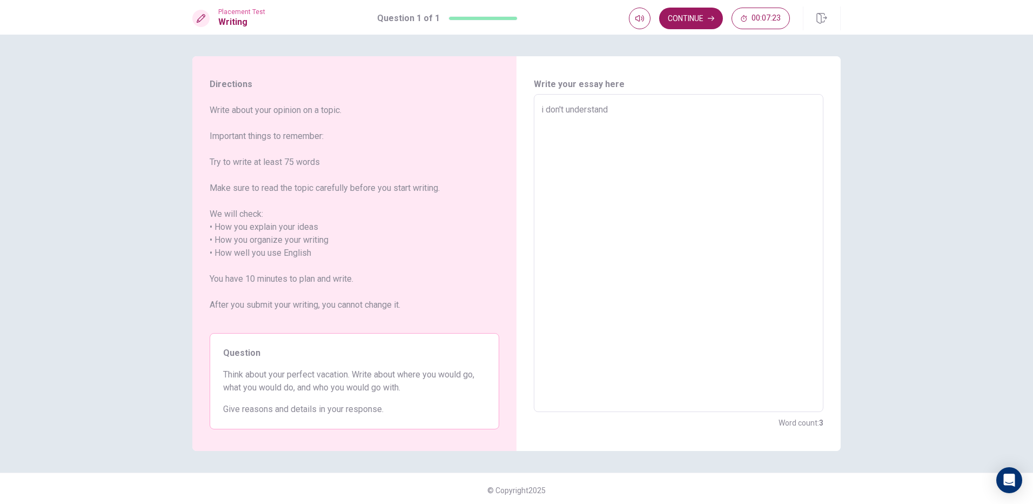
type textarea "x"
type textarea "i don't understand"
type textarea "x"
type textarea "i don't understand t"
type textarea "x"
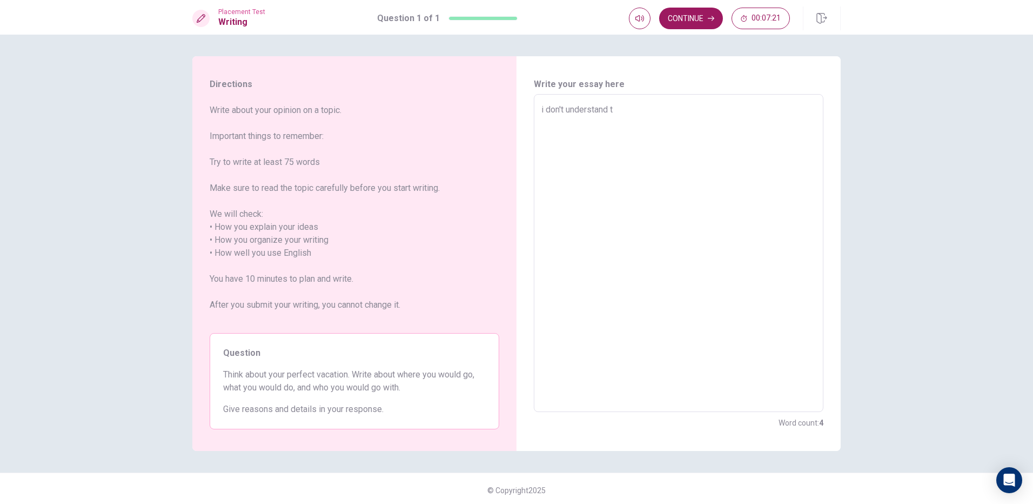
type textarea "i don't understand th"
type textarea "x"
type textarea "i don't understand the"
type textarea "x"
type textarea "i don't understand the"
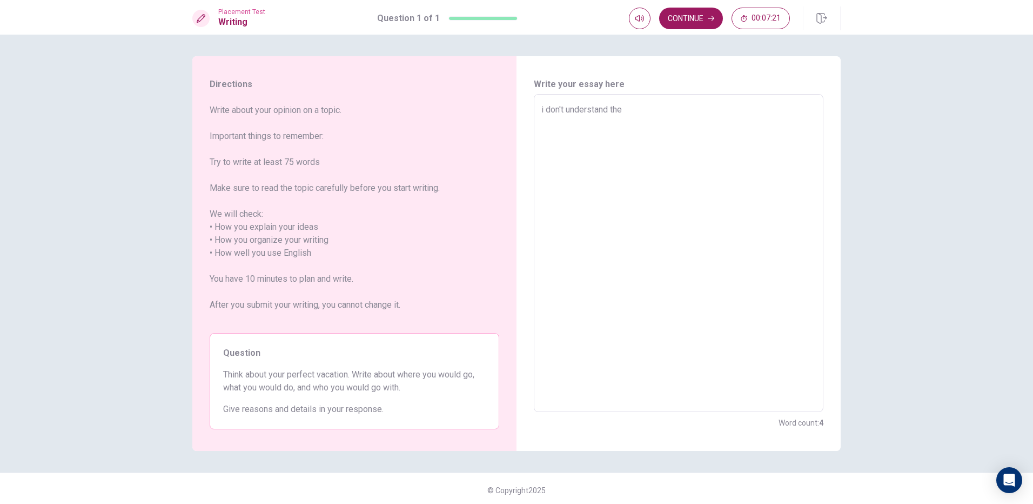
type textarea "x"
type textarea "i don't understand the q"
type textarea "x"
type textarea "i don't understand the qu"
type textarea "x"
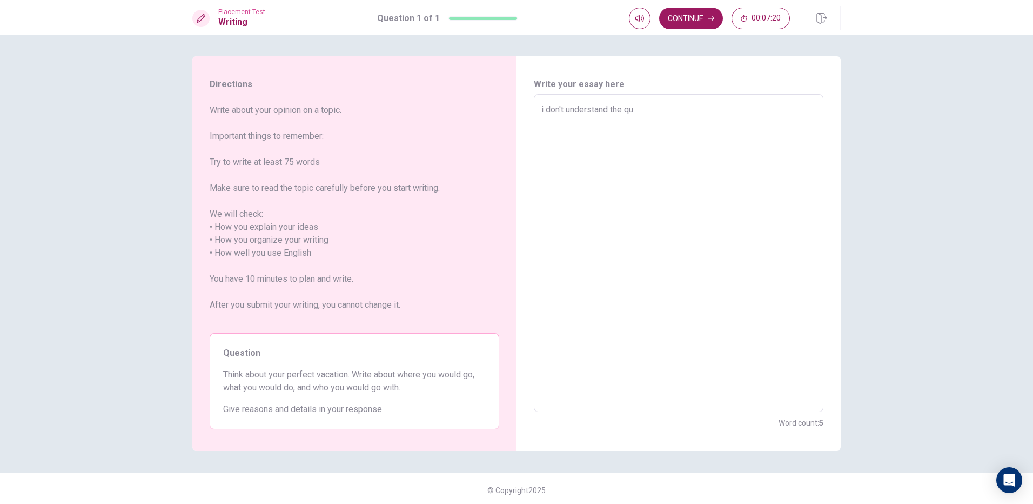
type textarea "i don't understand the que"
type textarea "x"
type textarea "i don't understand the ques"
type textarea "x"
type textarea "i don't understand the quest"
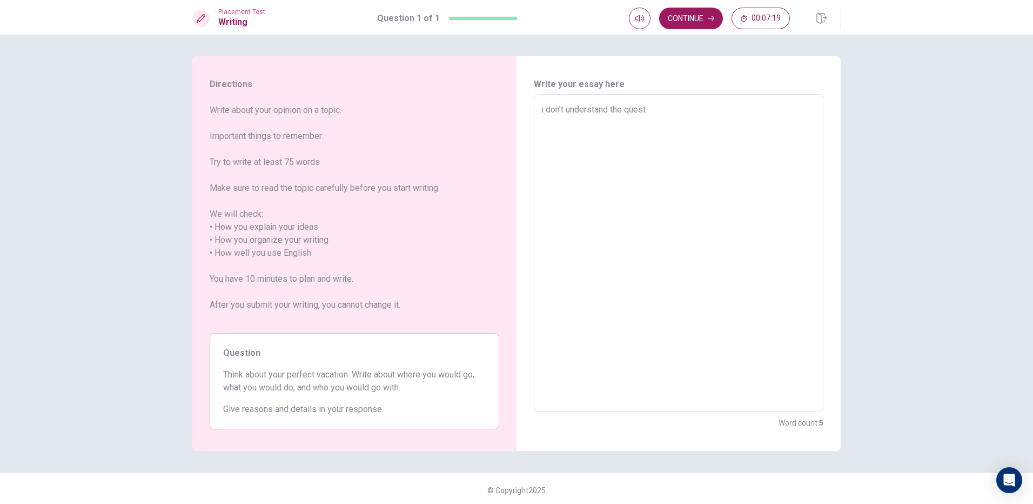
type textarea "x"
type textarea "i don't understand the questi"
type textarea "x"
type textarea "i don't understand the questio"
type textarea "x"
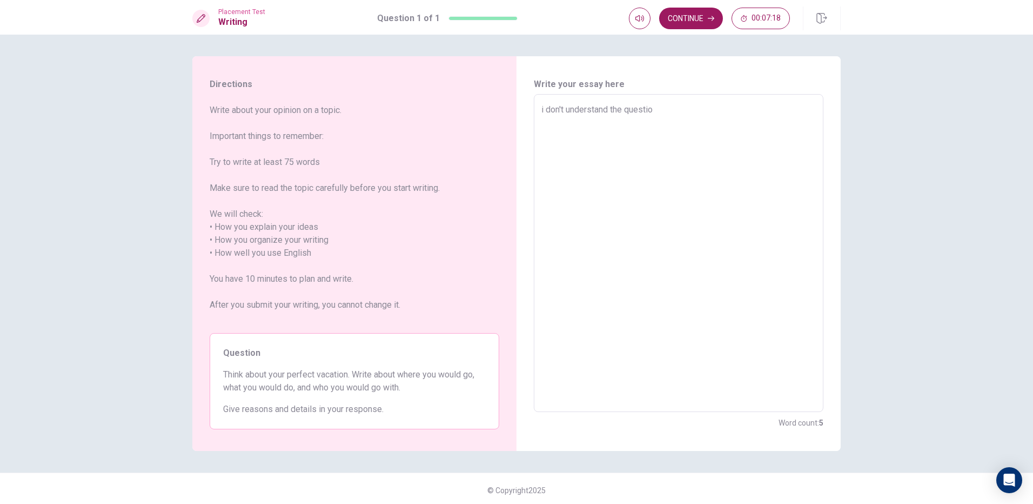
type textarea "i don't understand the question"
type textarea "x"
type textarea "i don't understand the question."
type textarea "x"
type textarea "i don't understand the question."
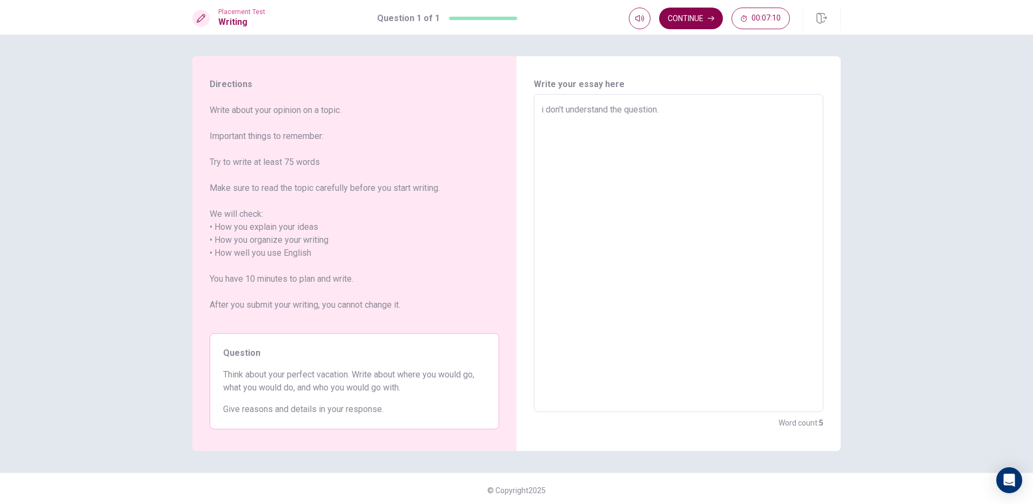
click at [683, 27] on button "Continue" at bounding box center [691, 19] width 64 height 22
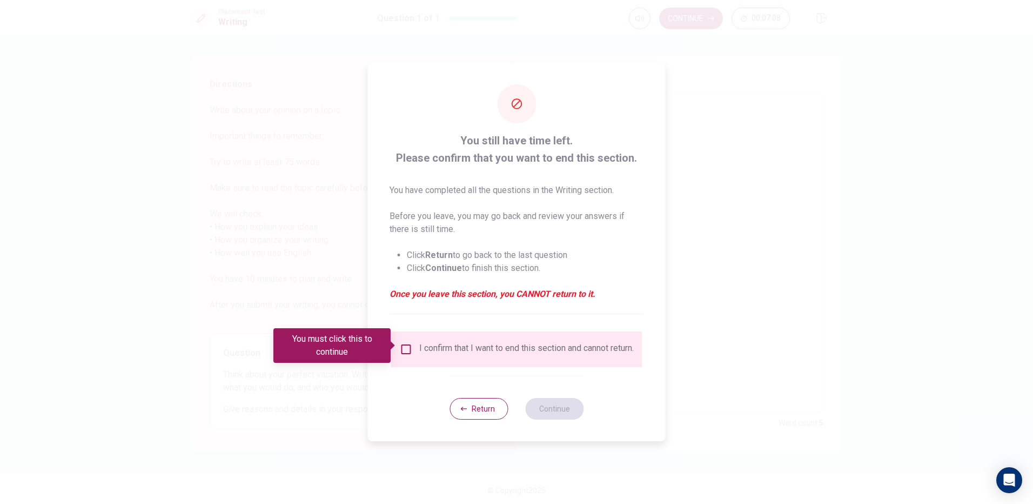
click at [404, 346] on input "You must click this to continue" at bounding box center [406, 349] width 13 height 13
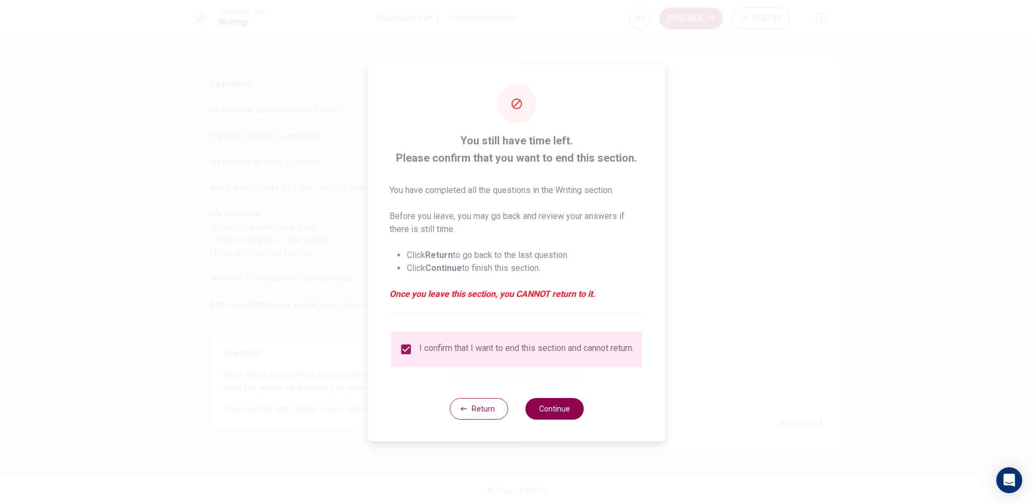
click at [531, 407] on button "Continue" at bounding box center [554, 409] width 58 height 22
type textarea "x"
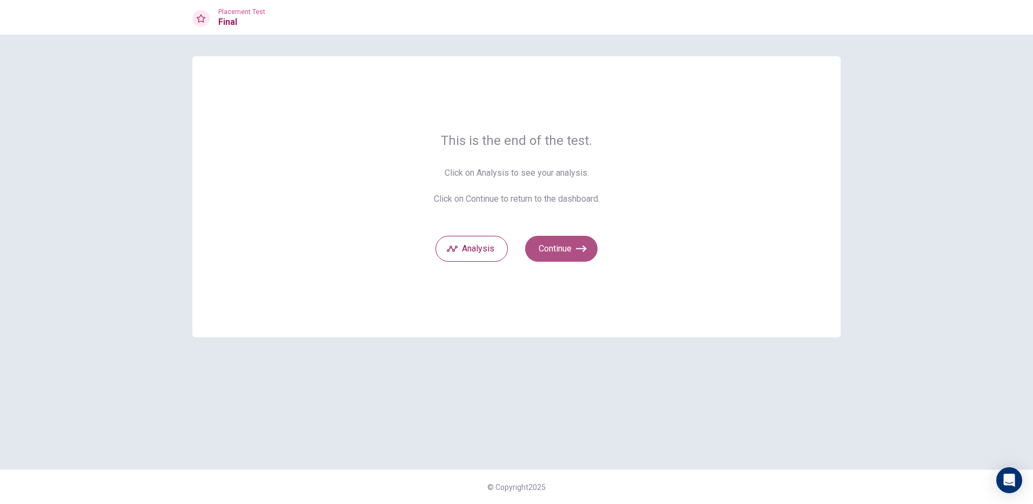
click at [550, 253] on button "Continue" at bounding box center [561, 249] width 72 height 26
